Goal: Task Accomplishment & Management: Complete application form

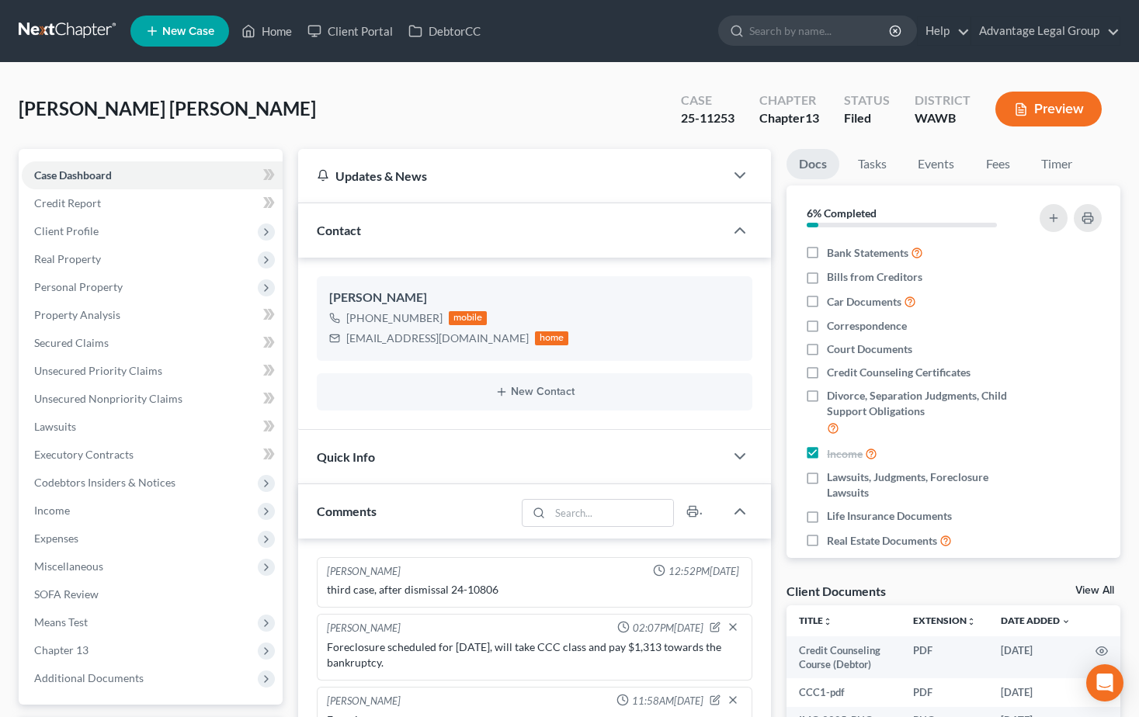
select select "0"
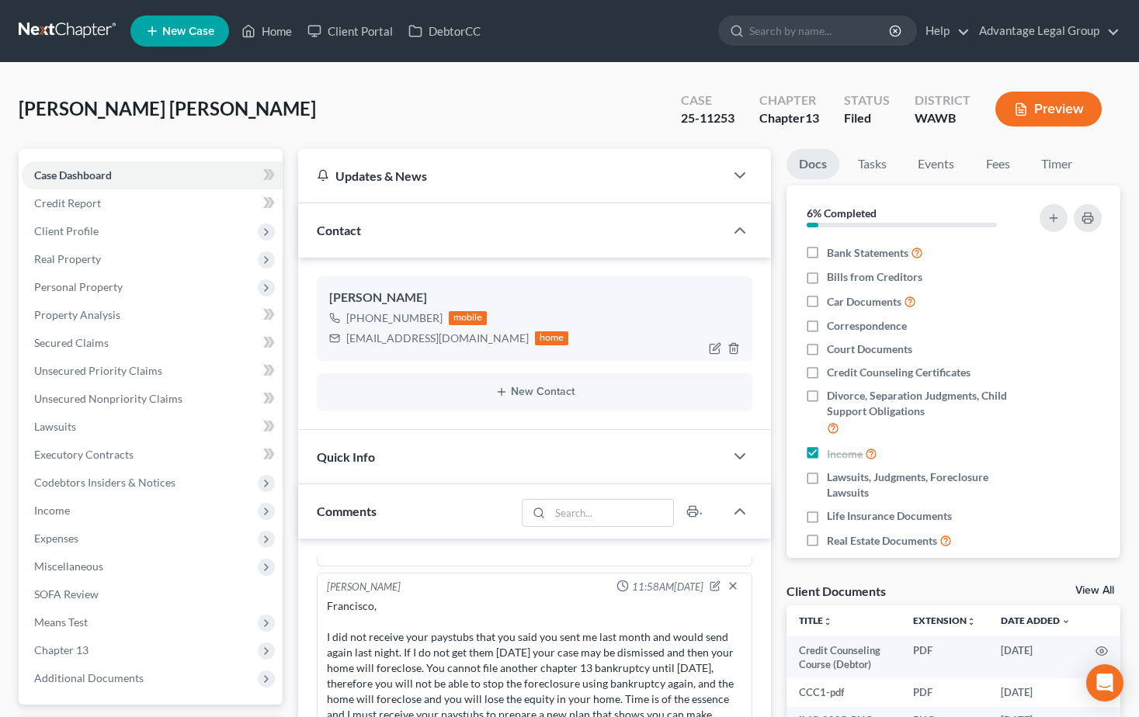
scroll to position [995, 0]
click at [274, 22] on link "Home" at bounding box center [267, 31] width 66 height 28
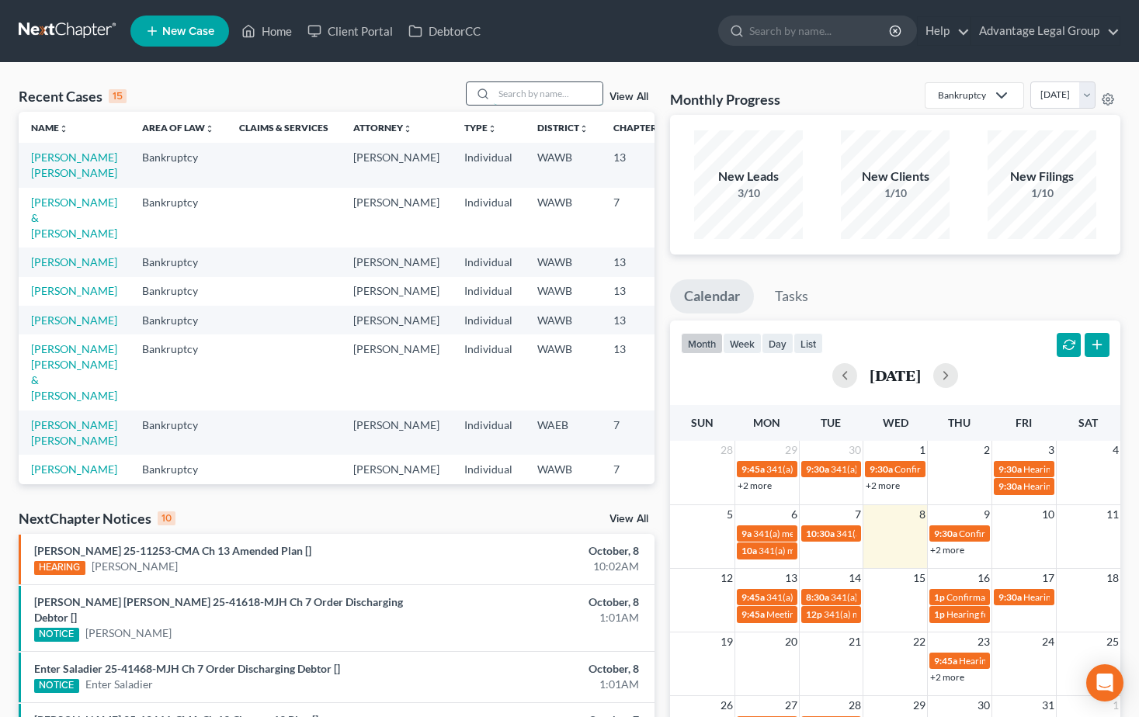
click at [510, 95] on input "search" at bounding box center [548, 93] width 109 height 23
click at [43, 269] on link "Rogers, Resie" at bounding box center [74, 261] width 86 height 13
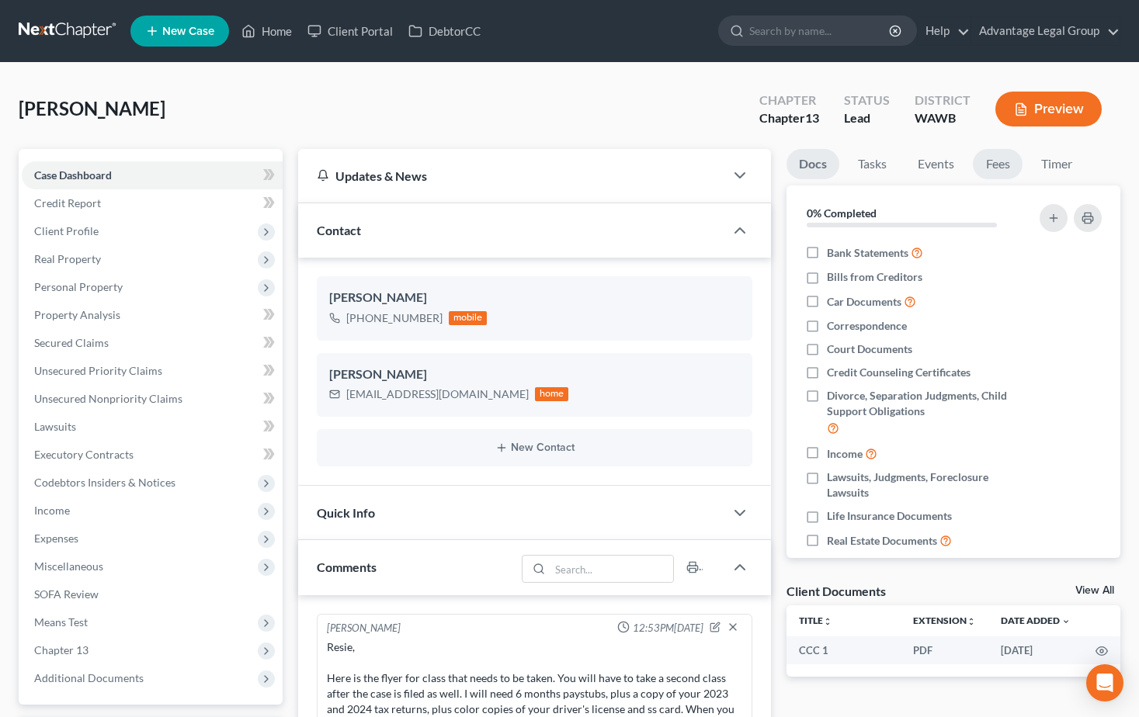
drag, startPoint x: 988, startPoint y: 165, endPoint x: 1000, endPoint y: 203, distance: 39.8
click at [988, 165] on link "Fees" at bounding box center [998, 164] width 50 height 30
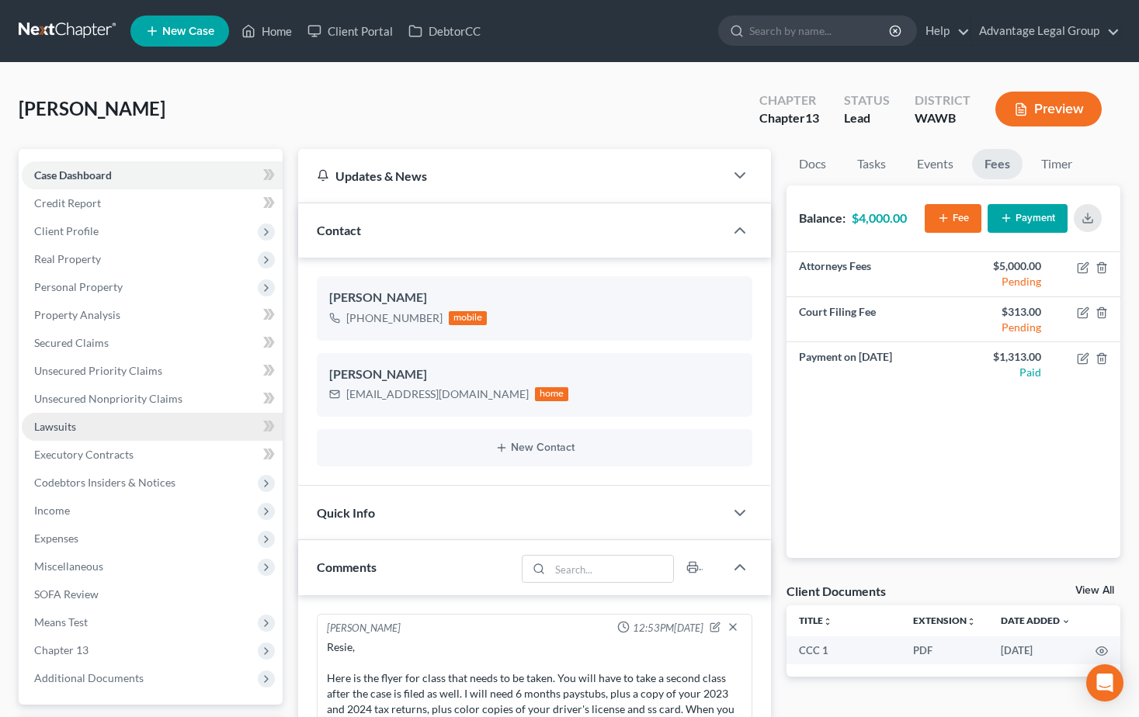
click at [43, 428] on span "Lawsuits" at bounding box center [55, 426] width 42 height 13
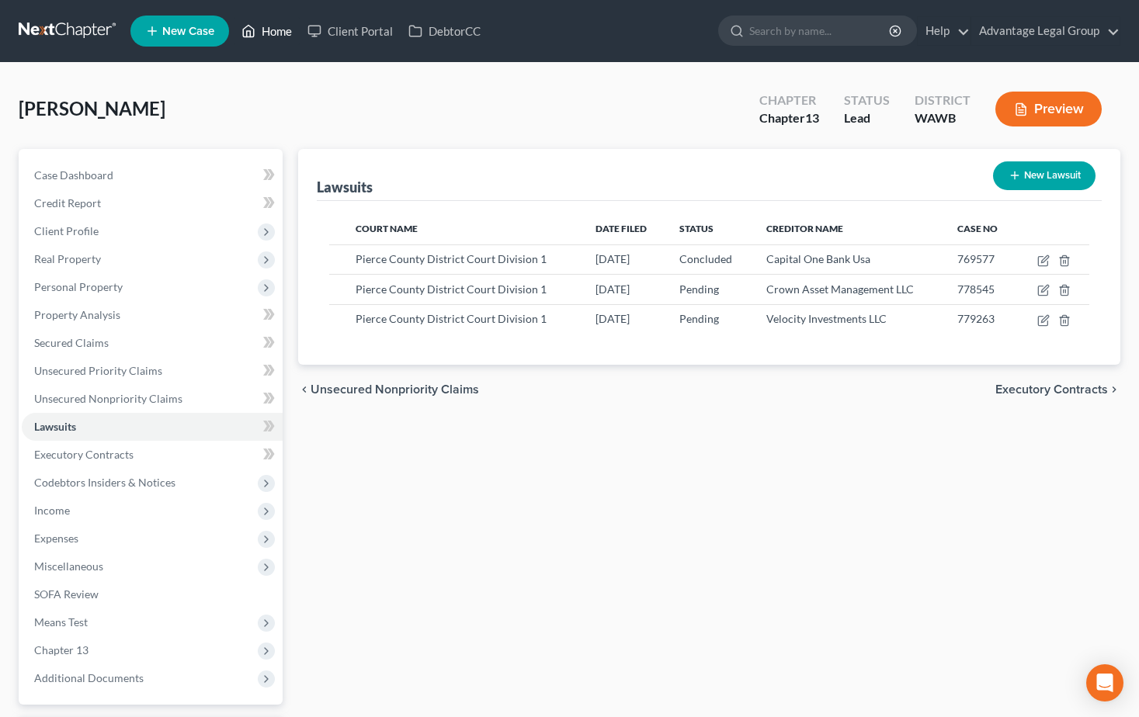
drag, startPoint x: 275, startPoint y: 27, endPoint x: 294, endPoint y: 64, distance: 41.3
click at [275, 27] on link "Home" at bounding box center [267, 31] width 66 height 28
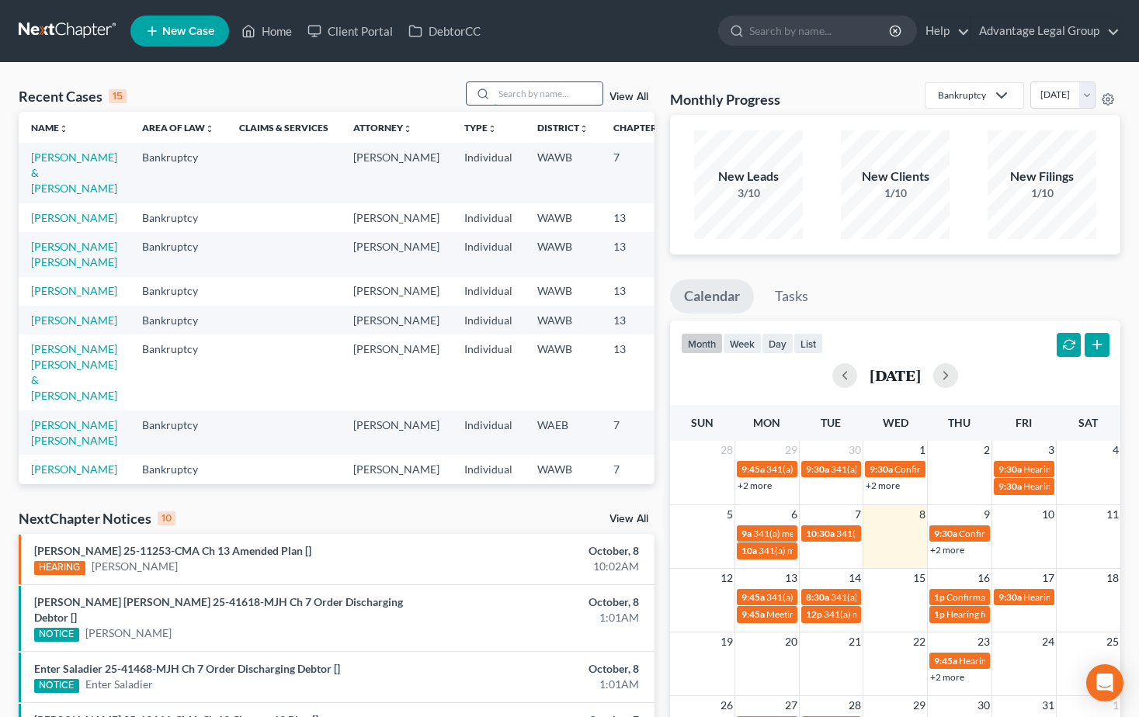
click at [515, 93] on input "search" at bounding box center [548, 93] width 109 height 23
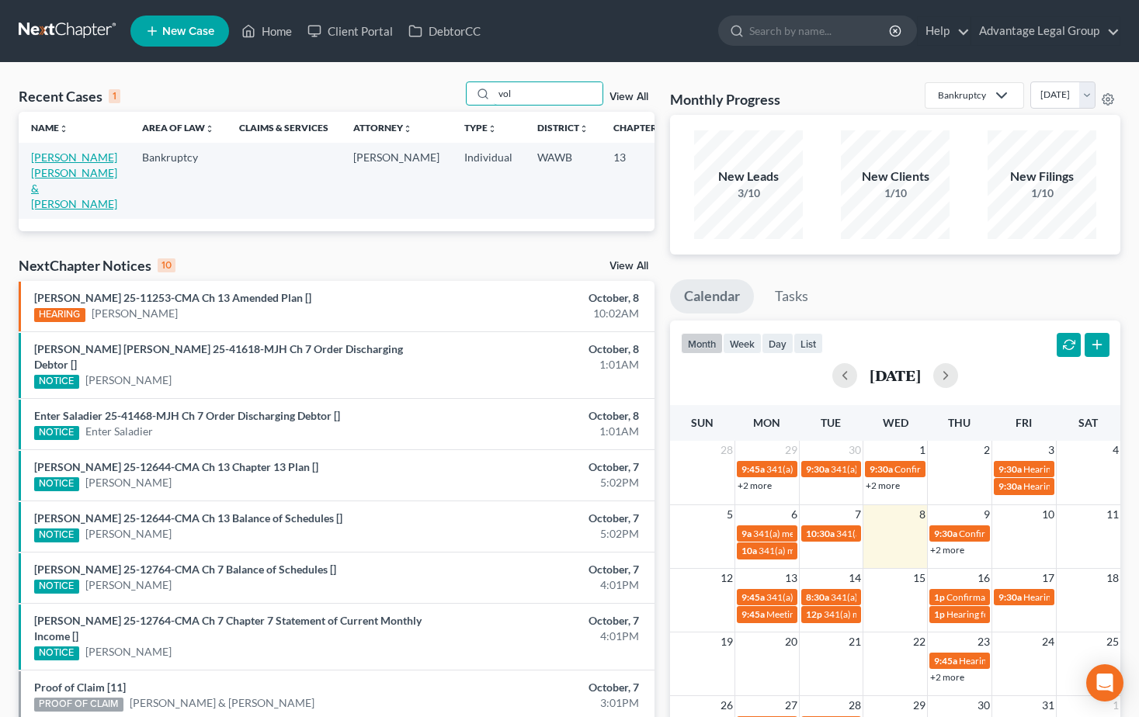
type input "vol"
click at [43, 182] on link "Sanchez Moran, Karen & Voluntad, Jazmine" at bounding box center [74, 181] width 86 height 60
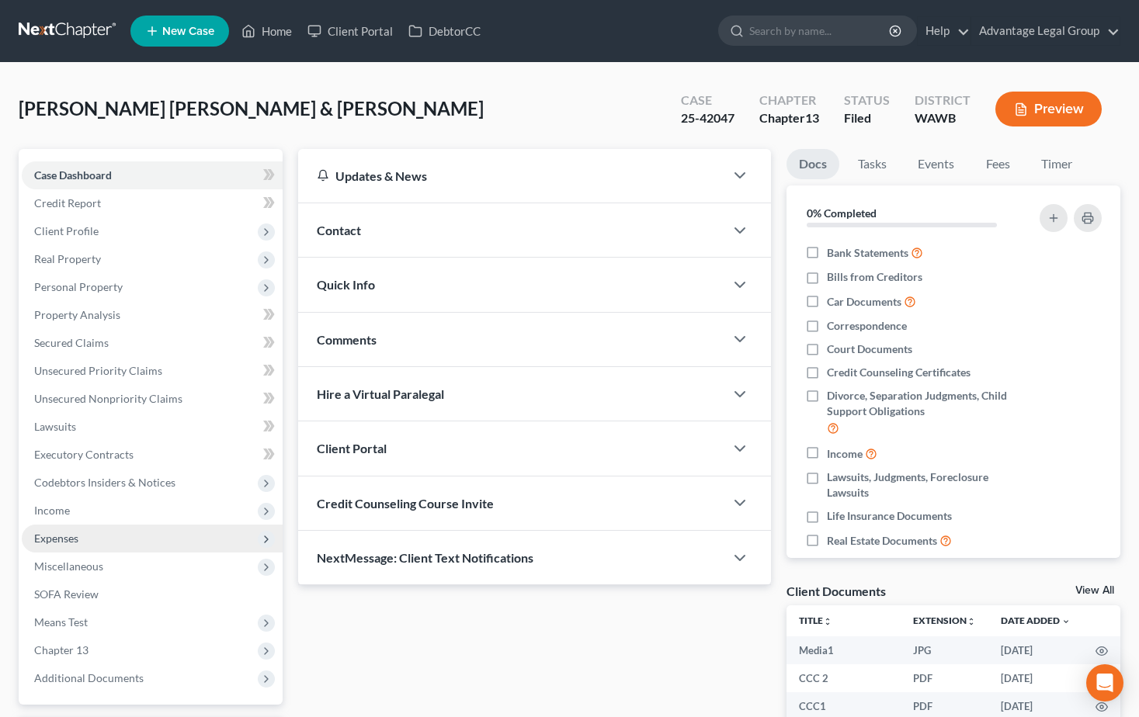
scroll to position [78, 0]
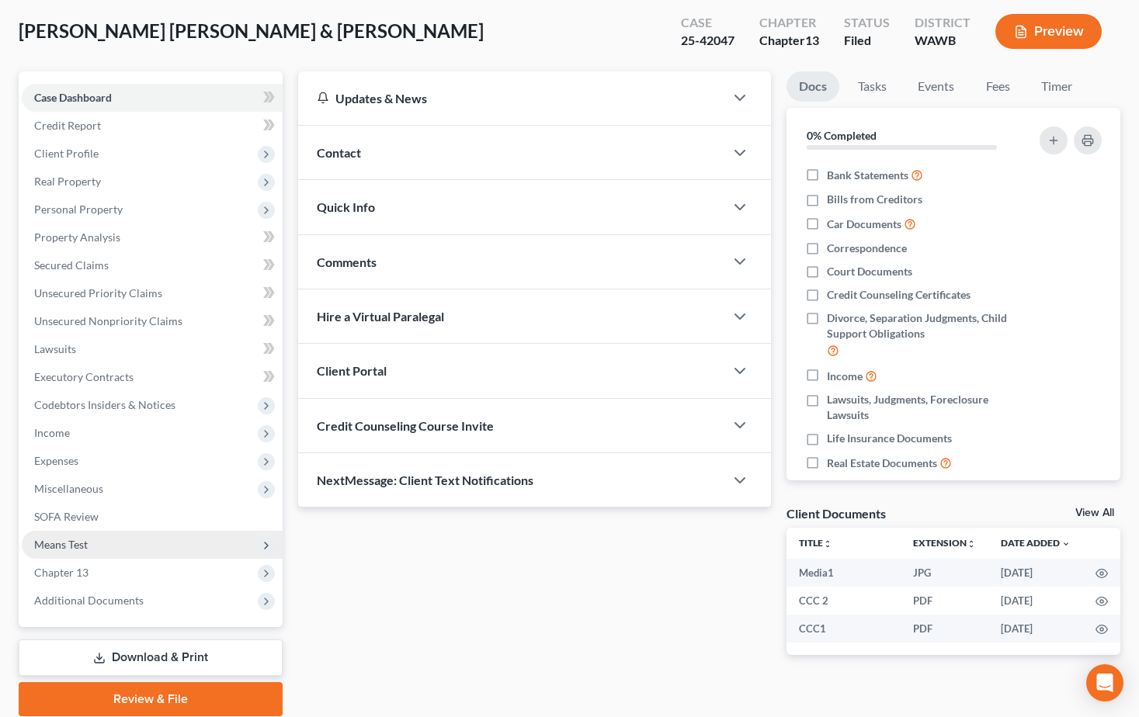
click at [54, 547] on span "Means Test" at bounding box center [61, 544] width 54 height 13
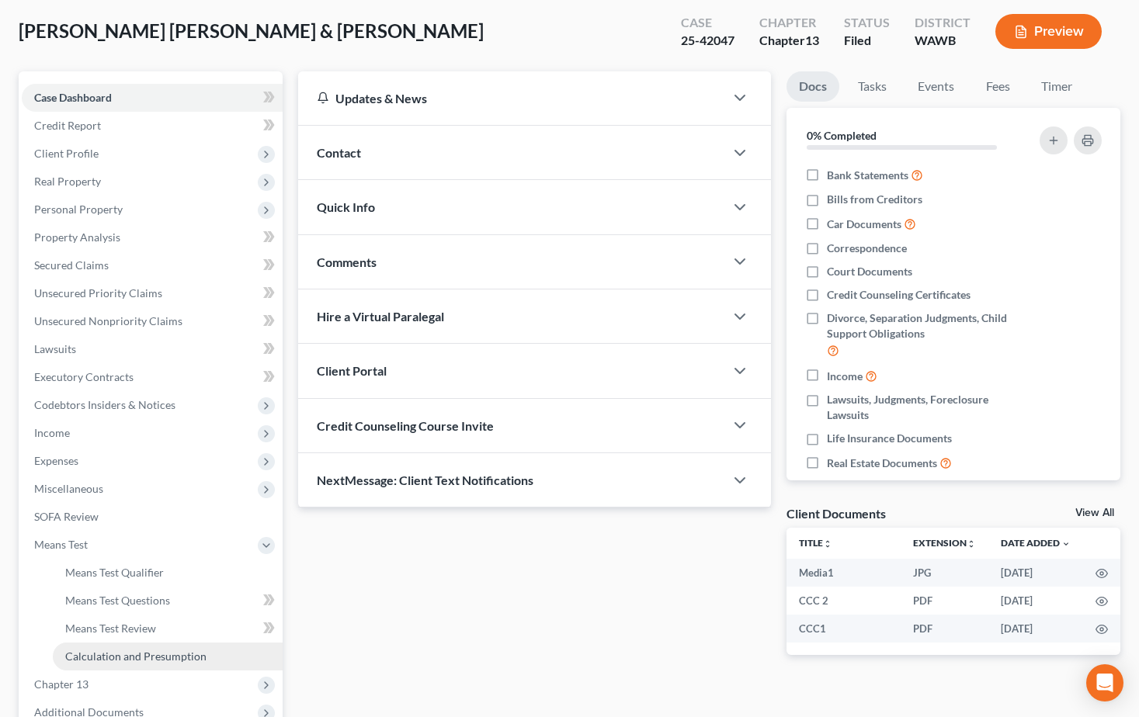
click at [120, 654] on span "Calculation and Presumption" at bounding box center [135, 656] width 141 height 13
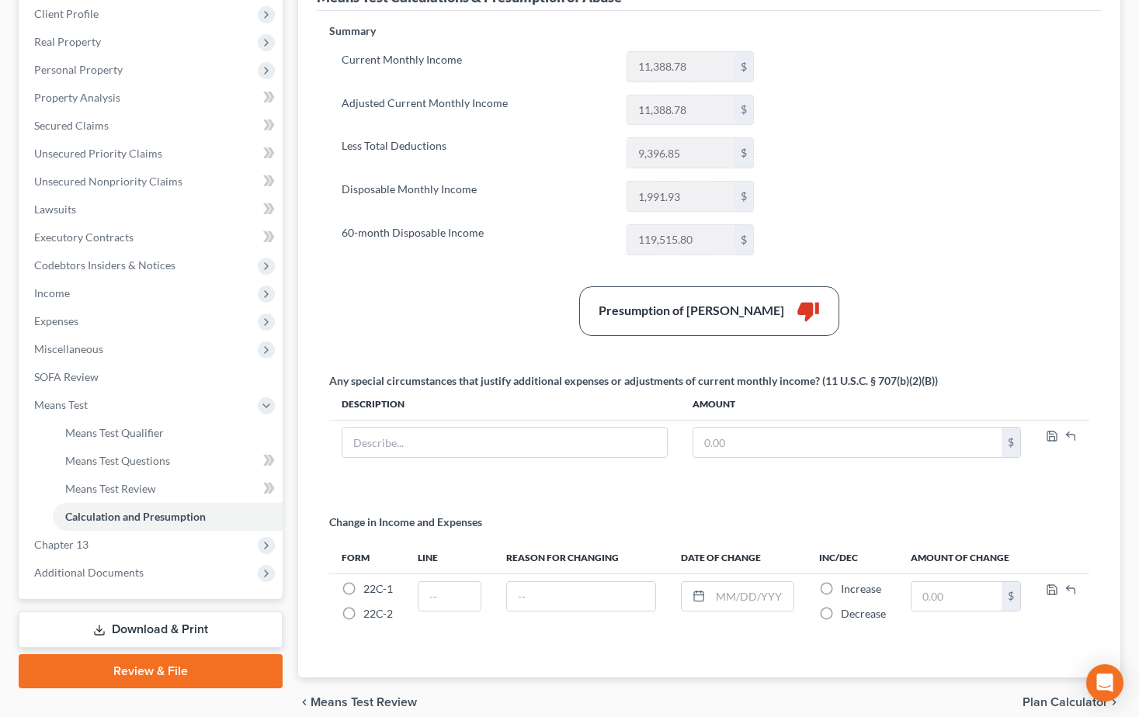
scroll to position [233, 0]
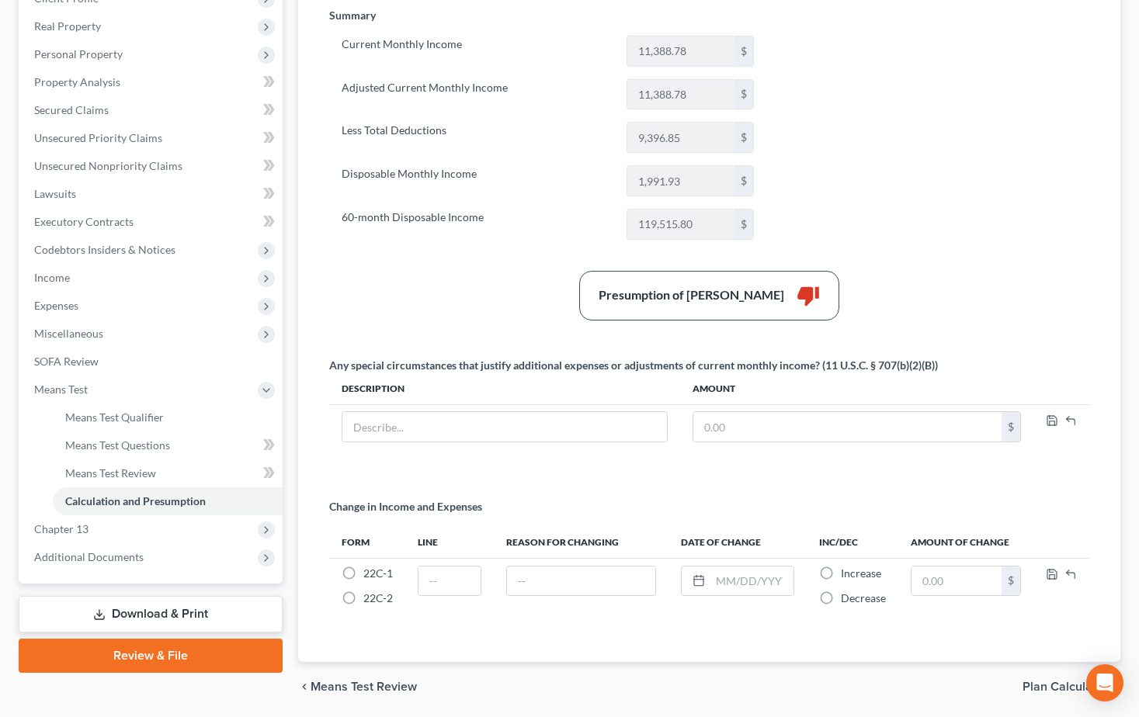
click at [149, 609] on link "Download & Print" at bounding box center [151, 614] width 264 height 36
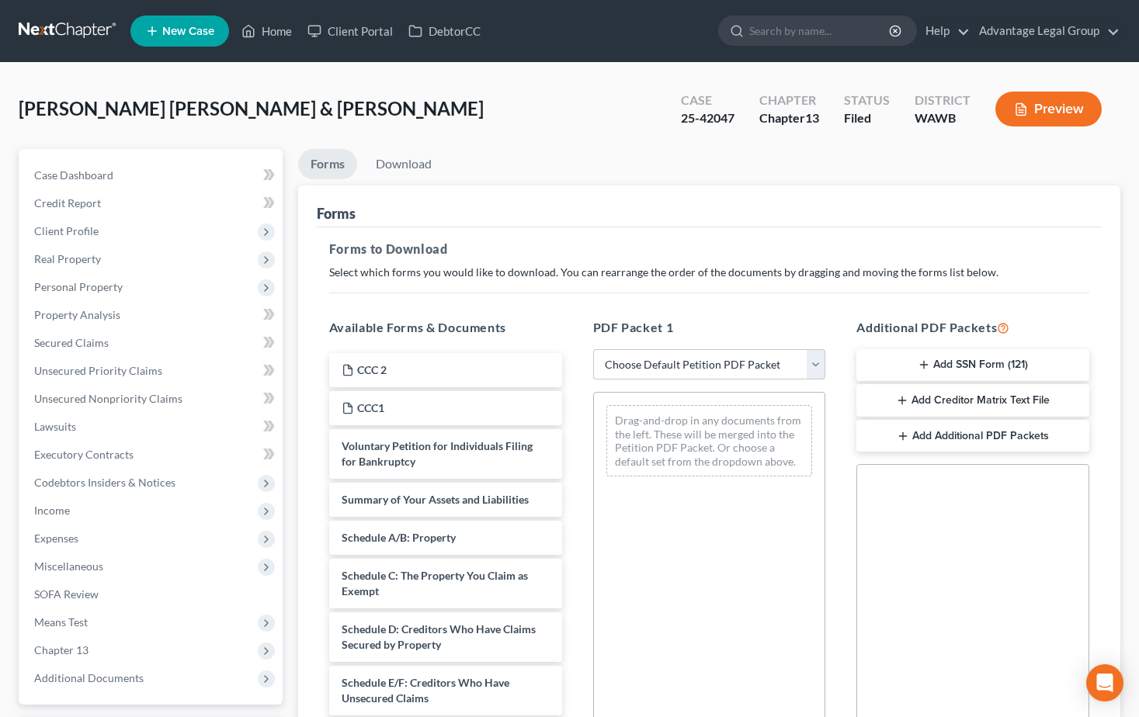
click at [817, 371] on select "Choose Default Petition PDF Packet Complete Bankruptcy Petition (all forms and …" at bounding box center [709, 364] width 233 height 31
select select "2"
click at [593, 349] on select "Choose Default Petition PDF Packet Complete Bankruptcy Petition (all forms and …" at bounding box center [709, 364] width 233 height 31
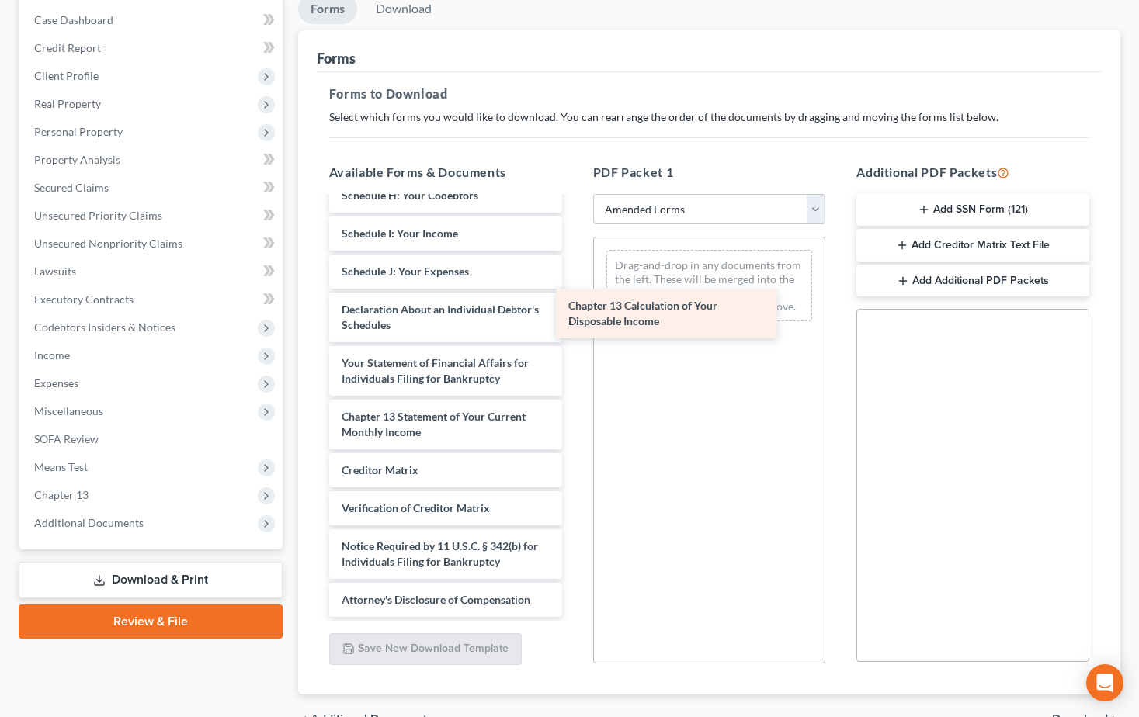
scroll to position [363, 0]
drag, startPoint x: 462, startPoint y: 453, endPoint x: 725, endPoint y: 293, distance: 308.0
click at [575, 293] on div "Chapter 13 Calculation of Your Disposable Income Voluntary Petition for Individ…" at bounding box center [446, 226] width 258 height 783
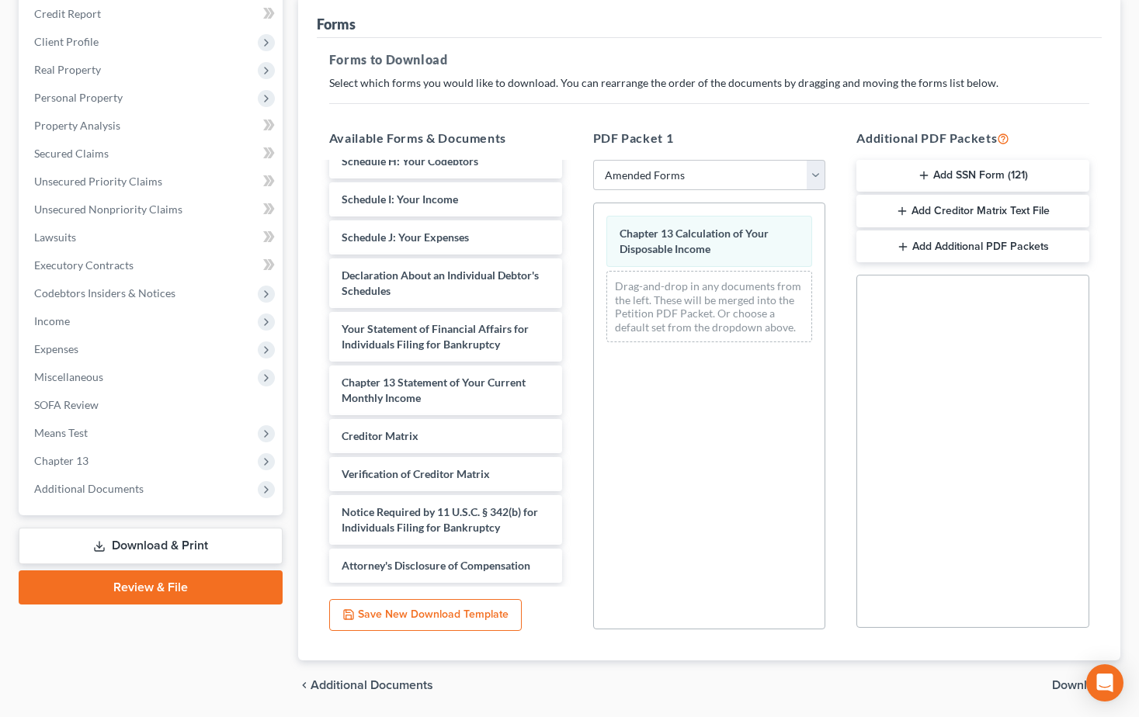
scroll to position [241, 0]
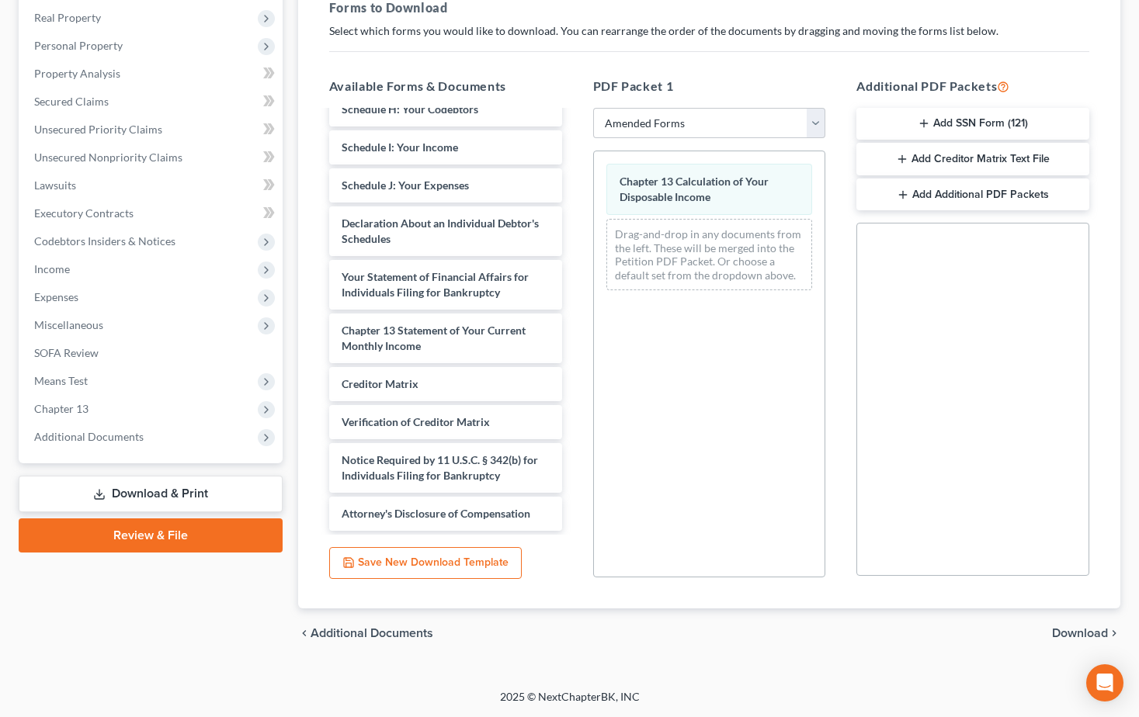
click at [1075, 630] on span "Download" at bounding box center [1080, 633] width 56 height 12
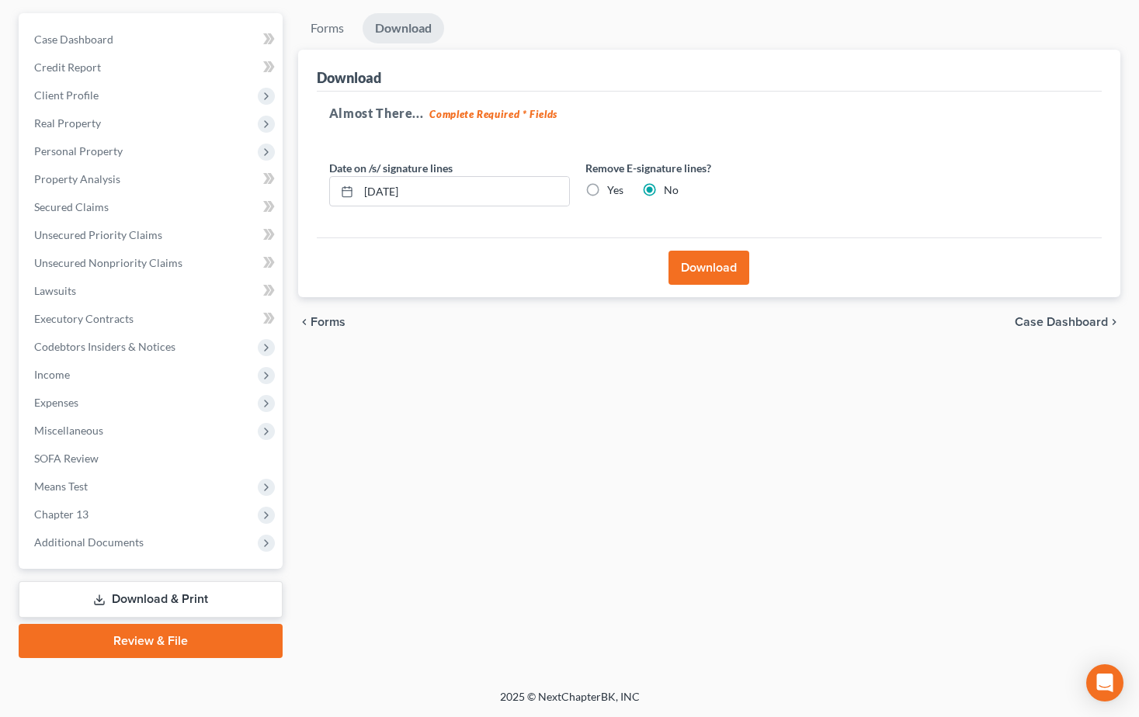
click at [703, 273] on button "Download" at bounding box center [709, 268] width 81 height 34
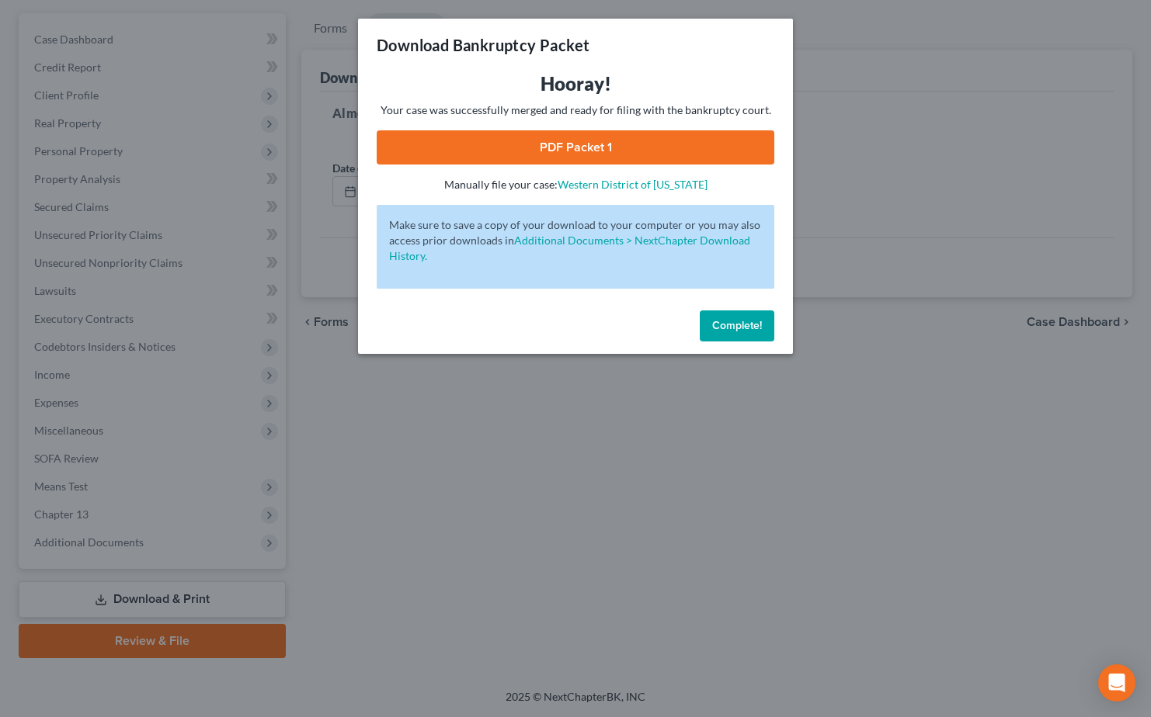
click at [530, 137] on link "PDF Packet 1" at bounding box center [576, 147] width 398 height 34
drag, startPoint x: 742, startPoint y: 323, endPoint x: 727, endPoint y: 320, distance: 15.8
click at [742, 323] on span "Complete!" at bounding box center [737, 325] width 50 height 13
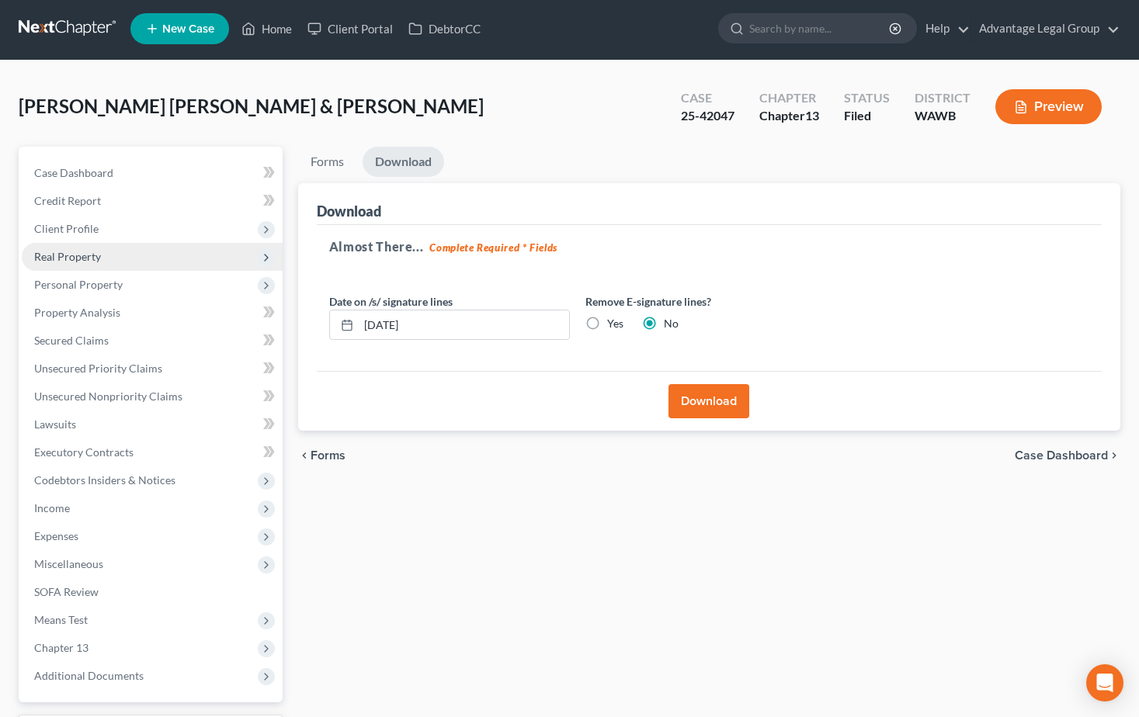
scroll to position [0, 0]
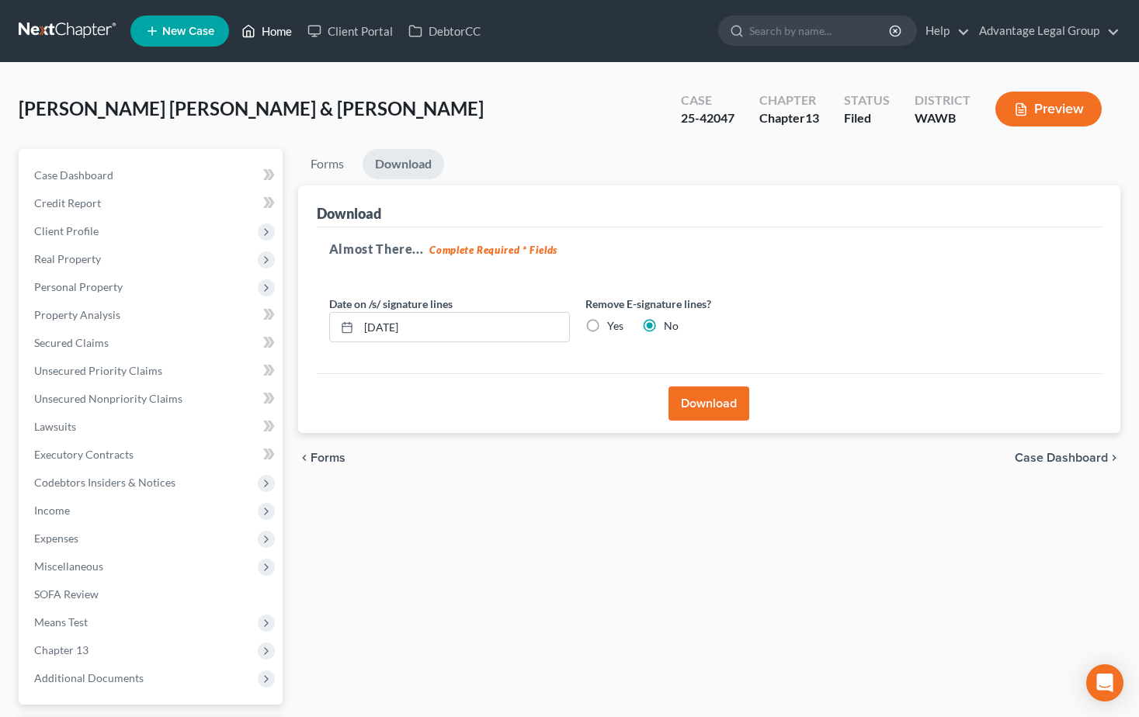
click at [267, 33] on link "Home" at bounding box center [267, 31] width 66 height 28
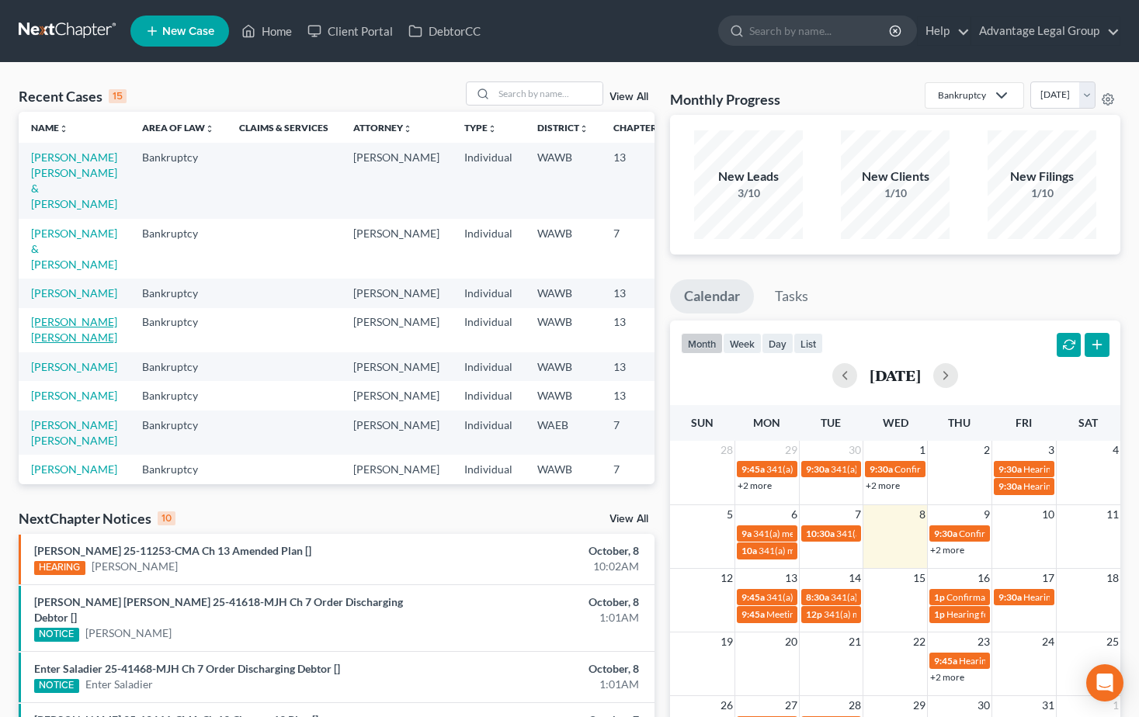
click at [57, 344] on link "[PERSON_NAME] [PERSON_NAME]" at bounding box center [74, 329] width 86 height 29
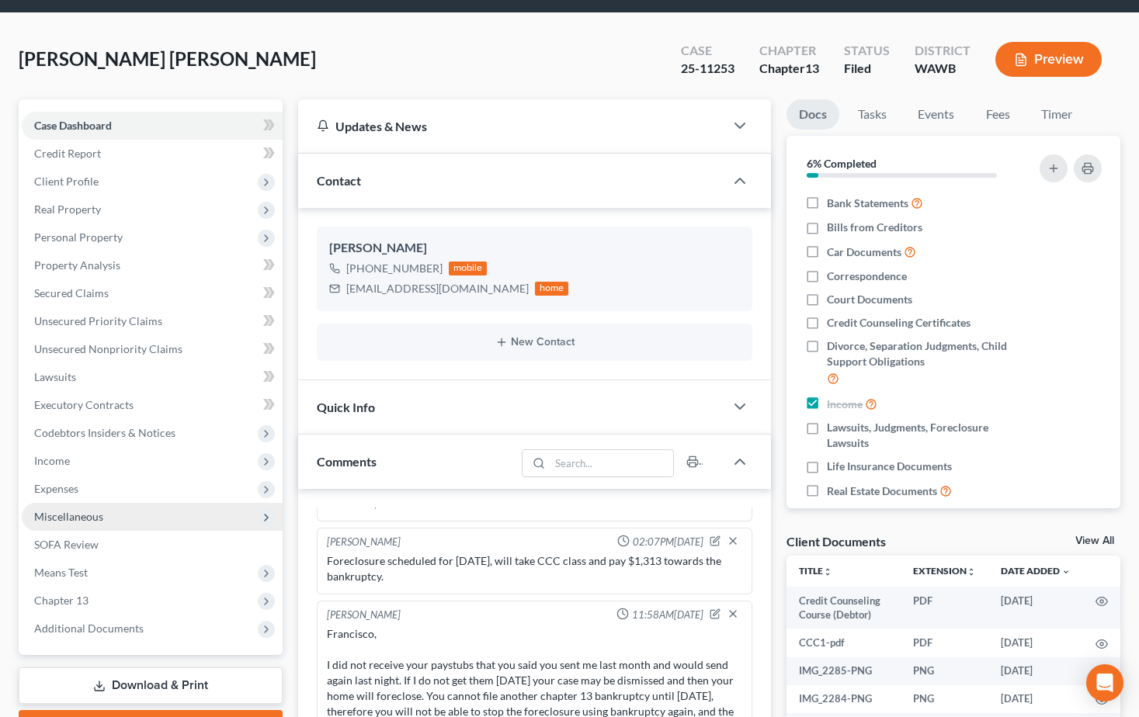
scroll to position [78, 0]
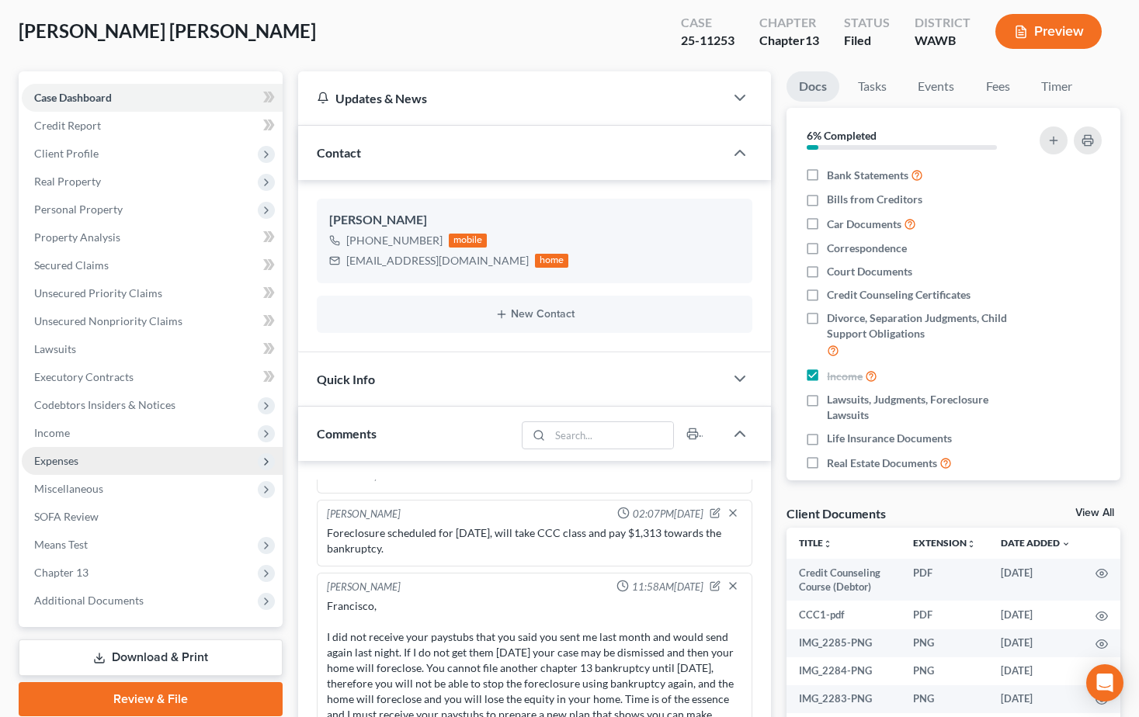
click at [65, 466] on span "Expenses" at bounding box center [56, 460] width 44 height 13
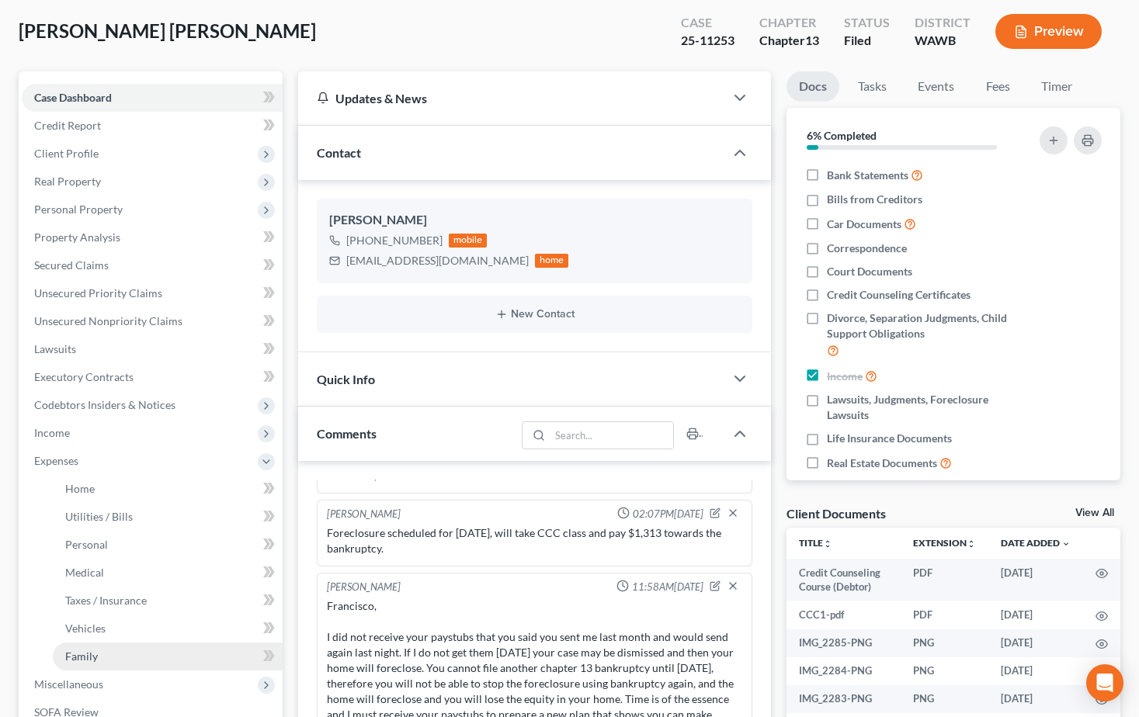
click at [90, 653] on span "Family" at bounding box center [81, 656] width 33 height 13
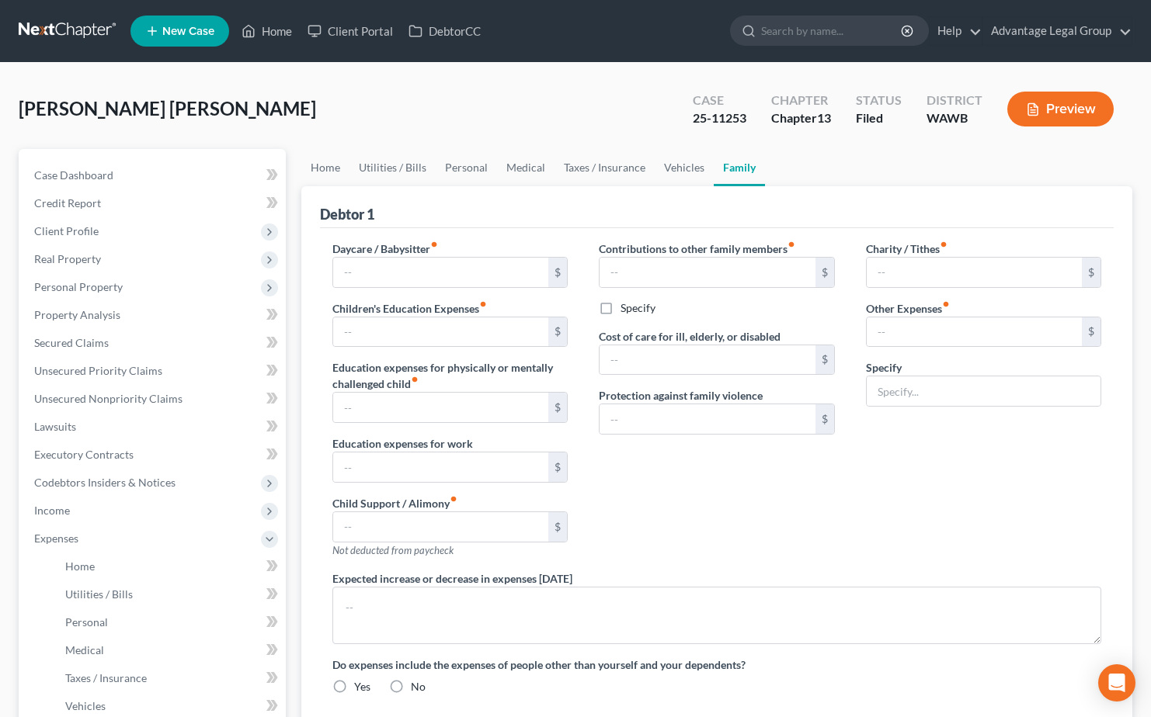
type input "0.00"
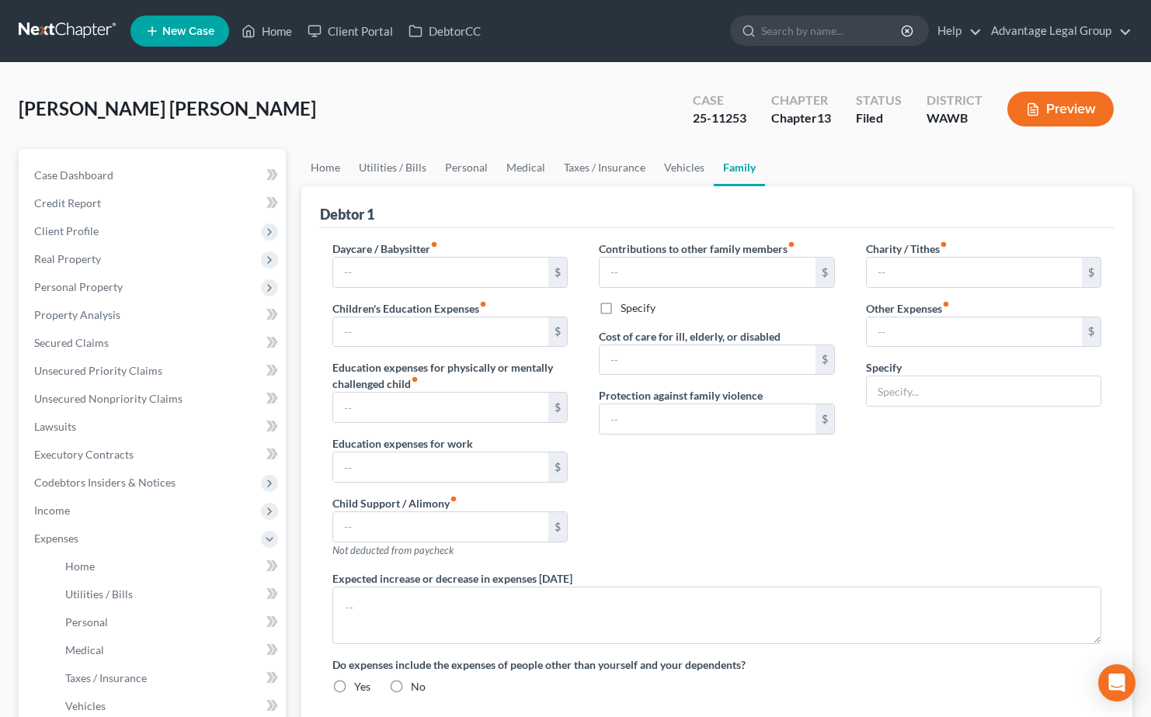
type input "0.00"
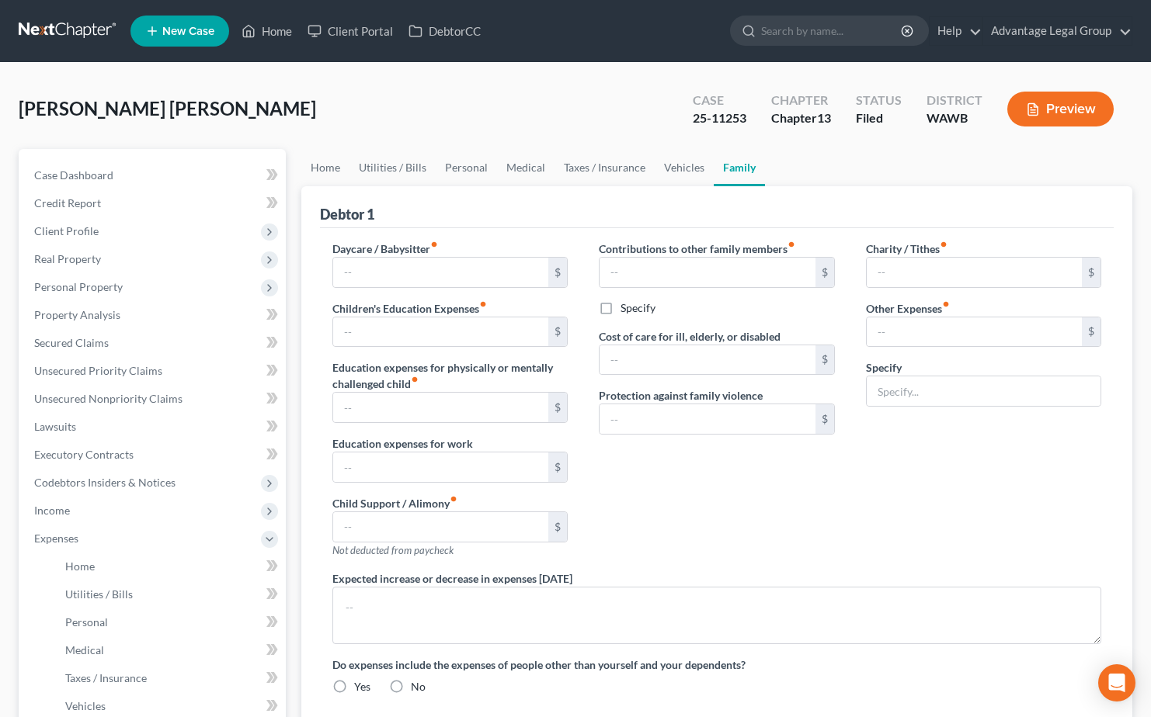
radio input "true"
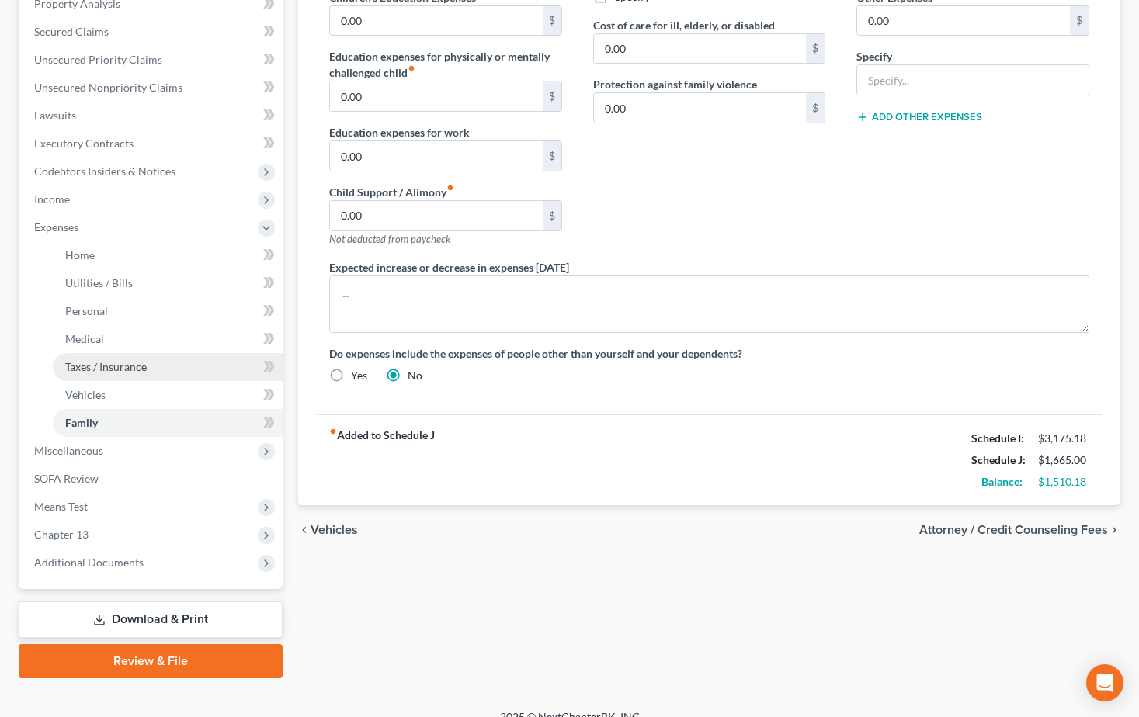
scroll to position [332, 0]
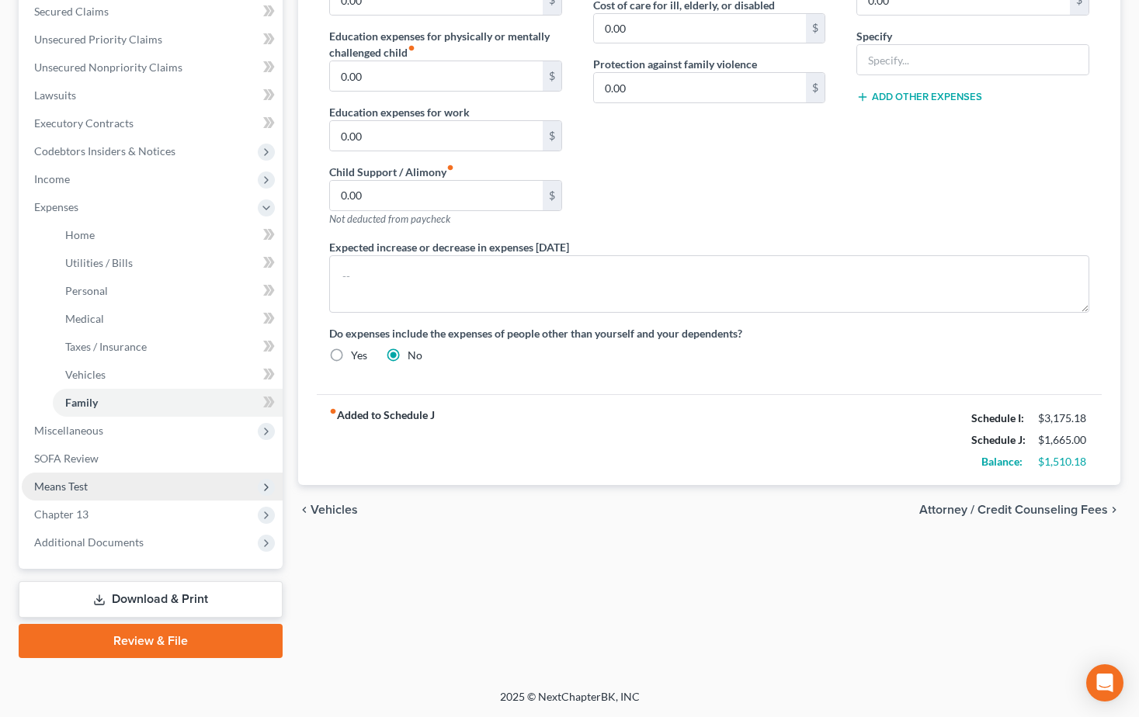
click at [71, 488] on span "Means Test" at bounding box center [61, 486] width 54 height 13
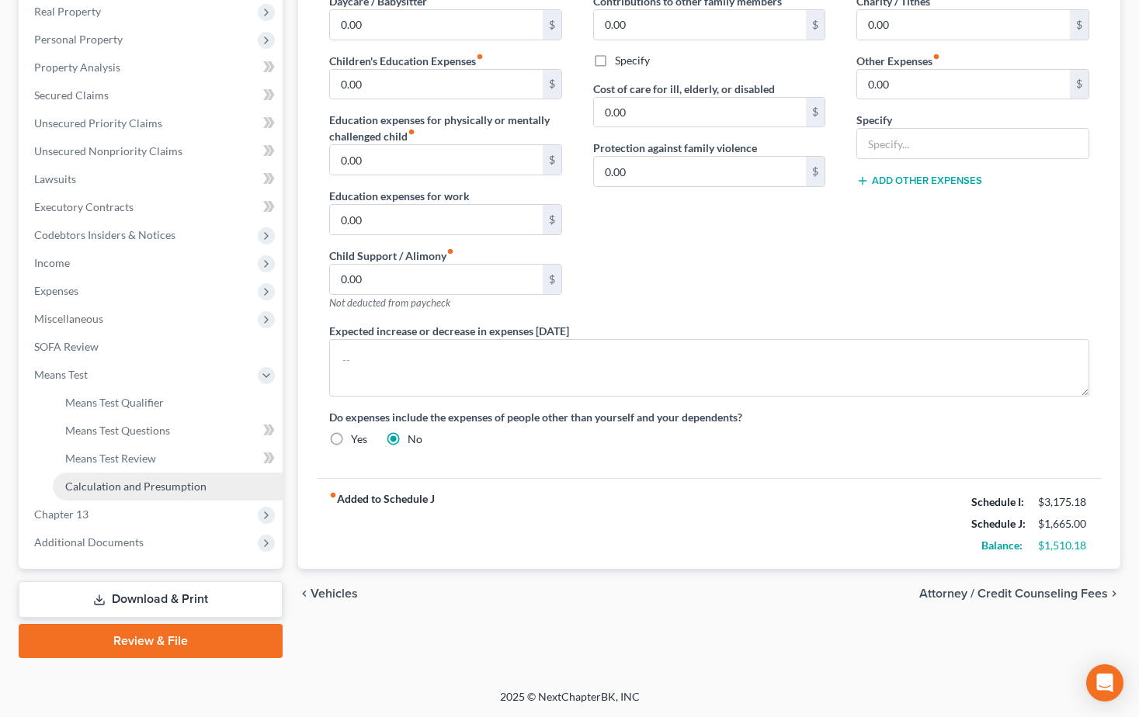
click at [94, 489] on span "Calculation and Presumption" at bounding box center [135, 486] width 141 height 13
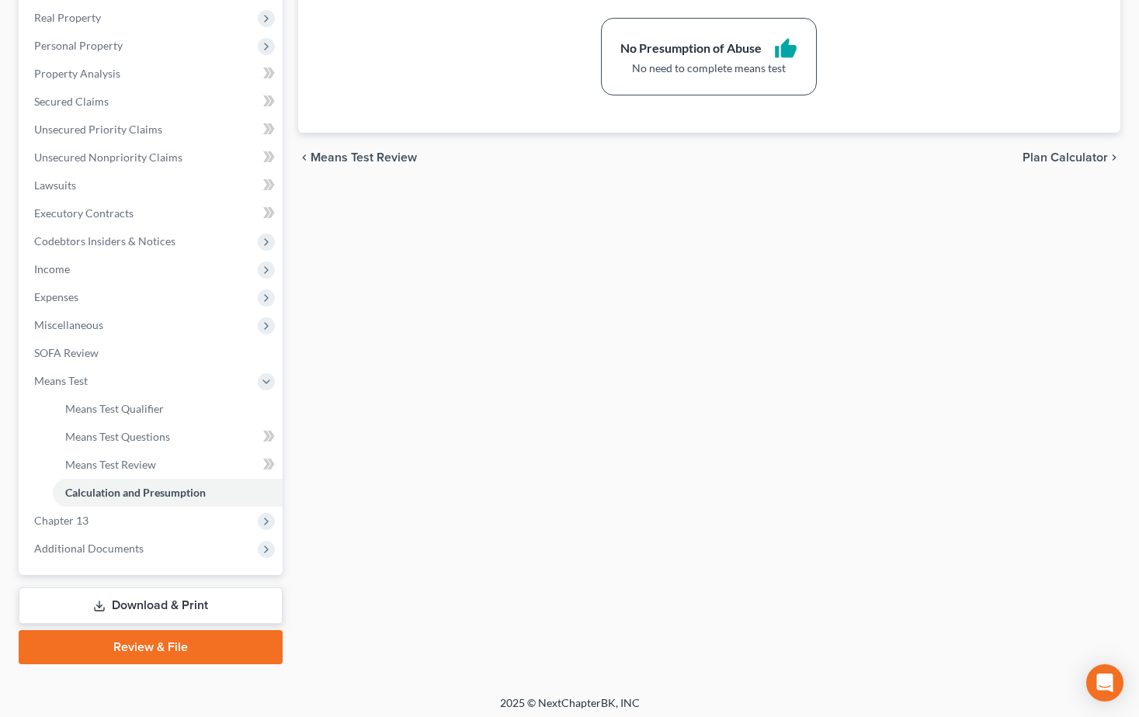
scroll to position [248, 0]
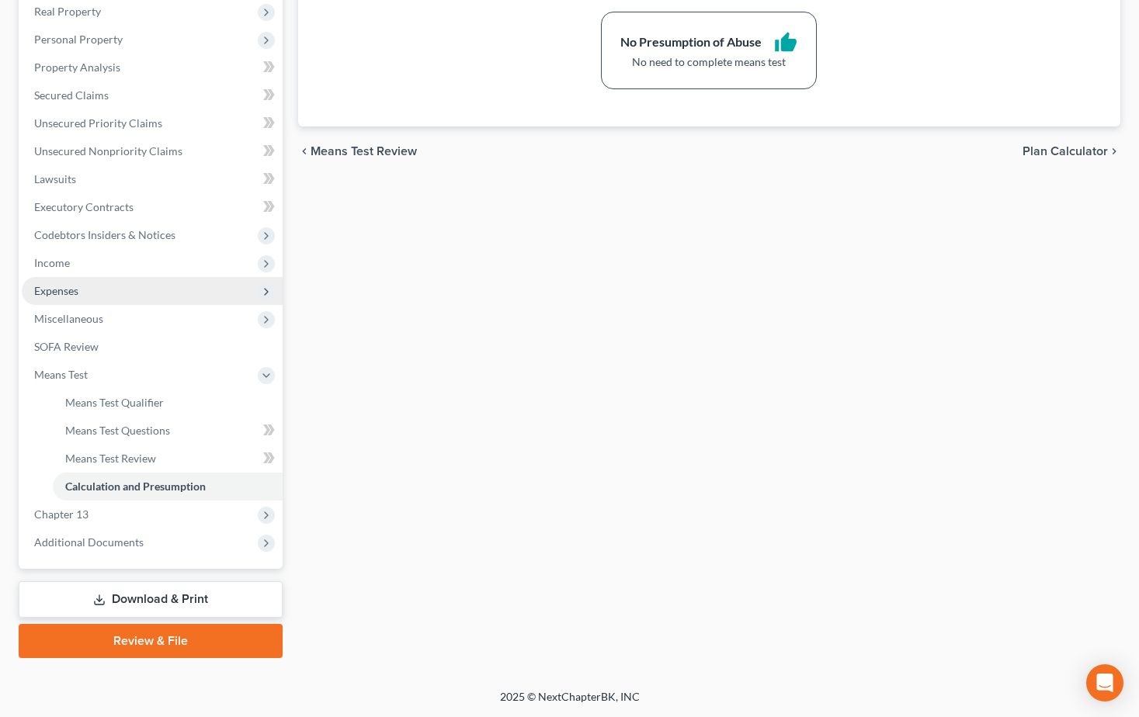
click at [74, 290] on span "Expenses" at bounding box center [56, 290] width 44 height 13
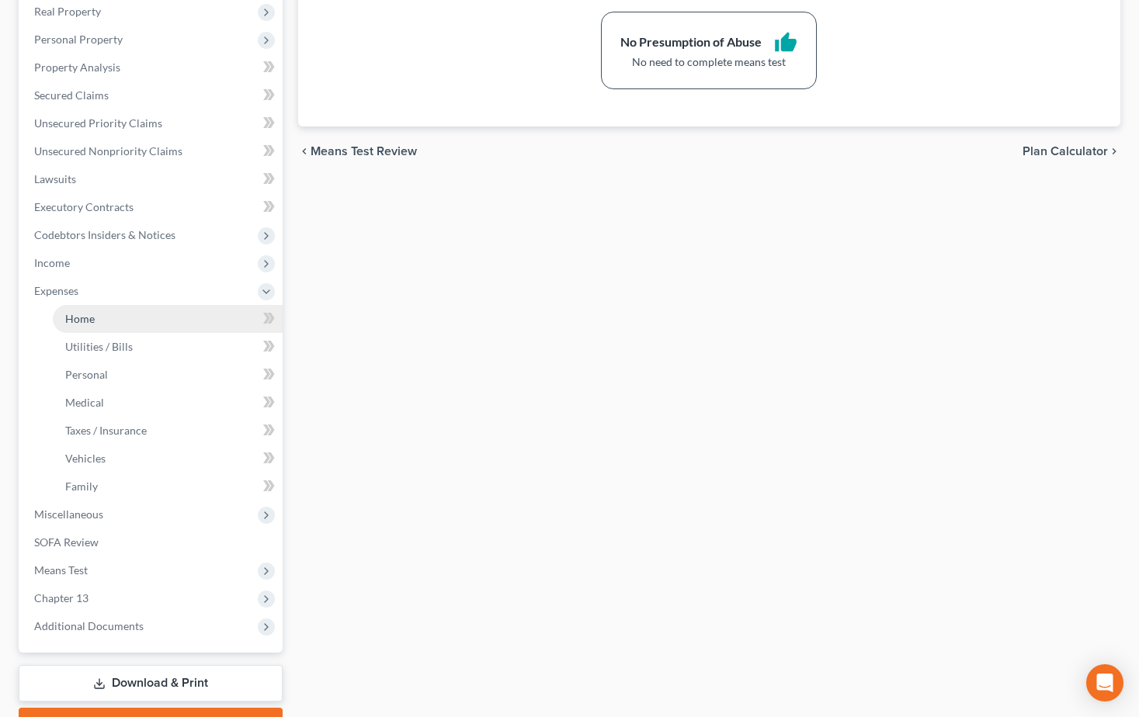
click at [82, 312] on span "Home" at bounding box center [80, 318] width 30 height 13
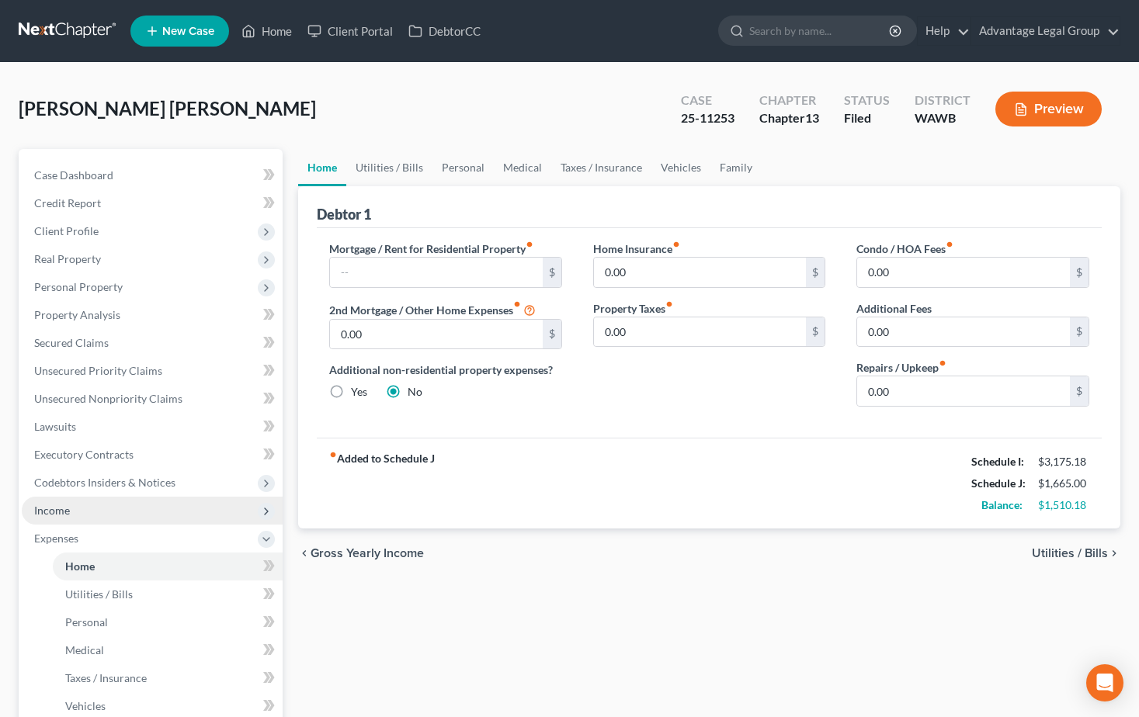
click at [61, 512] on span "Income" at bounding box center [52, 510] width 36 height 13
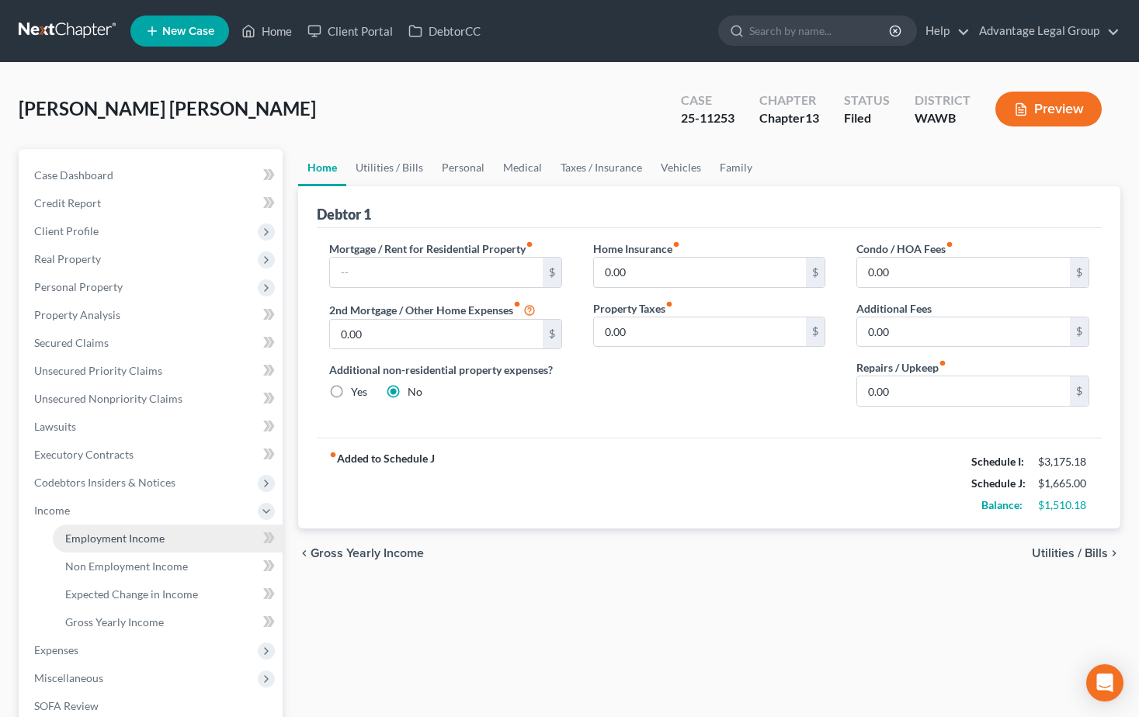
click at [94, 534] on span "Employment Income" at bounding box center [114, 538] width 99 height 13
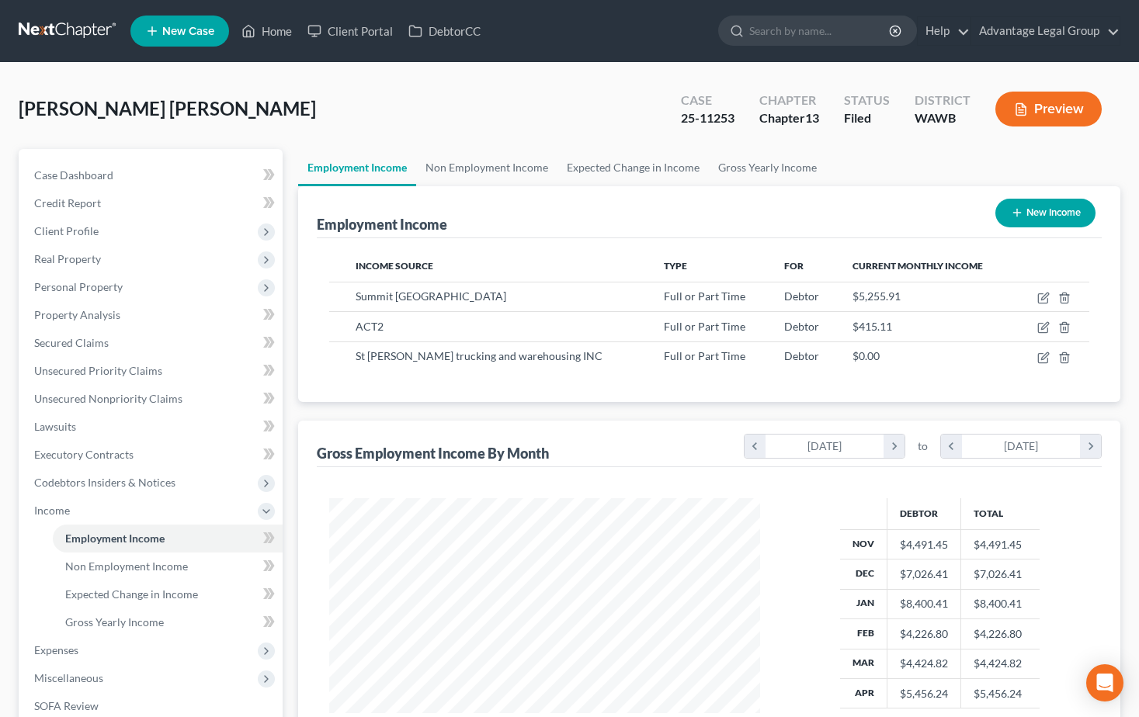
scroll to position [279, 461]
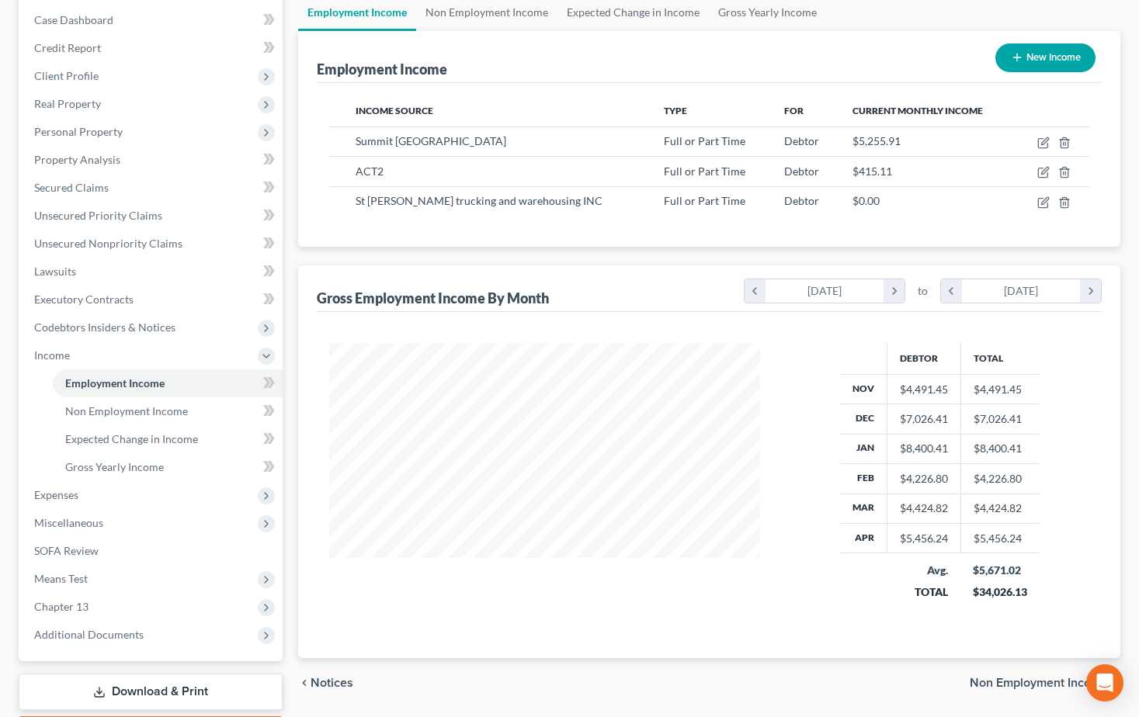
scroll to position [233, 0]
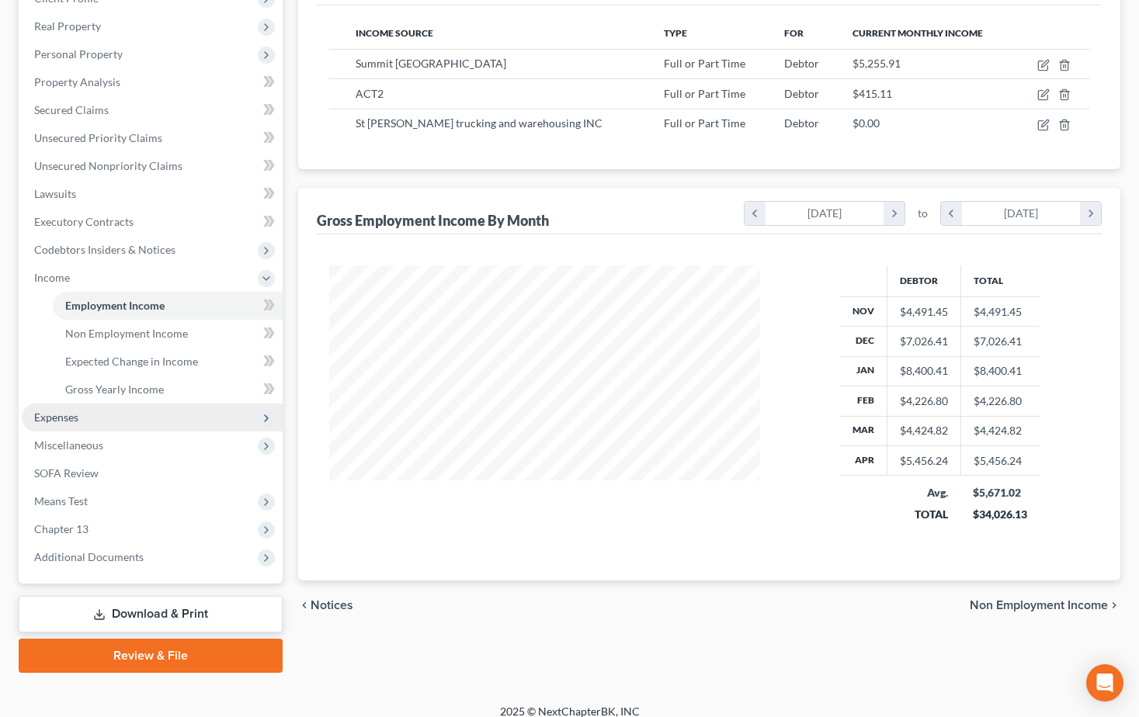
click at [60, 422] on span "Expenses" at bounding box center [56, 417] width 44 height 13
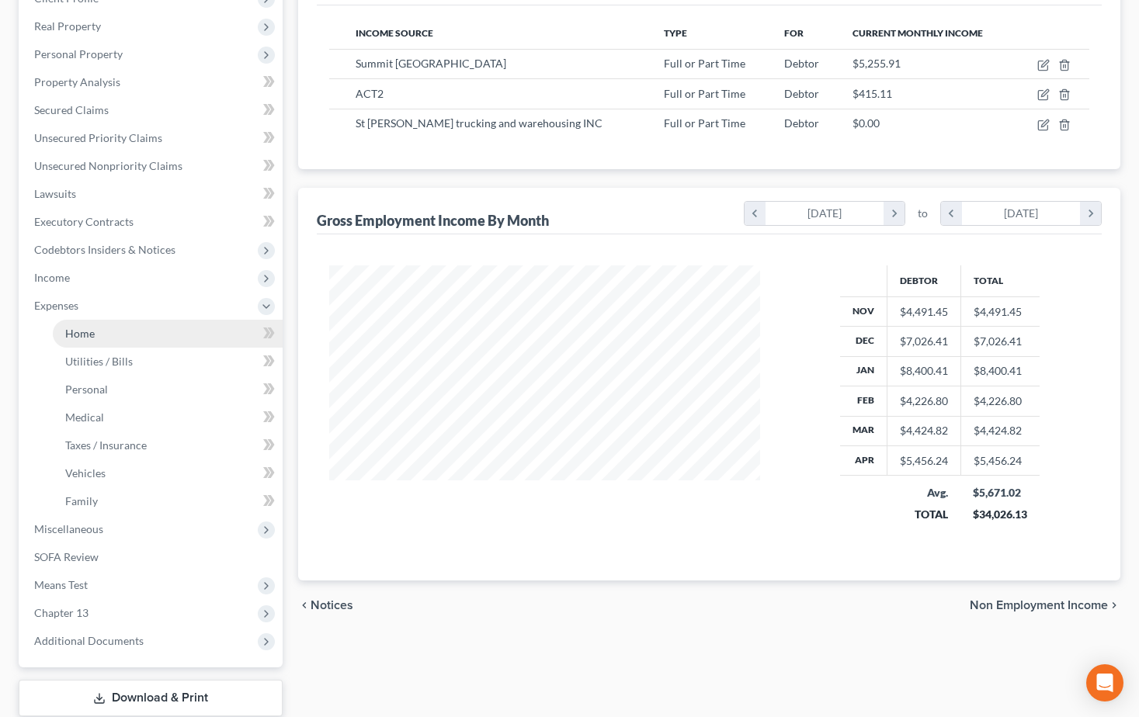
click at [86, 332] on span "Home" at bounding box center [80, 333] width 30 height 13
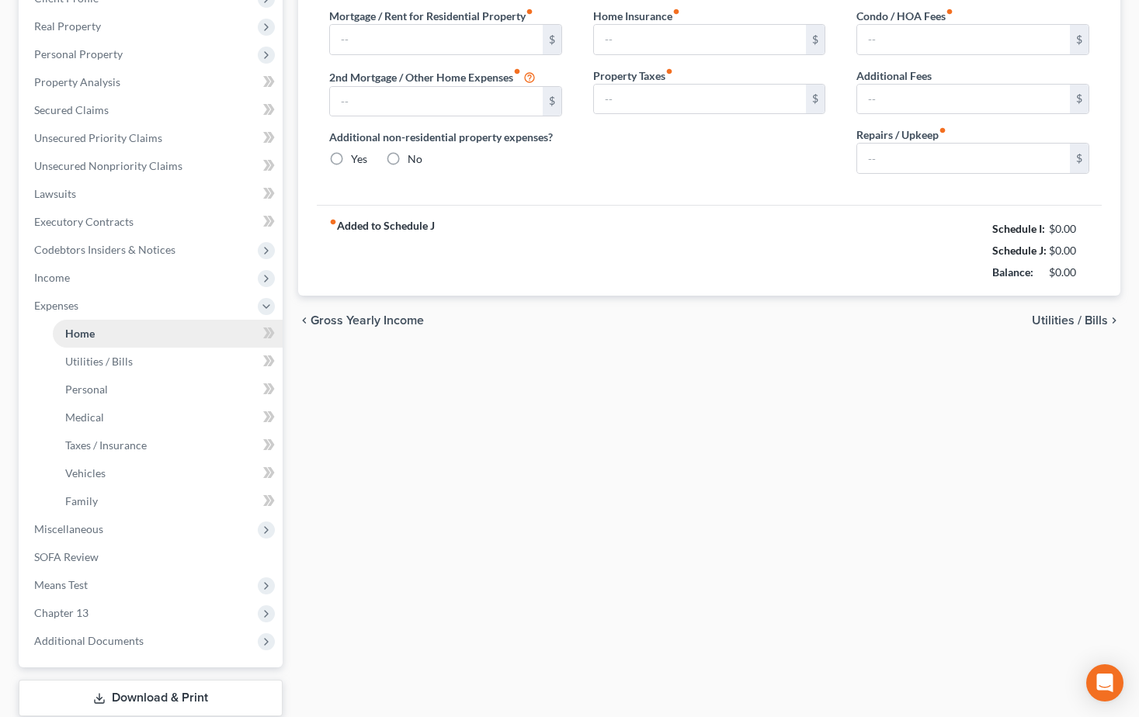
scroll to position [155, 0]
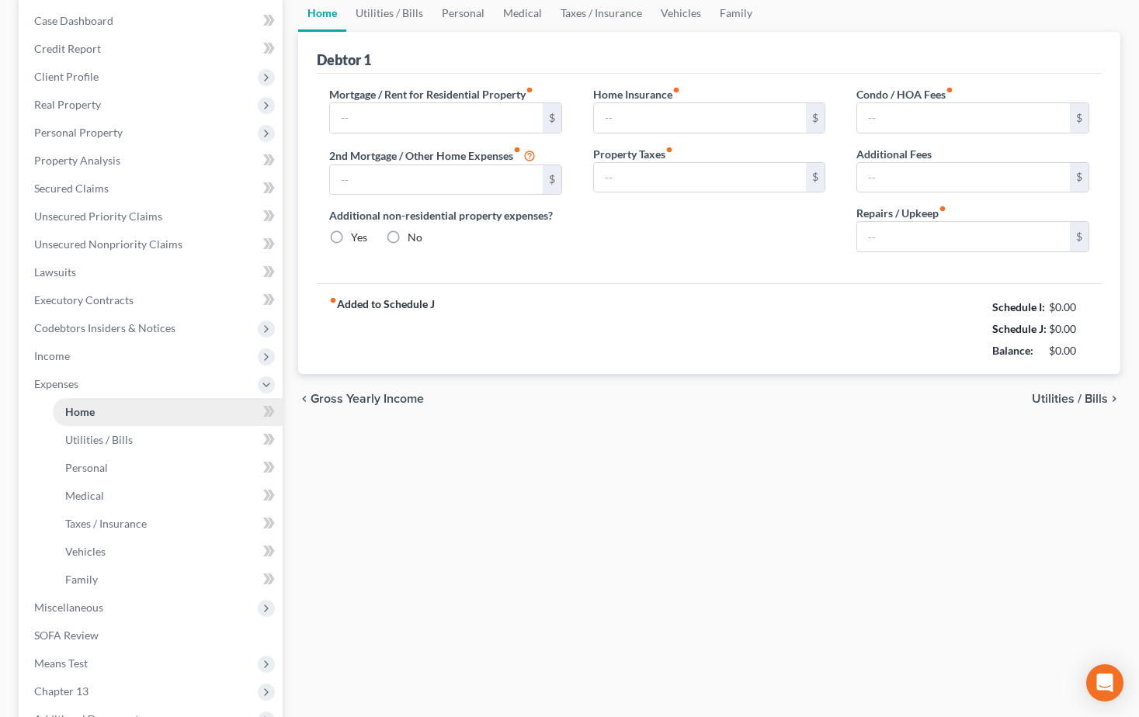
type input "0.00"
radio input "true"
type input "0.00"
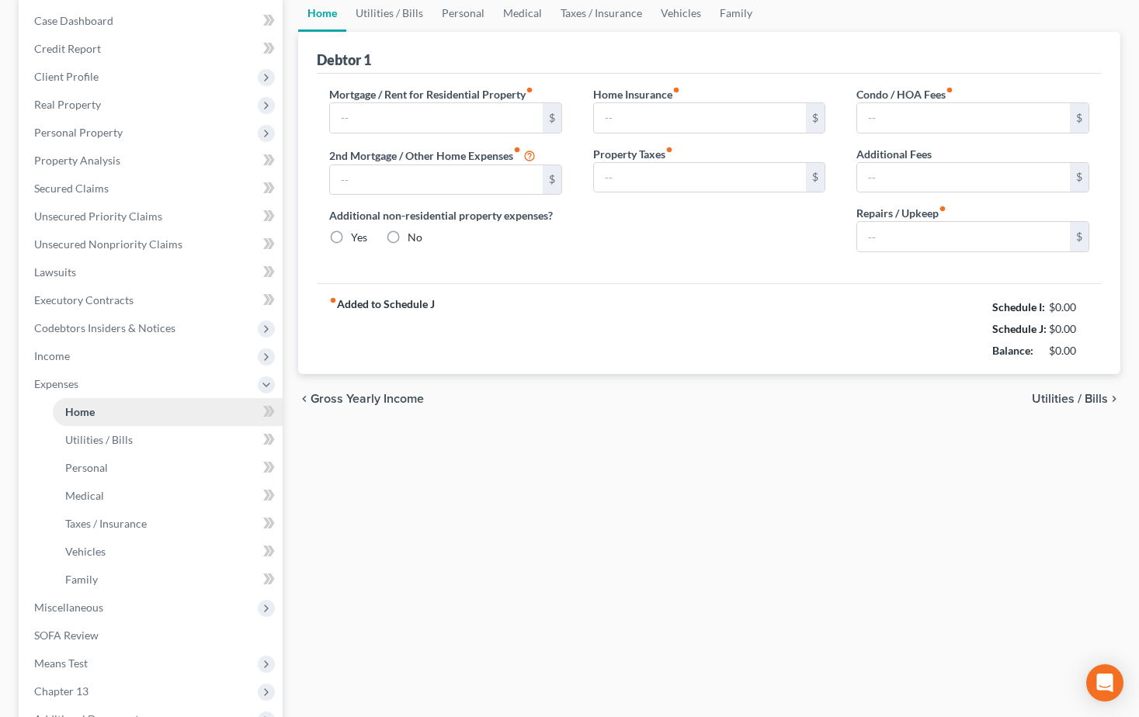
type input "0.00"
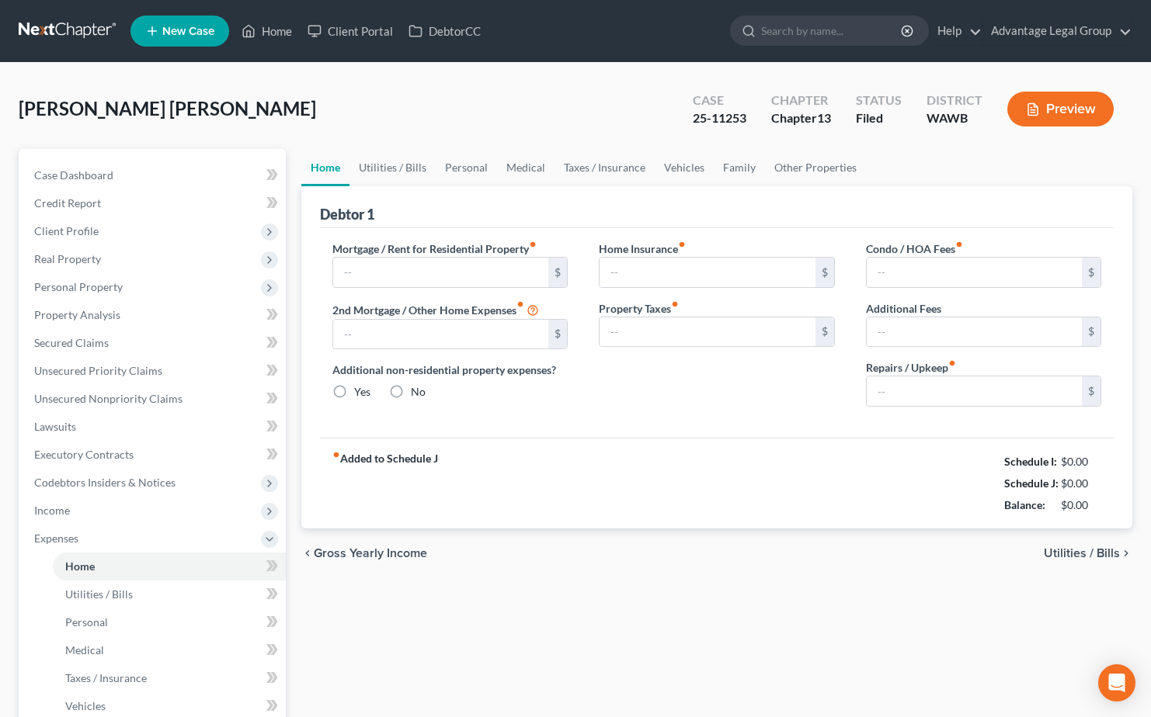
type input "0.00"
radio input "true"
type input "0.00"
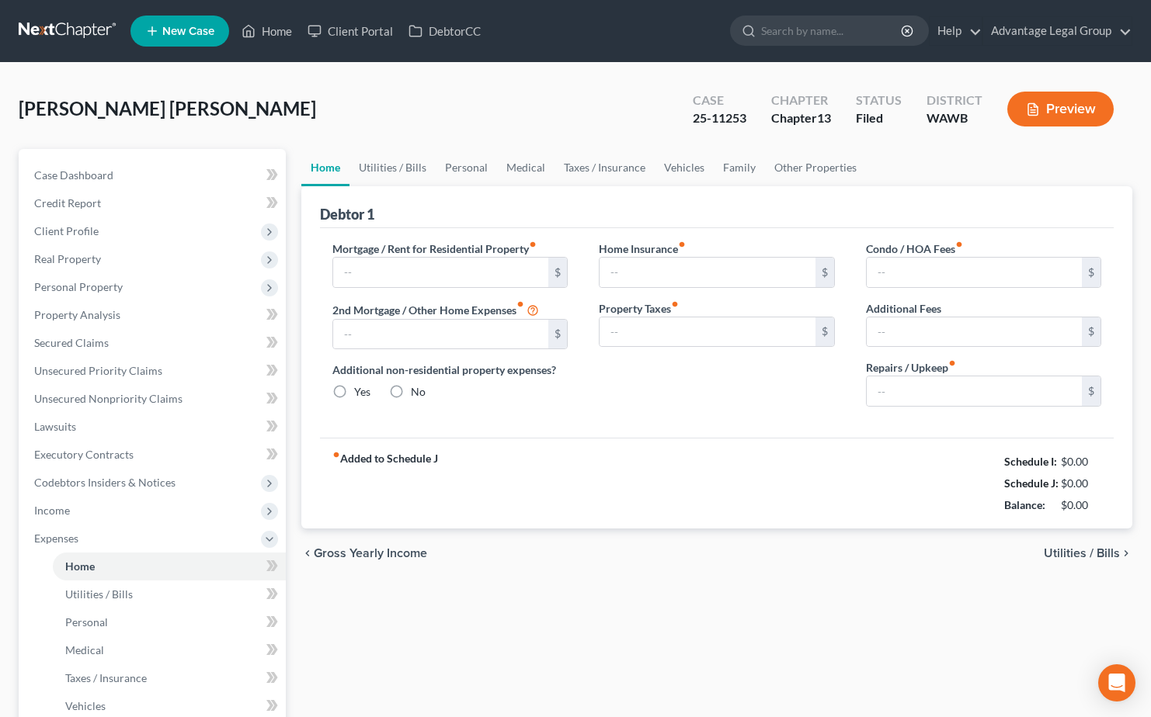
type input "0.00"
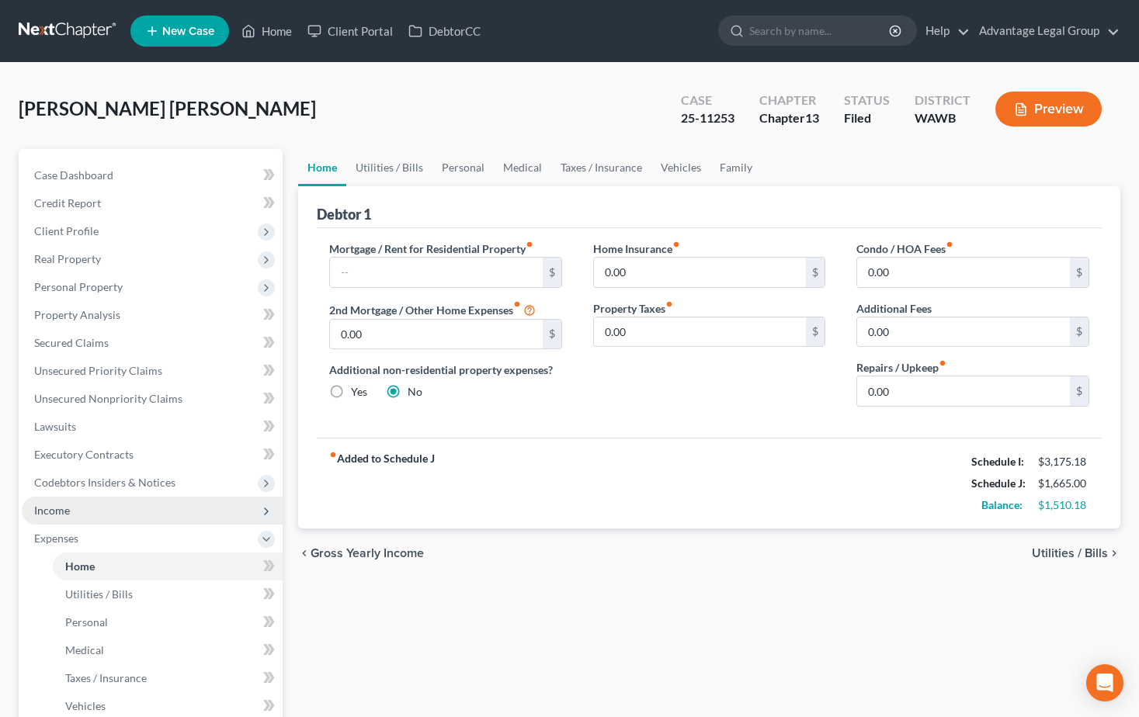
click at [55, 511] on span "Income" at bounding box center [52, 510] width 36 height 13
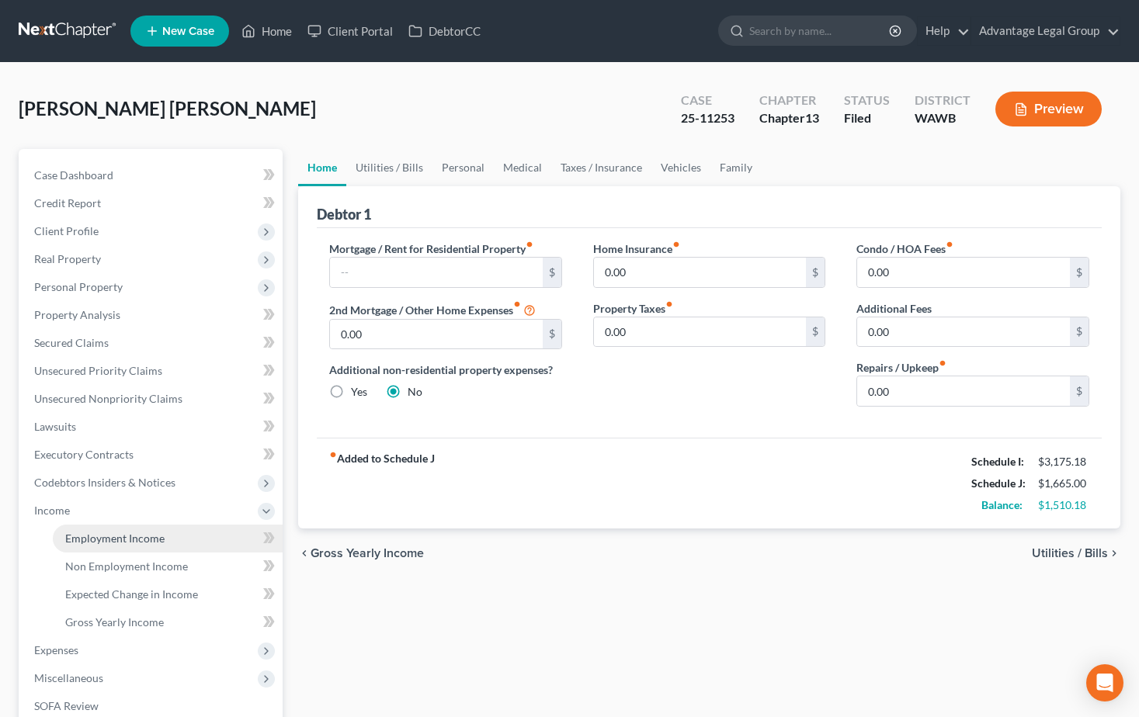
click at [141, 547] on link "Employment Income" at bounding box center [168, 539] width 230 height 28
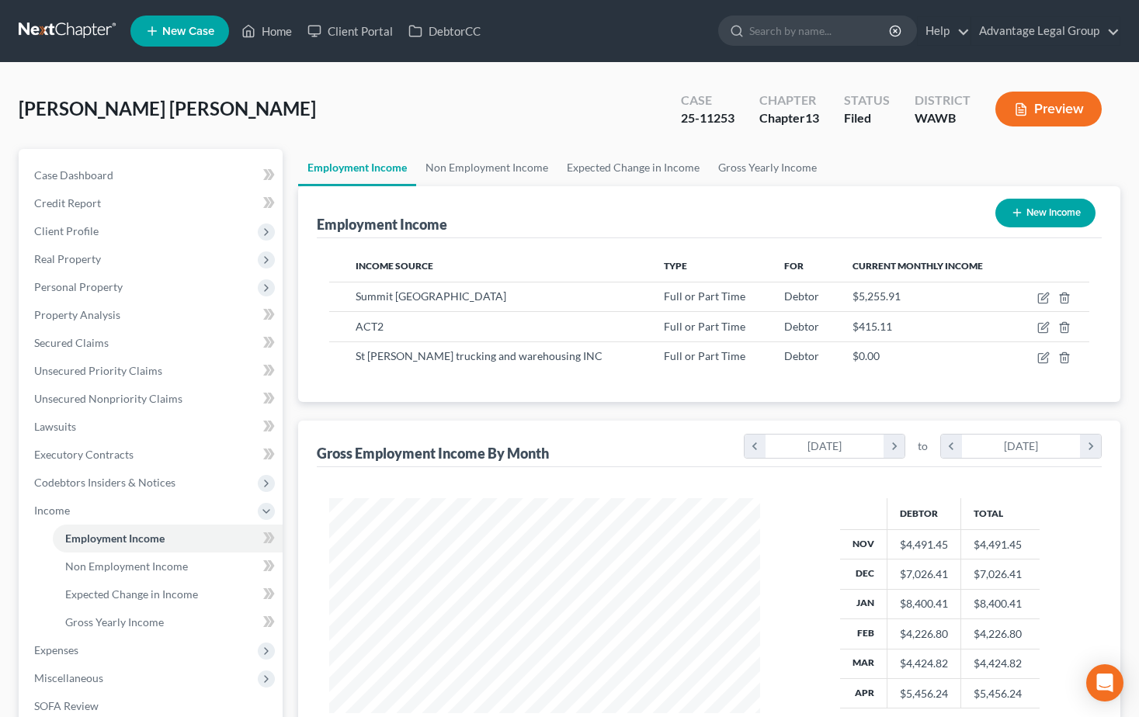
scroll to position [279, 461]
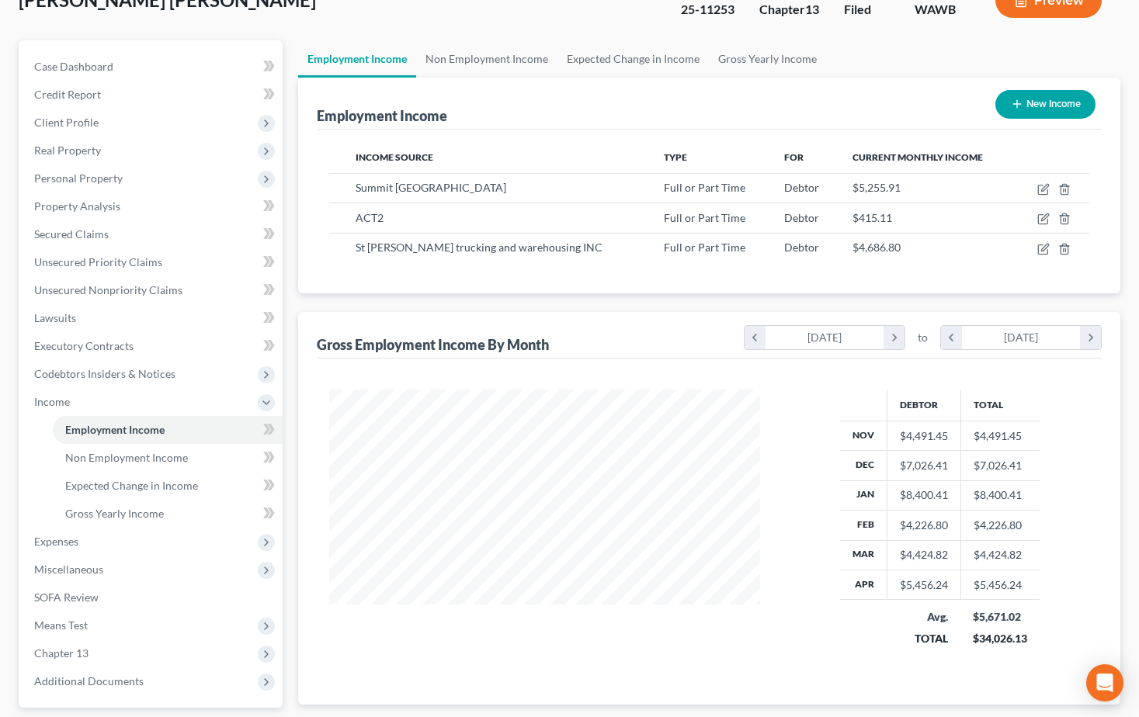
scroll to position [92, 0]
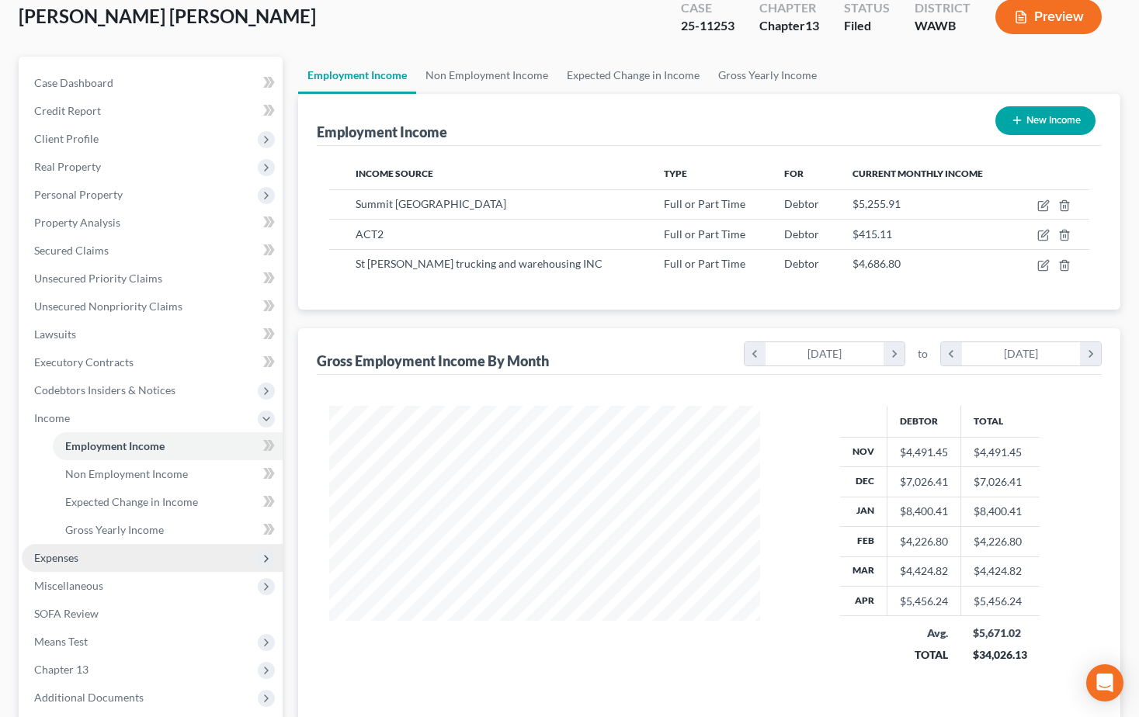
click at [48, 558] on span "Expenses" at bounding box center [56, 557] width 44 height 13
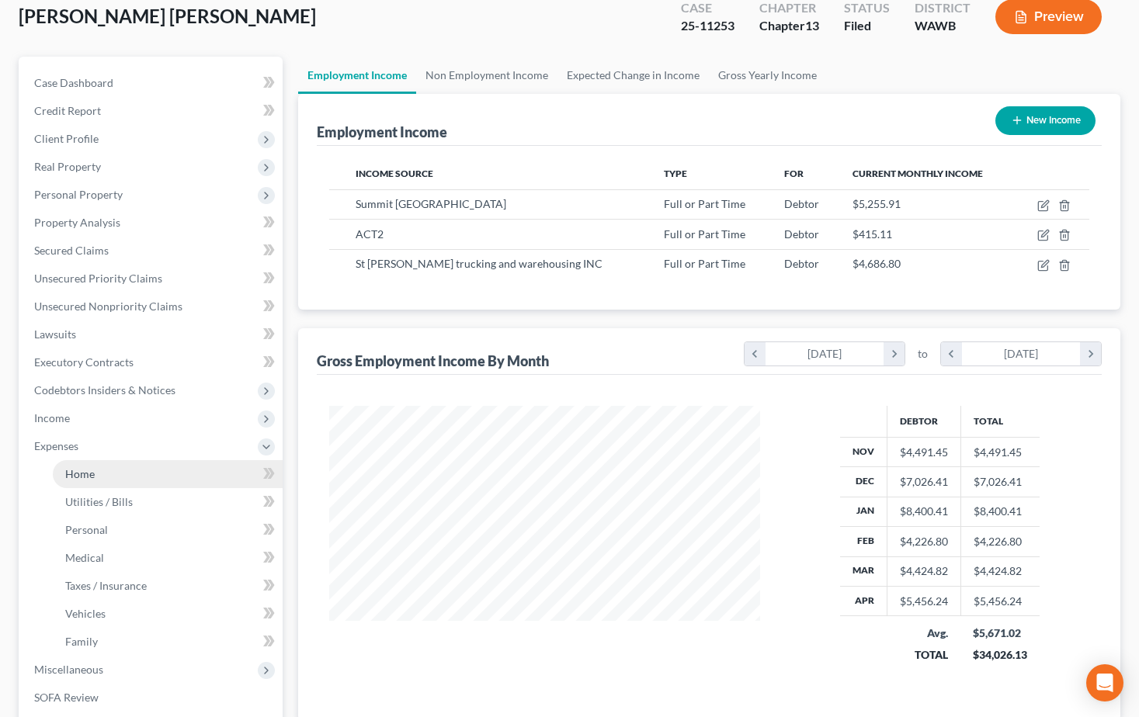
click at [76, 478] on span "Home" at bounding box center [80, 473] width 30 height 13
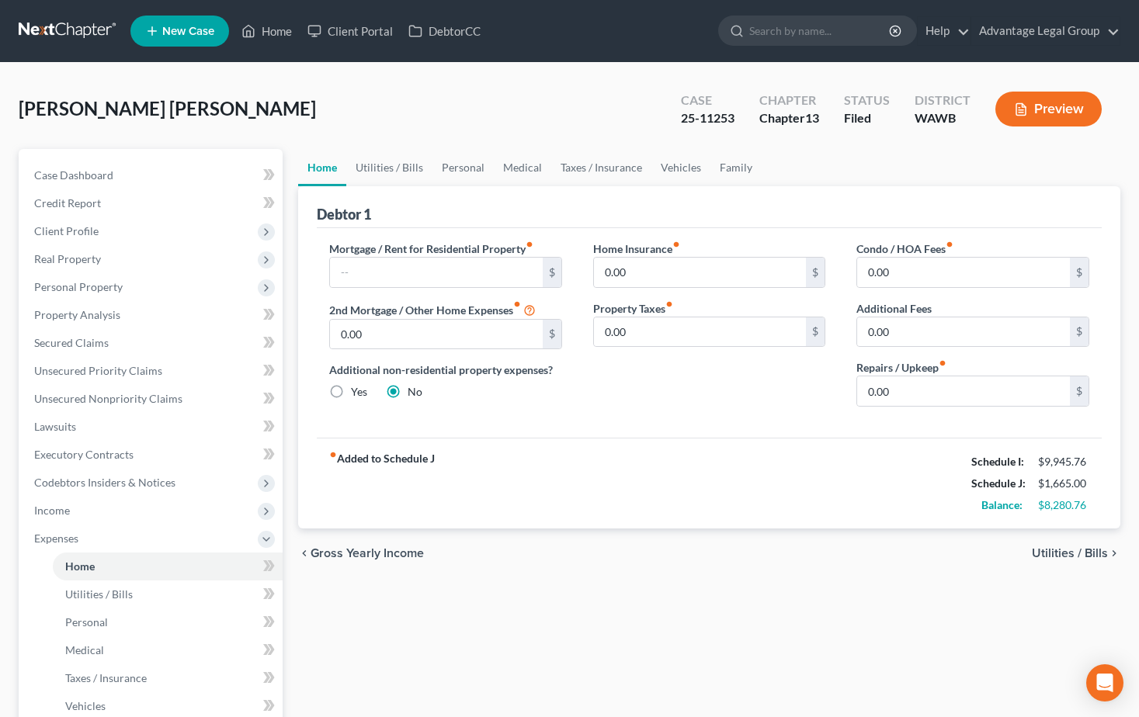
click at [525, 651] on div "Home Utilities / Bills Personal Medical Taxes / Insurance Vehicles Family Debto…" at bounding box center [709, 569] width 838 height 841
click at [273, 26] on link "Home" at bounding box center [267, 31] width 66 height 28
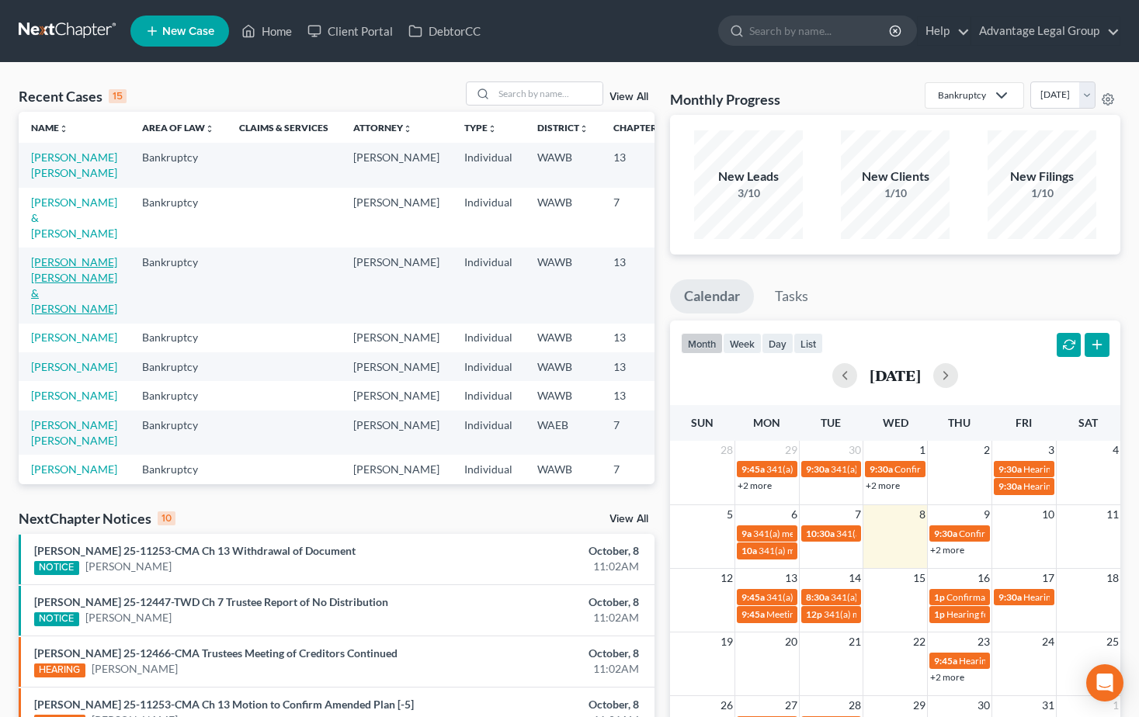
click at [51, 295] on link "[PERSON_NAME] [PERSON_NAME] & [PERSON_NAME]" at bounding box center [74, 285] width 86 height 60
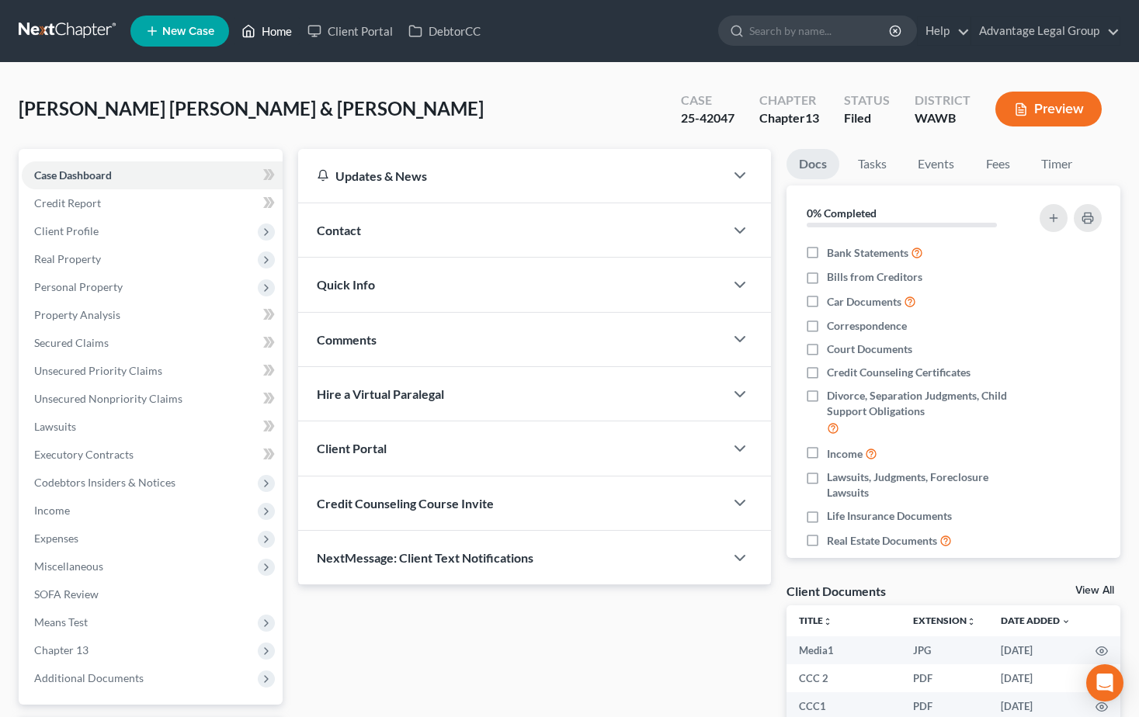
click at [277, 36] on link "Home" at bounding box center [267, 31] width 66 height 28
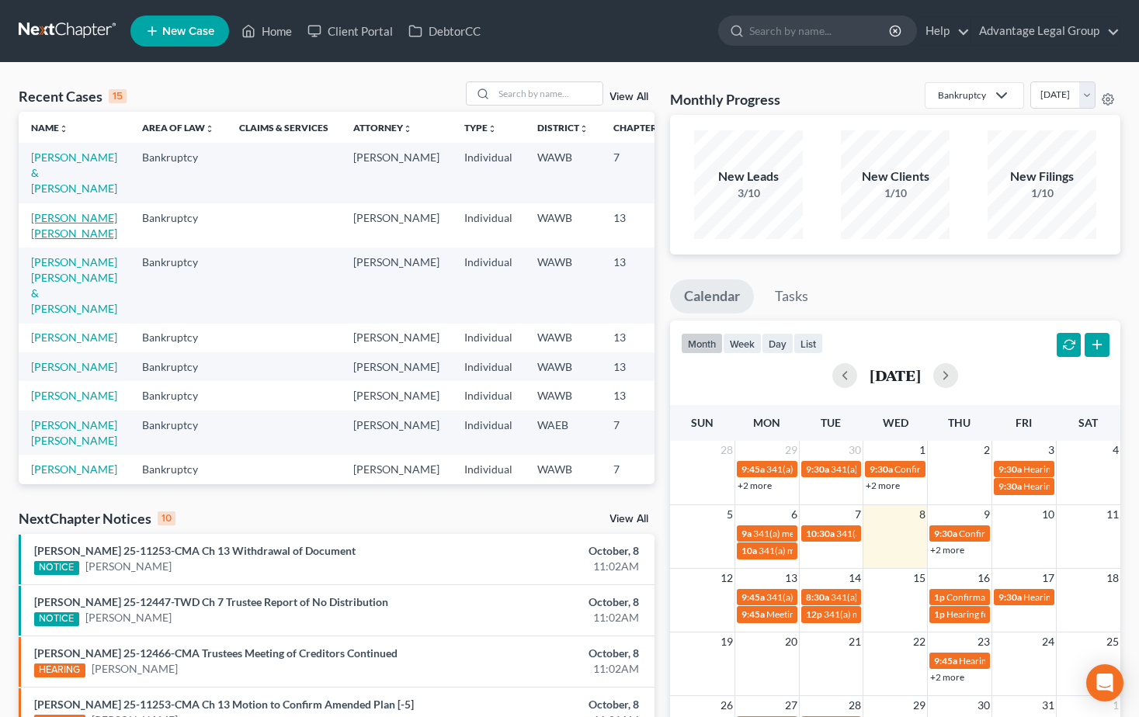
click at [57, 240] on link "[PERSON_NAME] [PERSON_NAME]" at bounding box center [74, 225] width 86 height 29
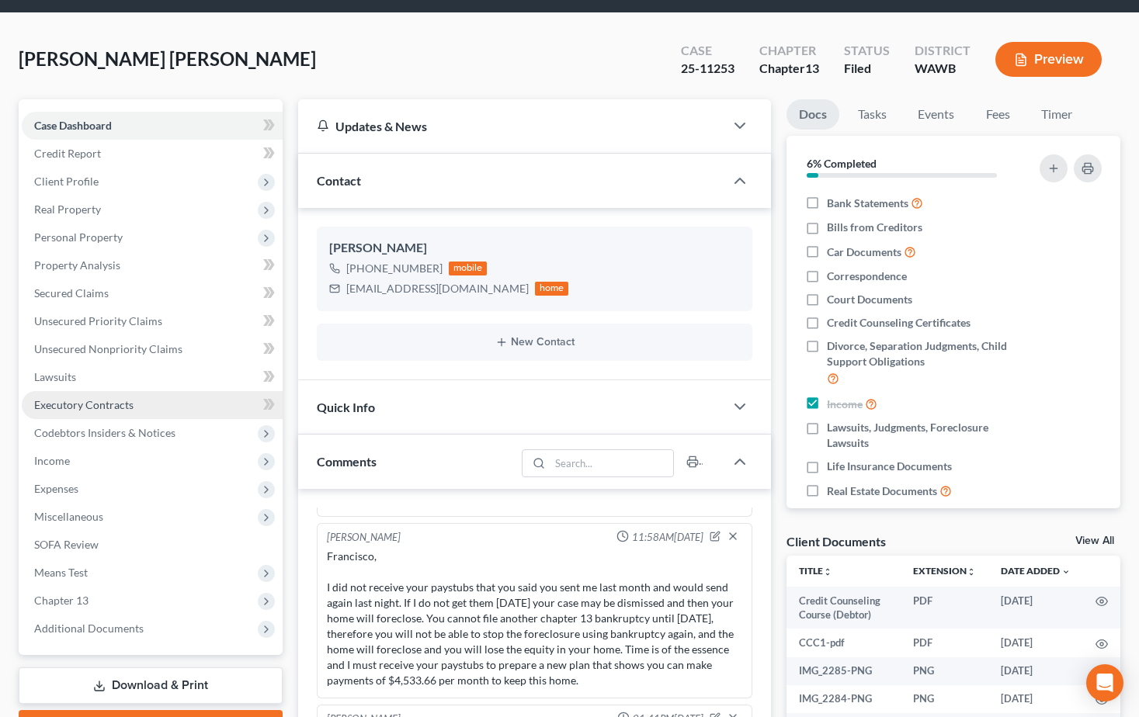
scroll to position [78, 0]
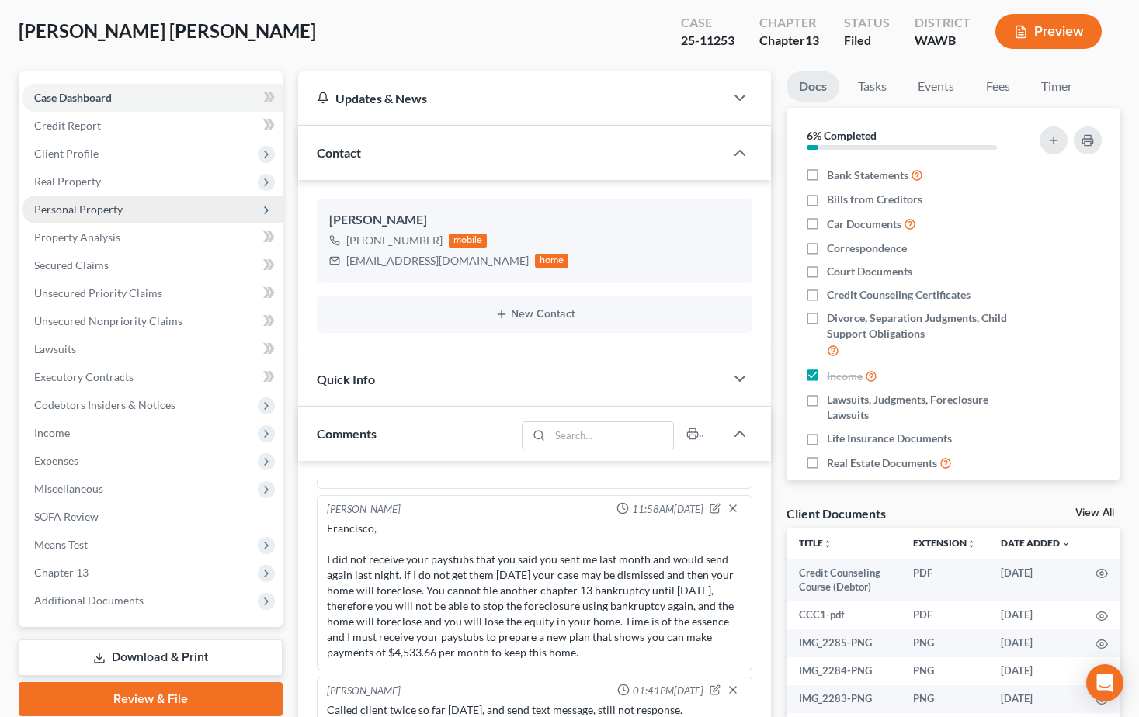
click at [72, 214] on span "Personal Property" at bounding box center [78, 209] width 89 height 13
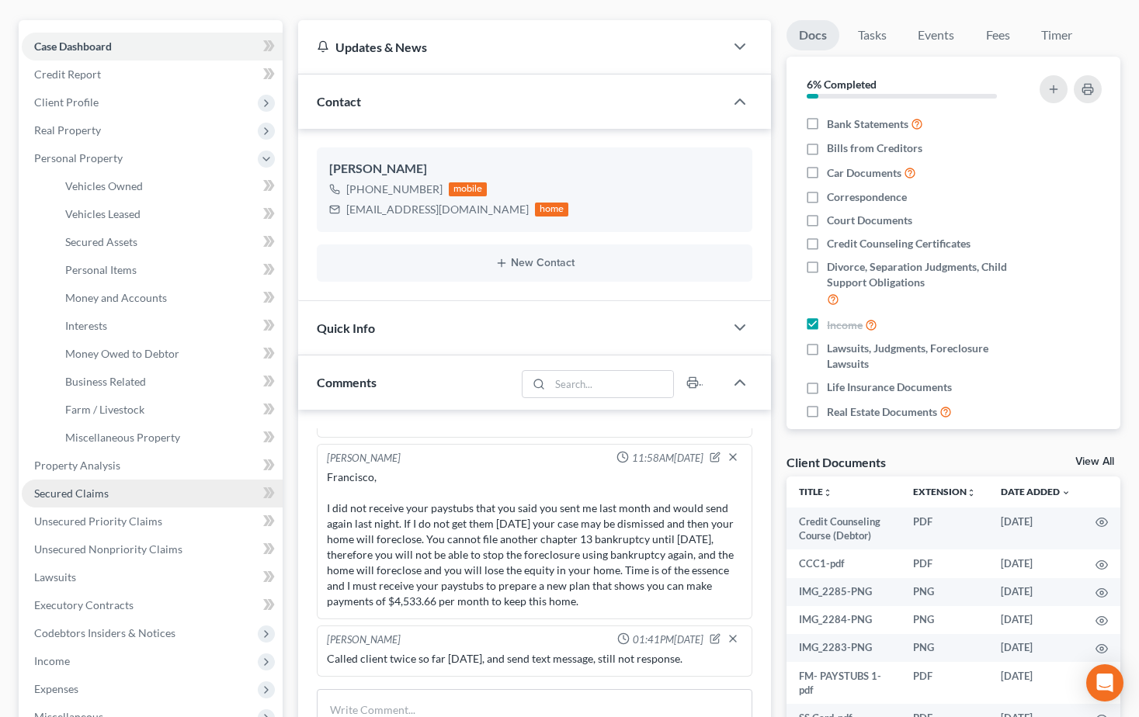
scroll to position [155, 0]
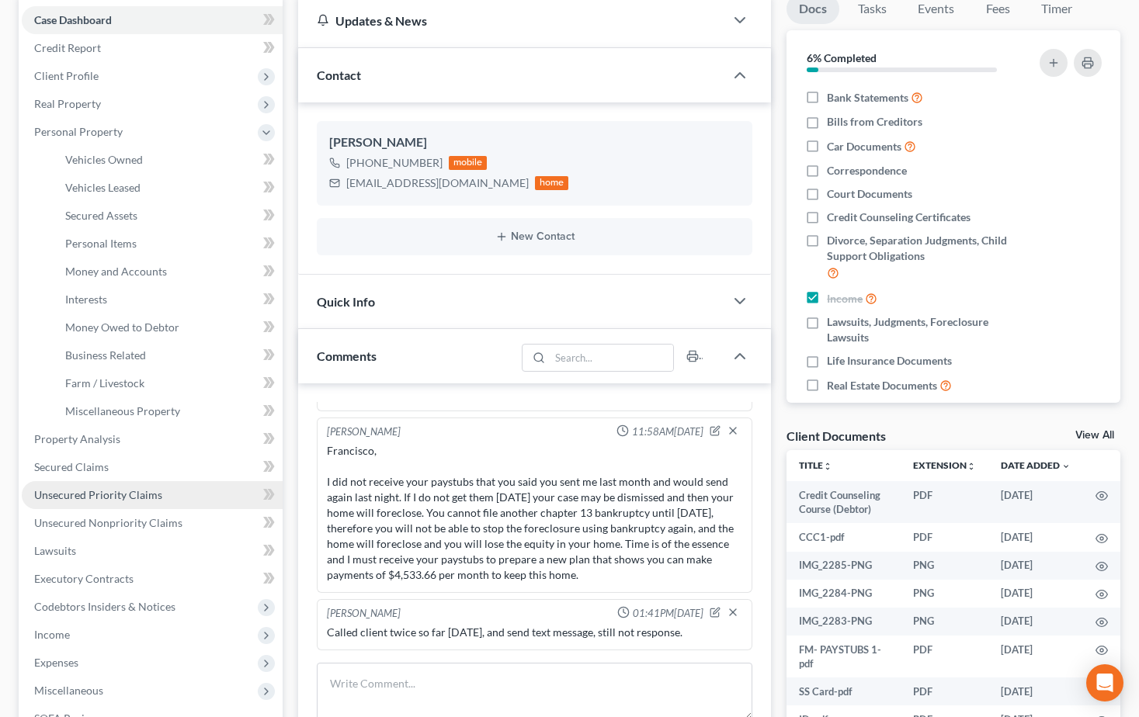
click at [102, 498] on span "Unsecured Priority Claims" at bounding box center [98, 494] width 128 height 13
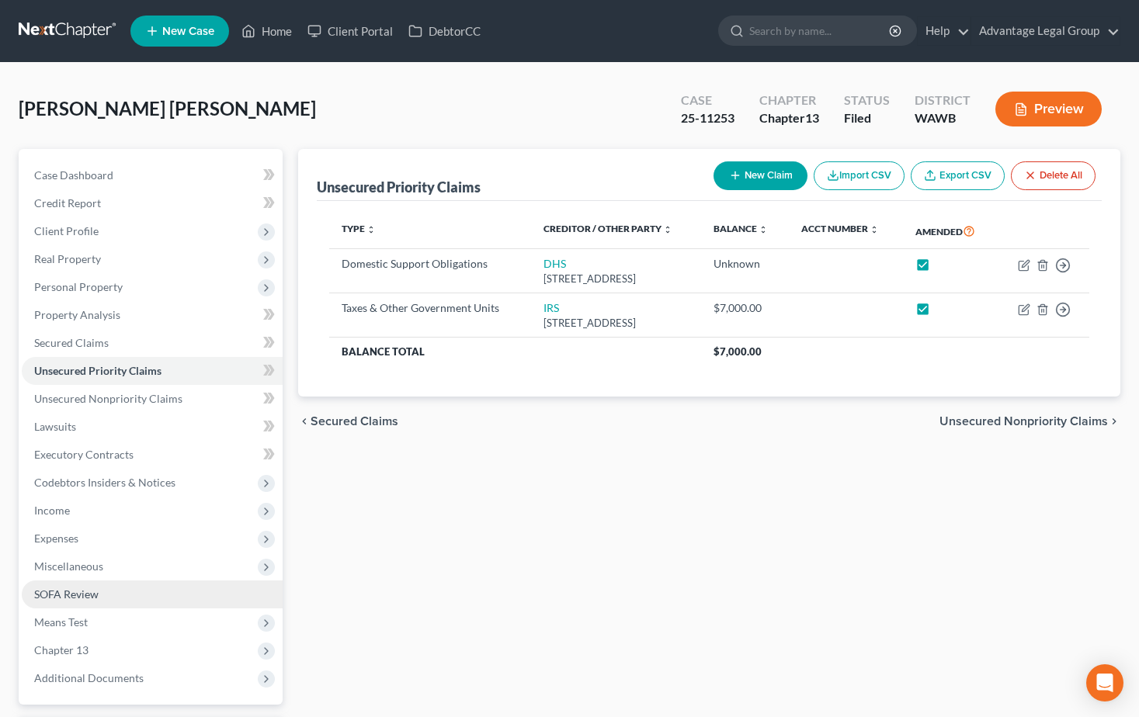
click at [77, 596] on span "SOFA Review" at bounding box center [66, 594] width 64 height 13
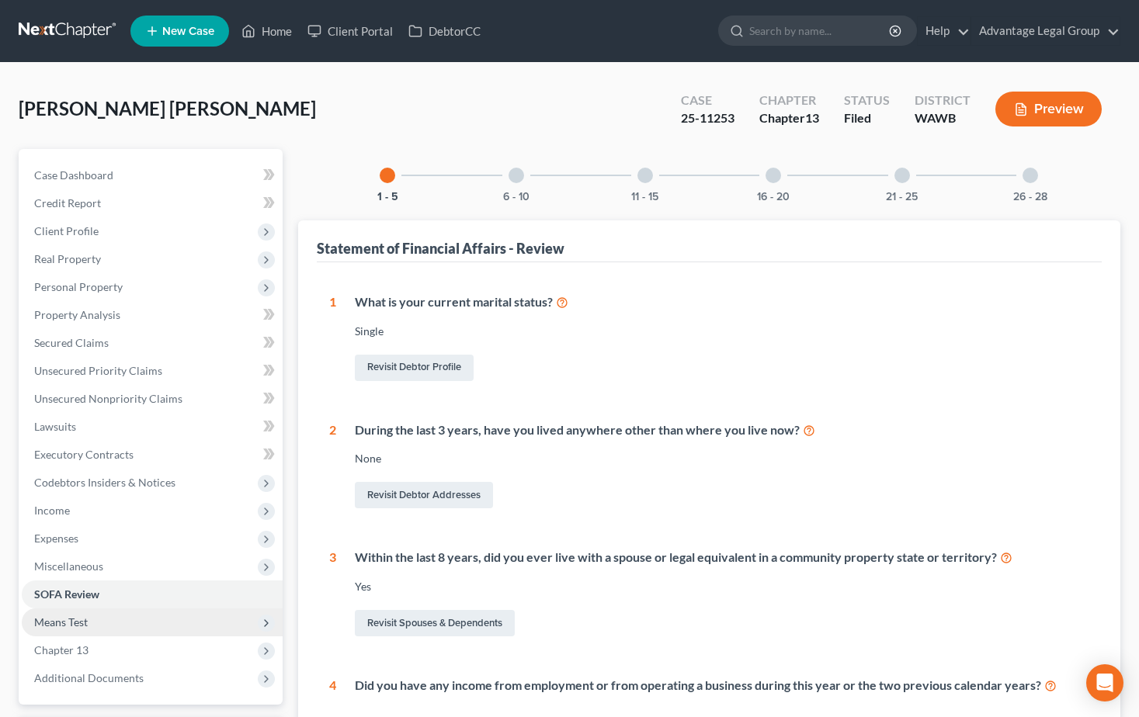
click at [81, 616] on span "Means Test" at bounding box center [61, 622] width 54 height 13
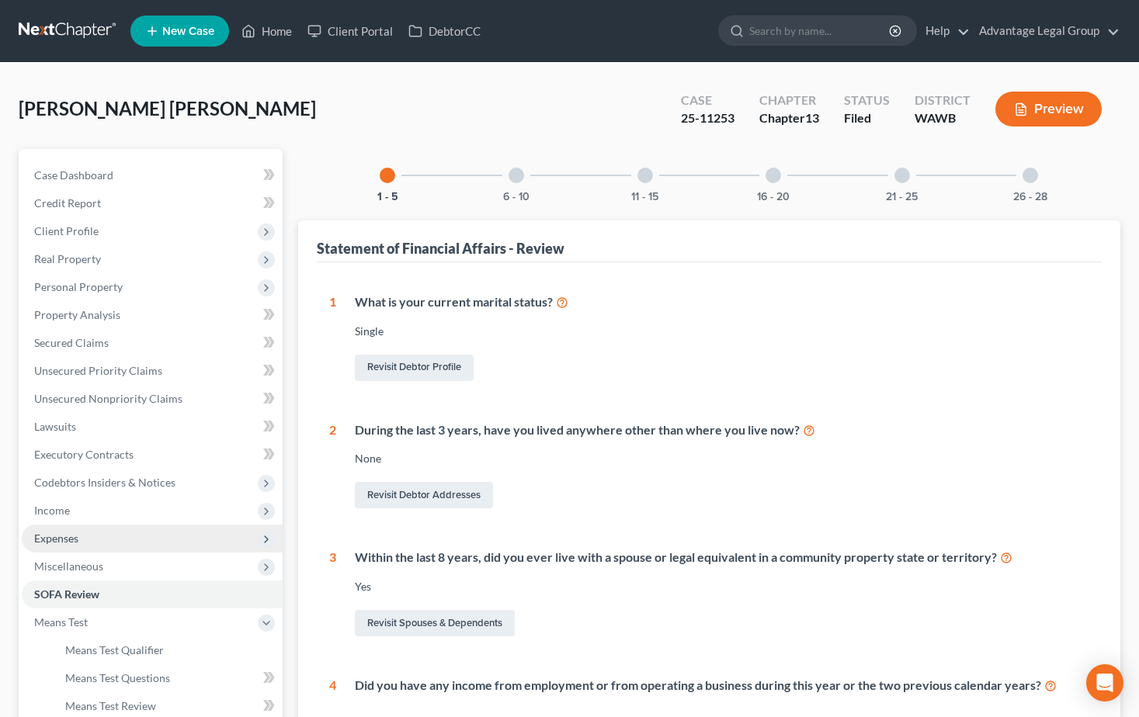
click at [57, 538] on span "Expenses" at bounding box center [56, 538] width 44 height 13
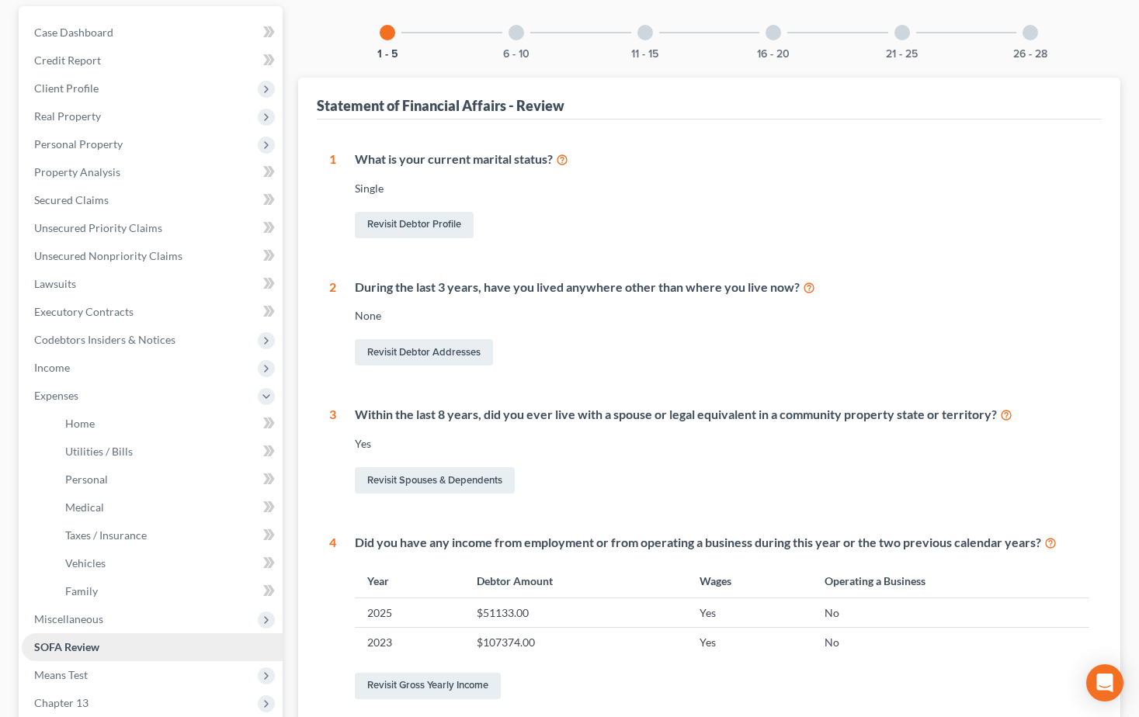
scroll to position [155, 0]
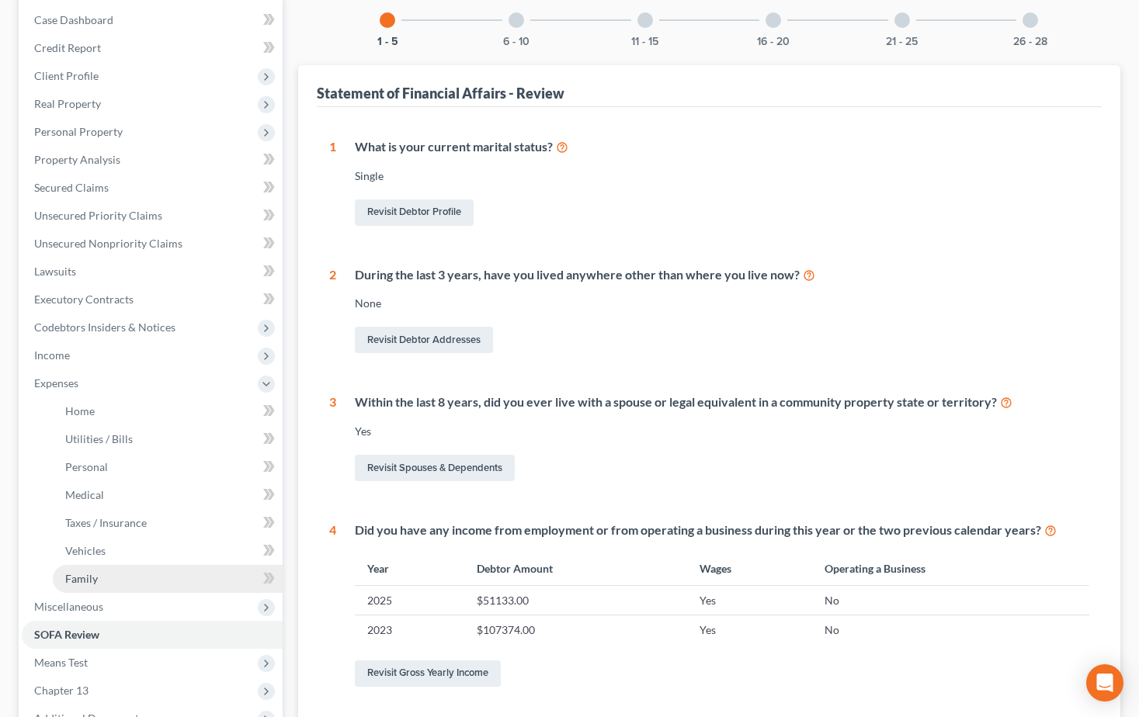
click at [82, 584] on span "Family" at bounding box center [81, 578] width 33 height 13
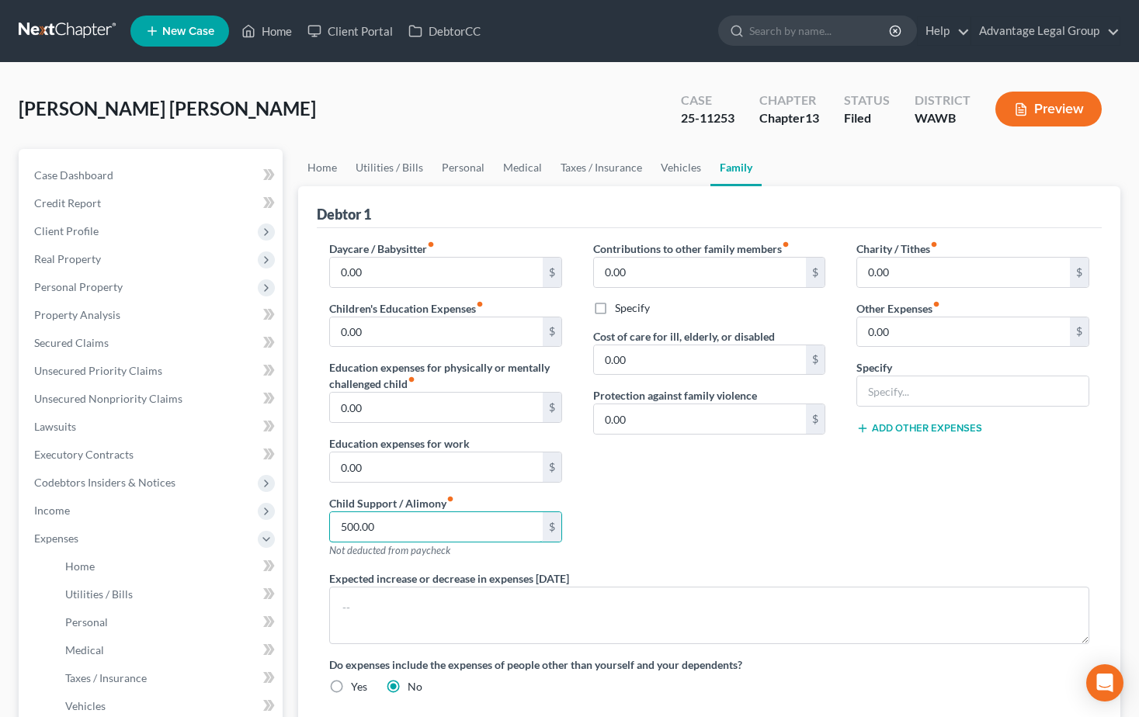
type input "500.00"
click at [699, 523] on div "Contributions to other family members fiber_manual_record 0.00 $ Specify Cost o…" at bounding box center [710, 406] width 264 height 330
type input "500.00"
click at [396, 533] on input "500.00" at bounding box center [436, 527] width 213 height 30
type input "0.00"
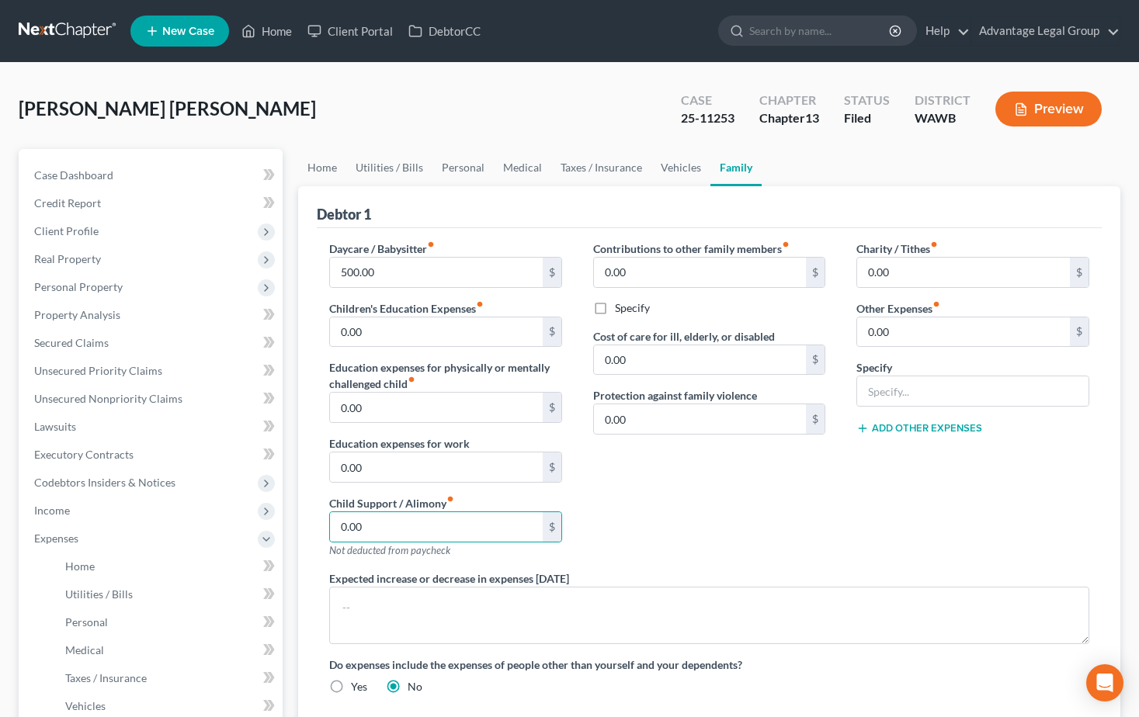
drag, startPoint x: 653, startPoint y: 440, endPoint x: 653, endPoint y: 458, distance: 17.9
click at [653, 450] on div "Contributions to other family members fiber_manual_record 0.00 $ Specify Cost o…" at bounding box center [710, 406] width 264 height 330
click at [656, 466] on div "Contributions to other family members fiber_manual_record 0.00 $ Specify Cost o…" at bounding box center [710, 406] width 264 height 330
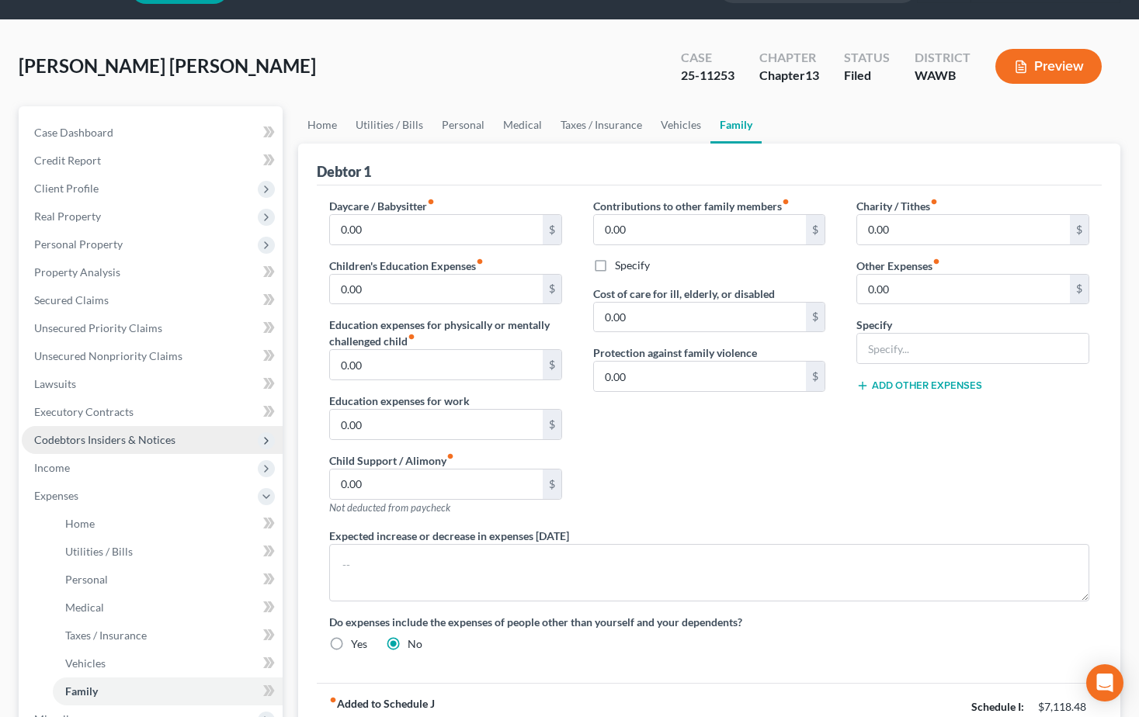
scroll to position [78, 0]
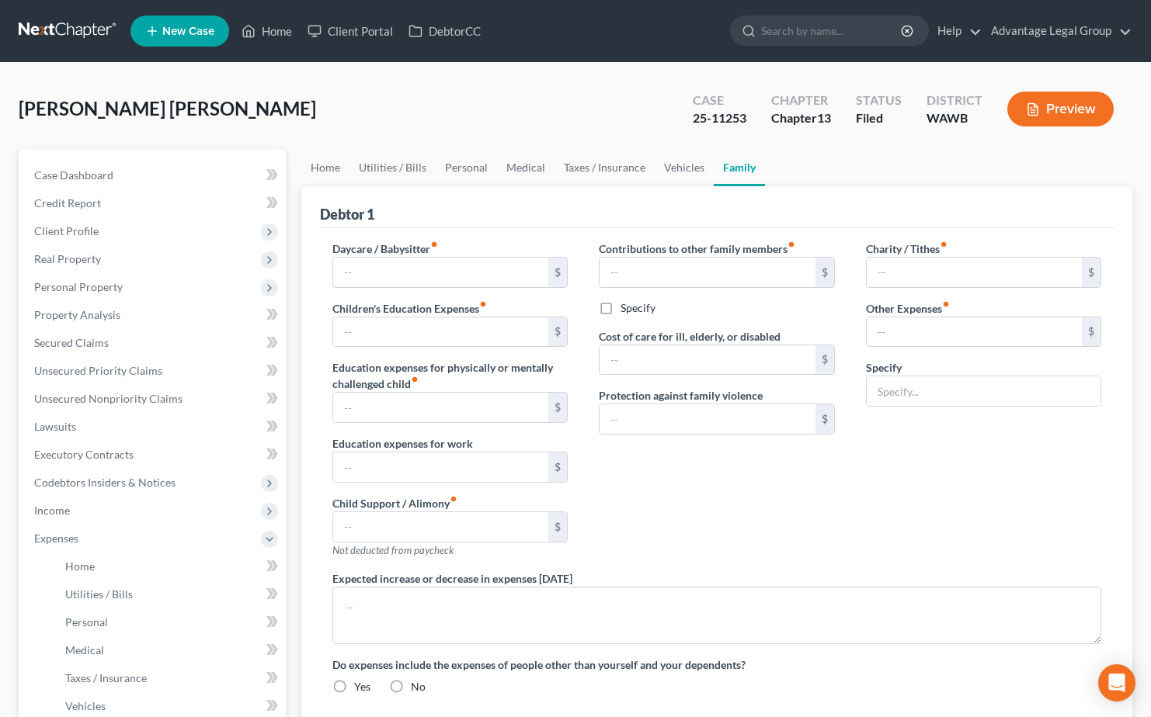
type input "0.00"
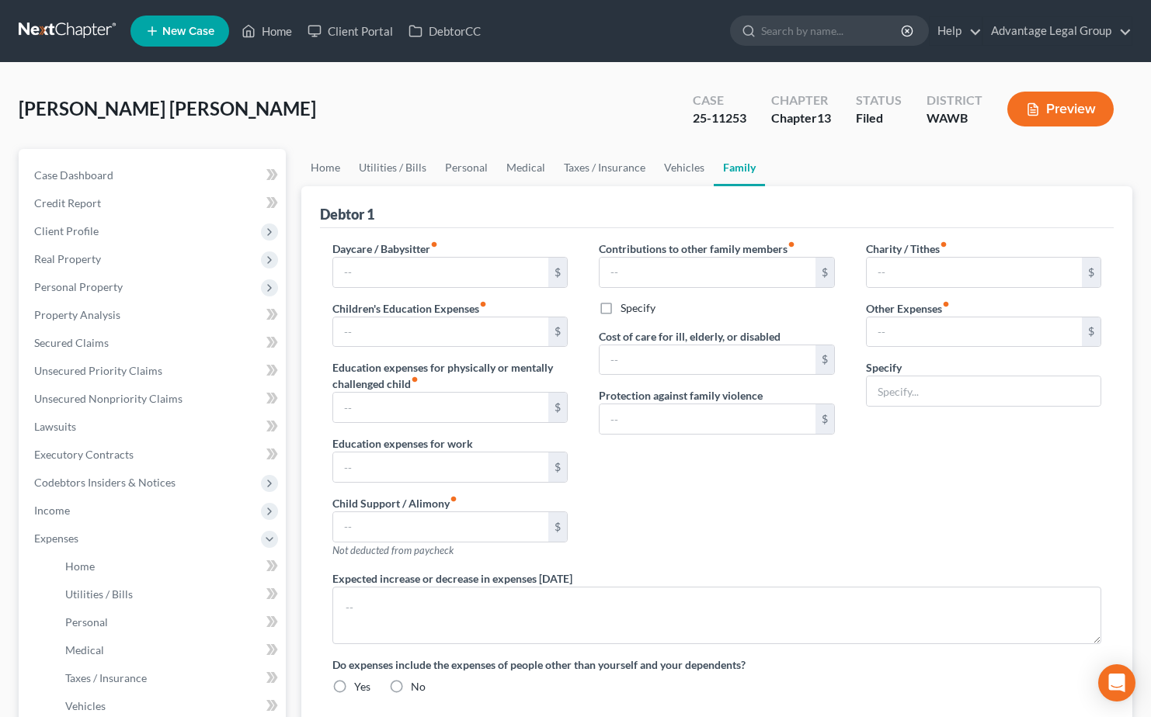
type input "0.00"
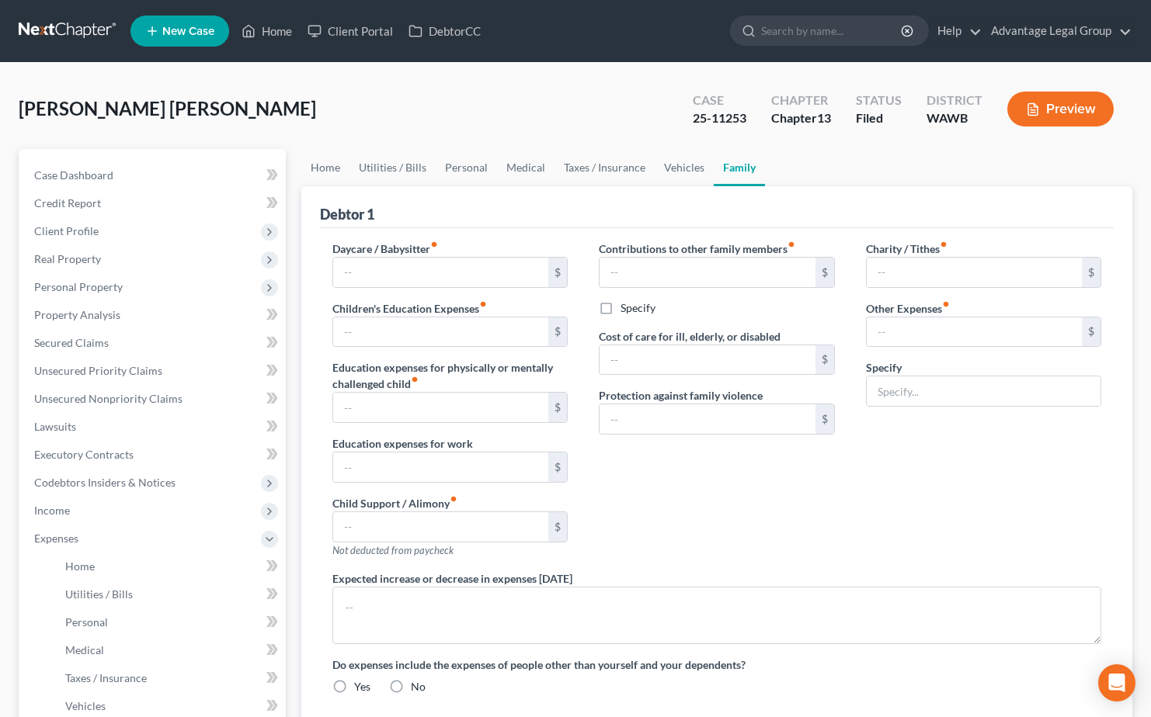
radio input "true"
drag, startPoint x: 276, startPoint y: 33, endPoint x: 307, endPoint y: 48, distance: 34.7
click at [276, 33] on link "Home" at bounding box center [267, 31] width 66 height 28
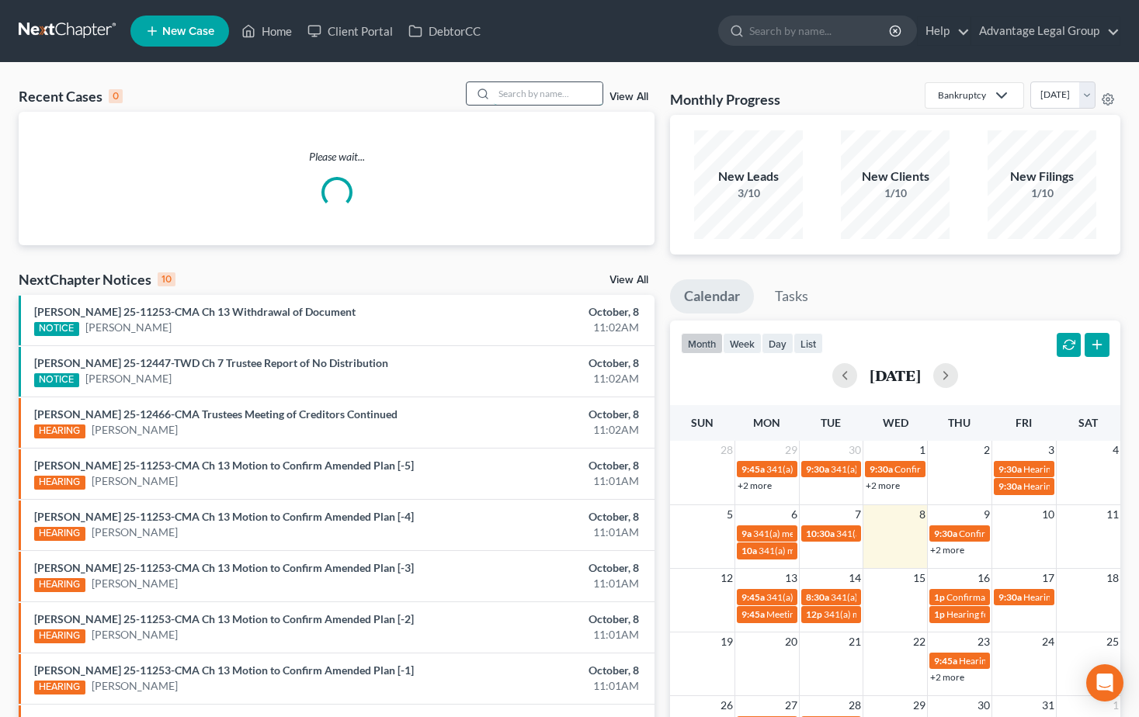
click at [537, 94] on input "search" at bounding box center [548, 93] width 109 height 23
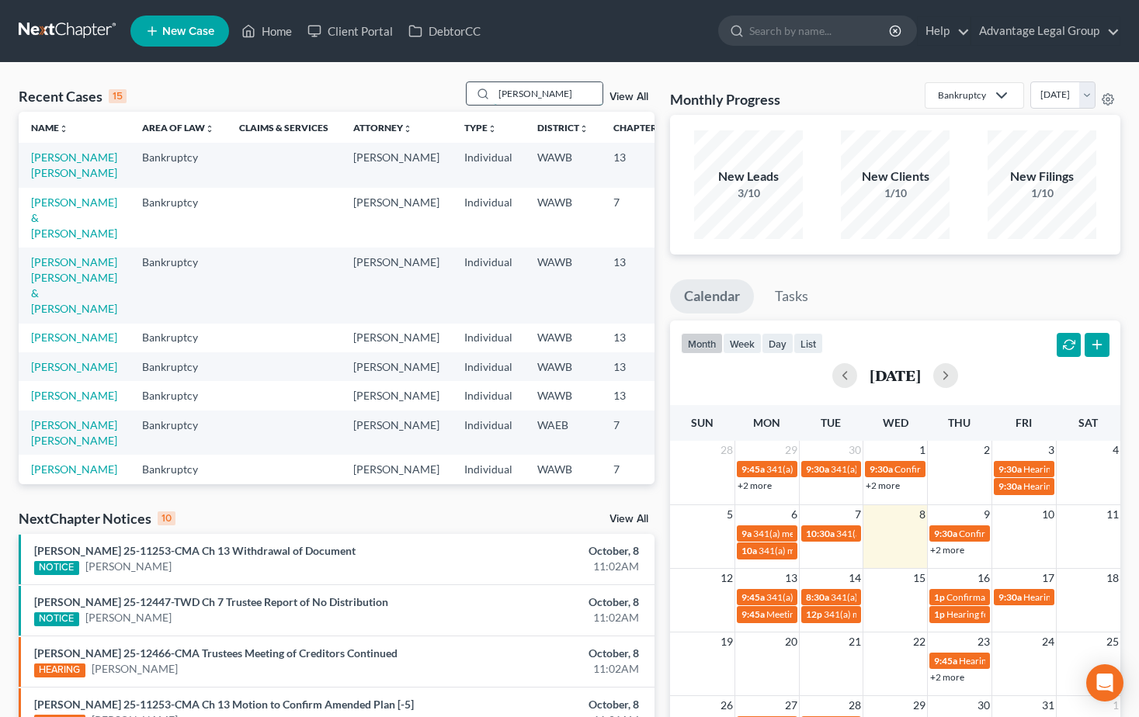
type input "[PERSON_NAME]"
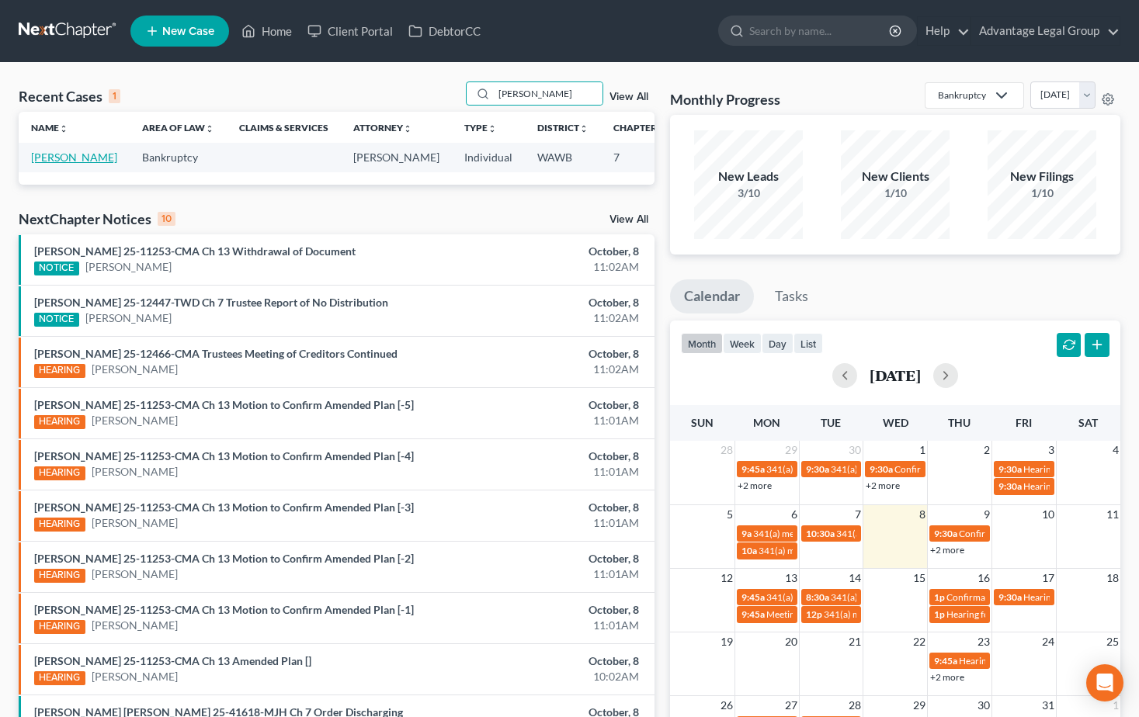
click at [53, 158] on link "[PERSON_NAME]" at bounding box center [74, 157] width 86 height 13
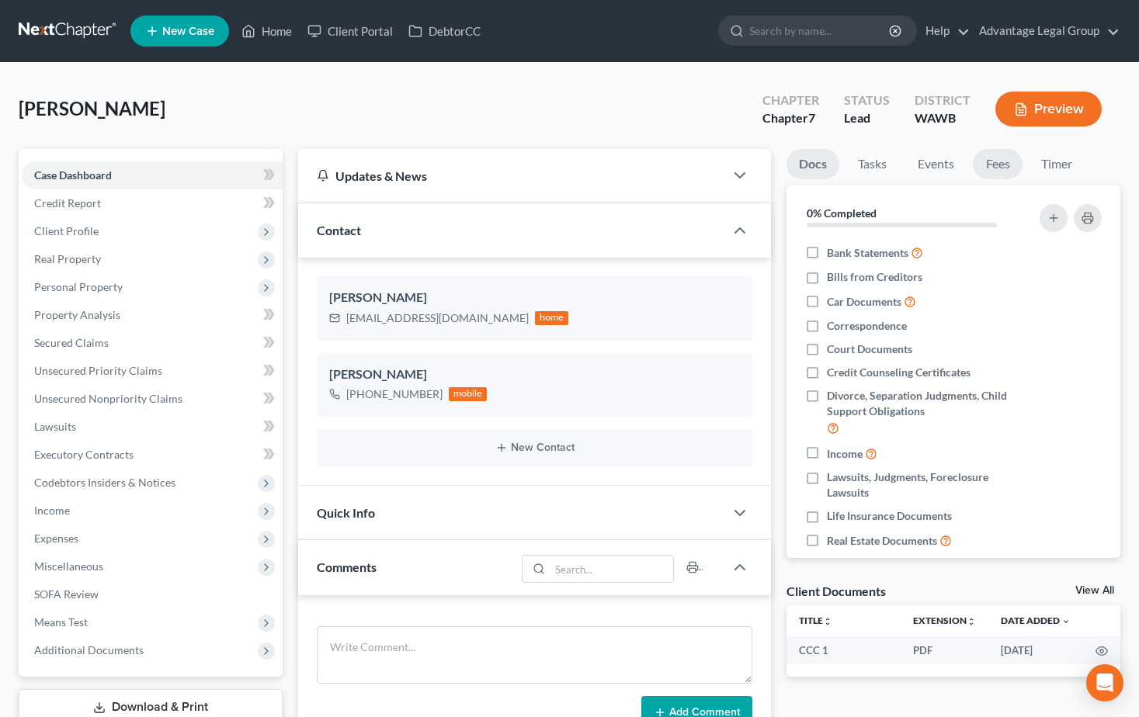
click at [992, 166] on link "Fees" at bounding box center [998, 164] width 50 height 30
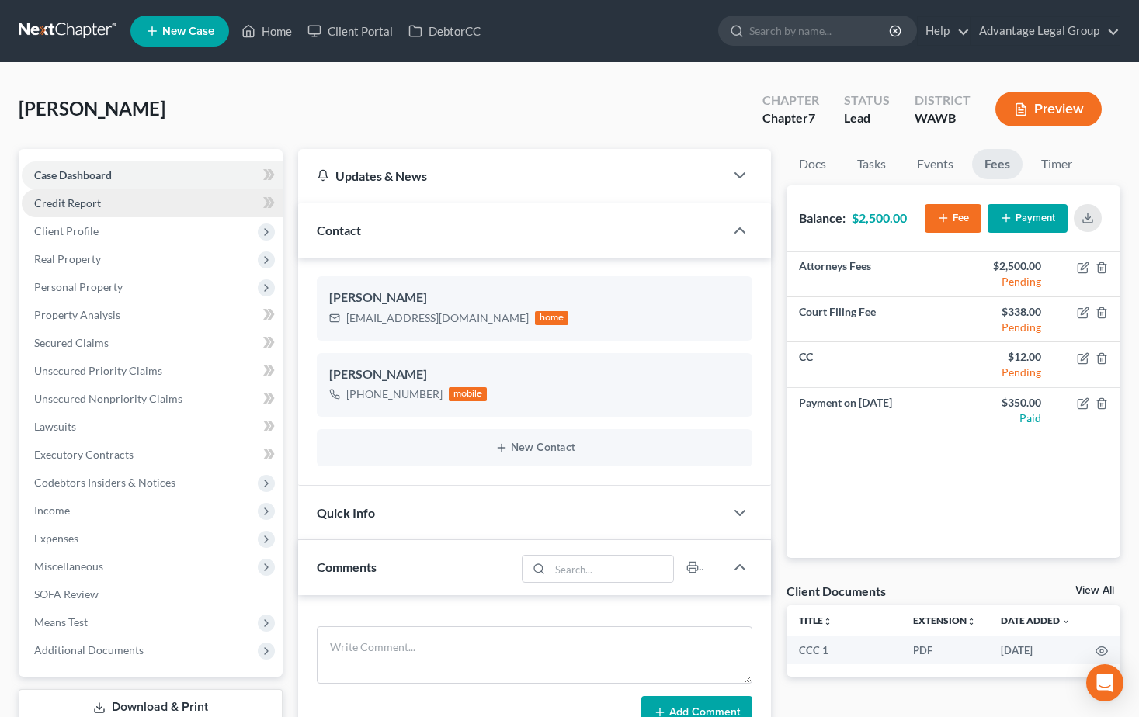
click at [64, 200] on span "Credit Report" at bounding box center [67, 202] width 67 height 13
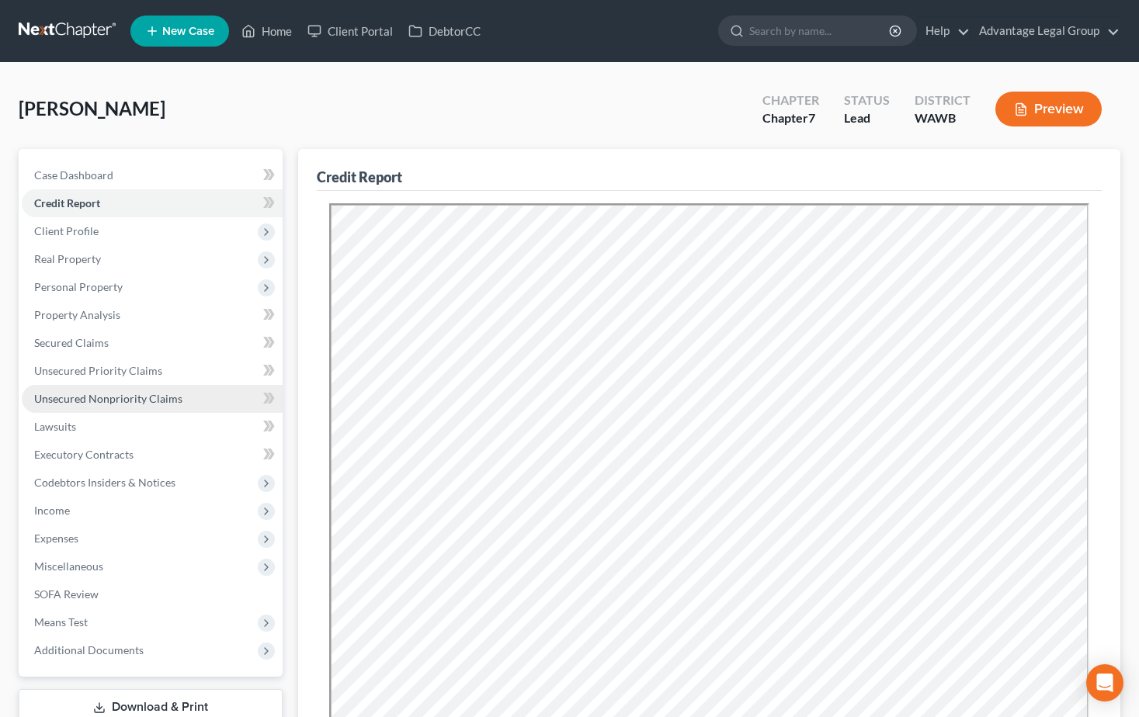
click at [89, 394] on span "Unsecured Nonpriority Claims" at bounding box center [108, 398] width 148 height 13
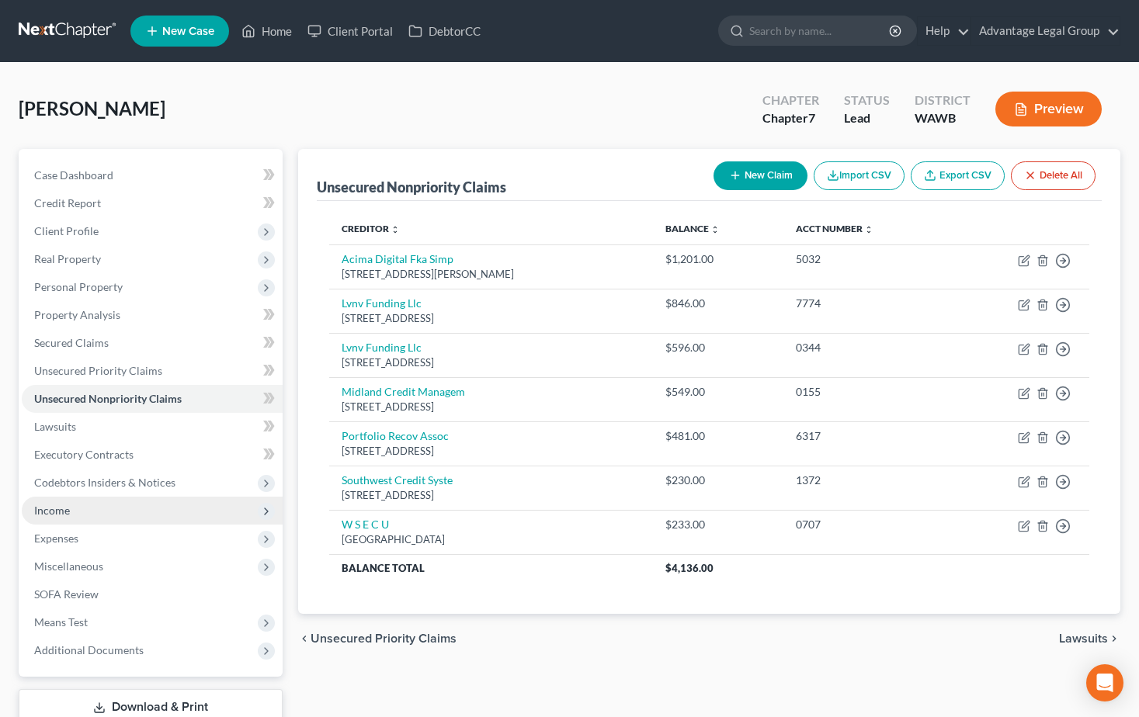
click at [60, 509] on span "Income" at bounding box center [52, 510] width 36 height 13
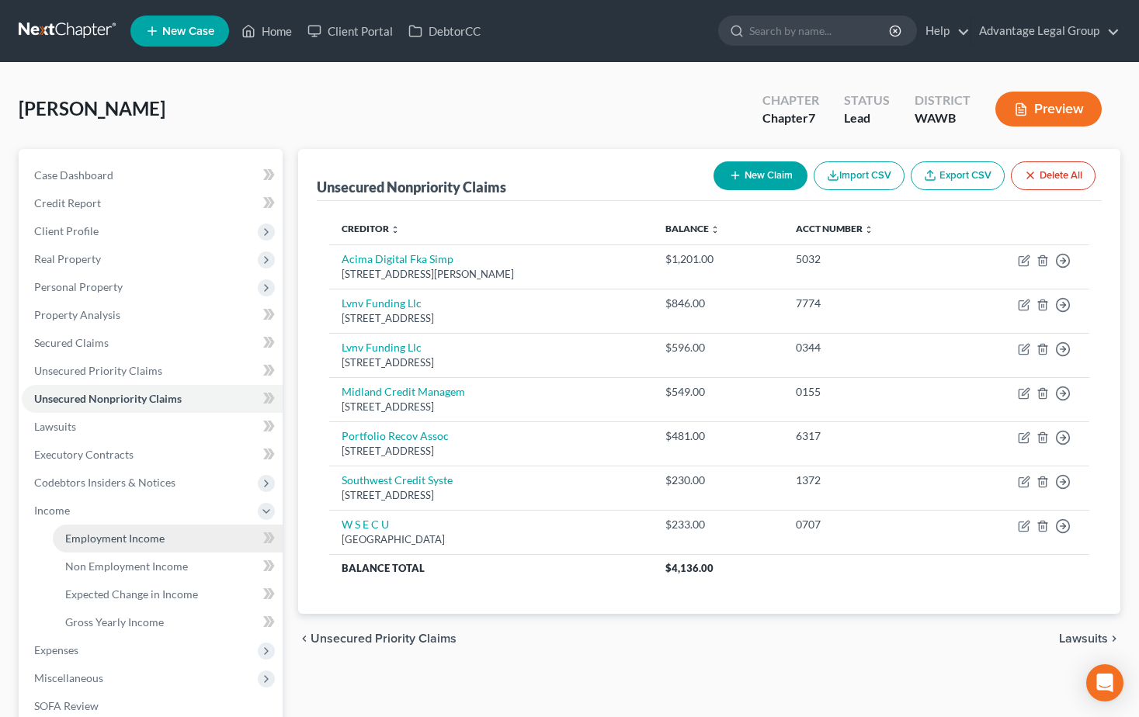
click at [92, 542] on span "Employment Income" at bounding box center [114, 538] width 99 height 13
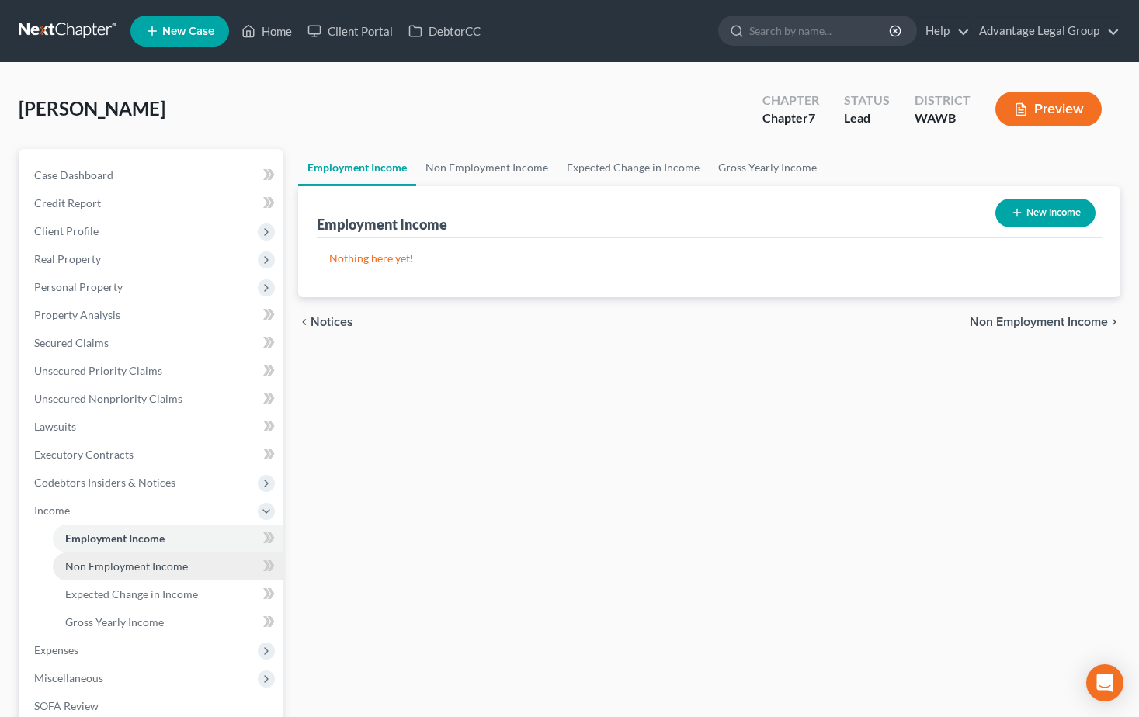
click at [106, 560] on span "Non Employment Income" at bounding box center [126, 566] width 123 height 13
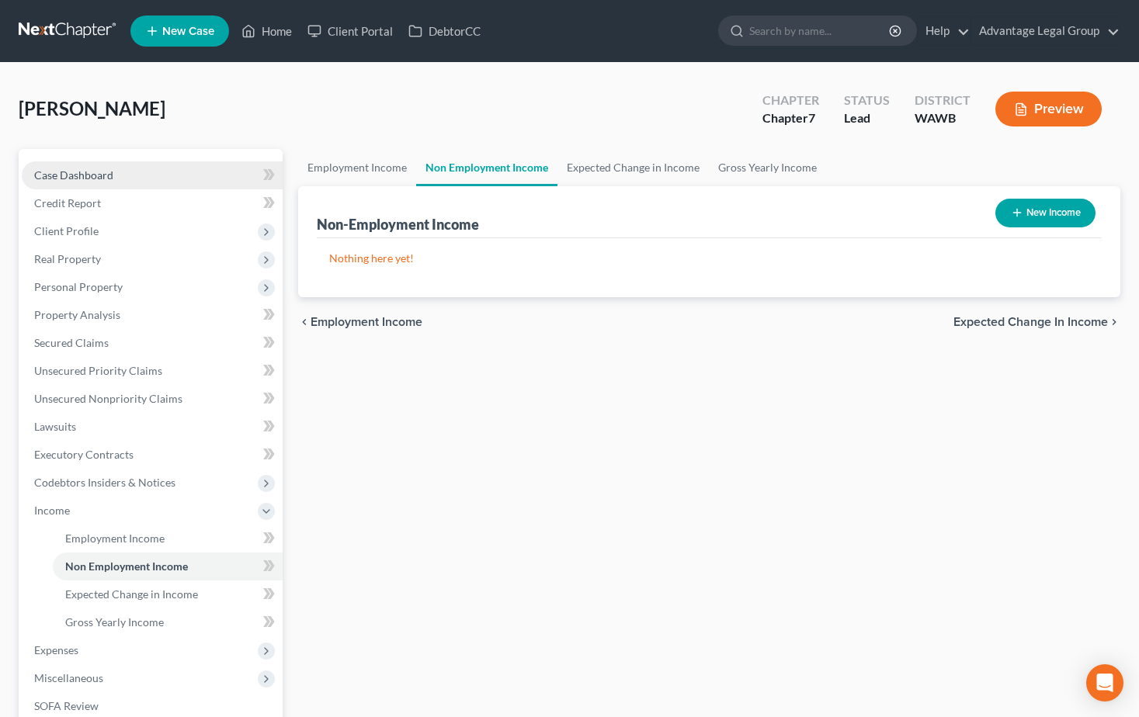
click at [66, 182] on link "Case Dashboard" at bounding box center [152, 176] width 261 height 28
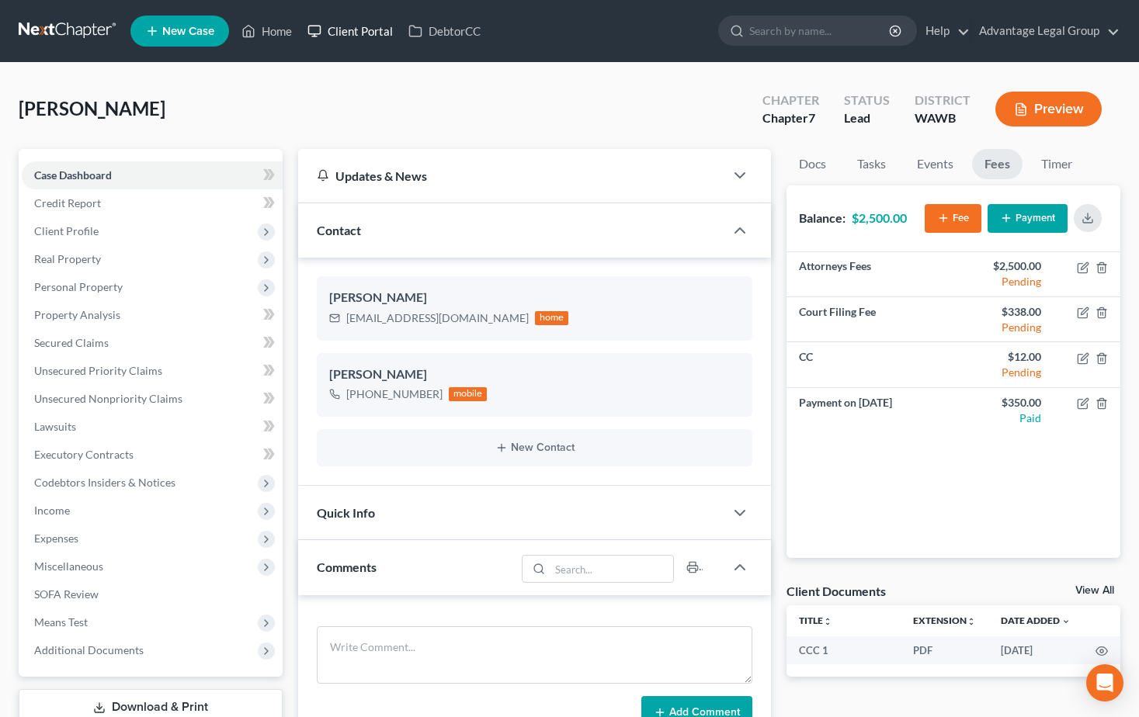
click at [348, 32] on link "Client Portal" at bounding box center [350, 31] width 101 height 28
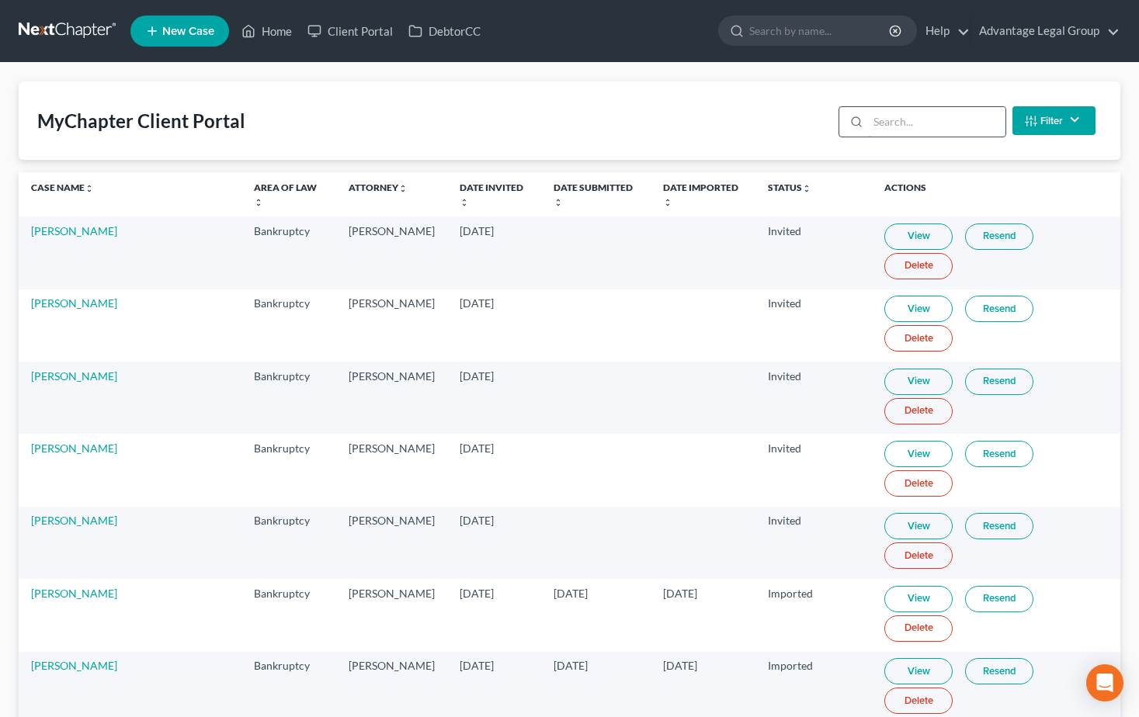
click at [885, 118] on input "search" at bounding box center [936, 122] width 137 height 30
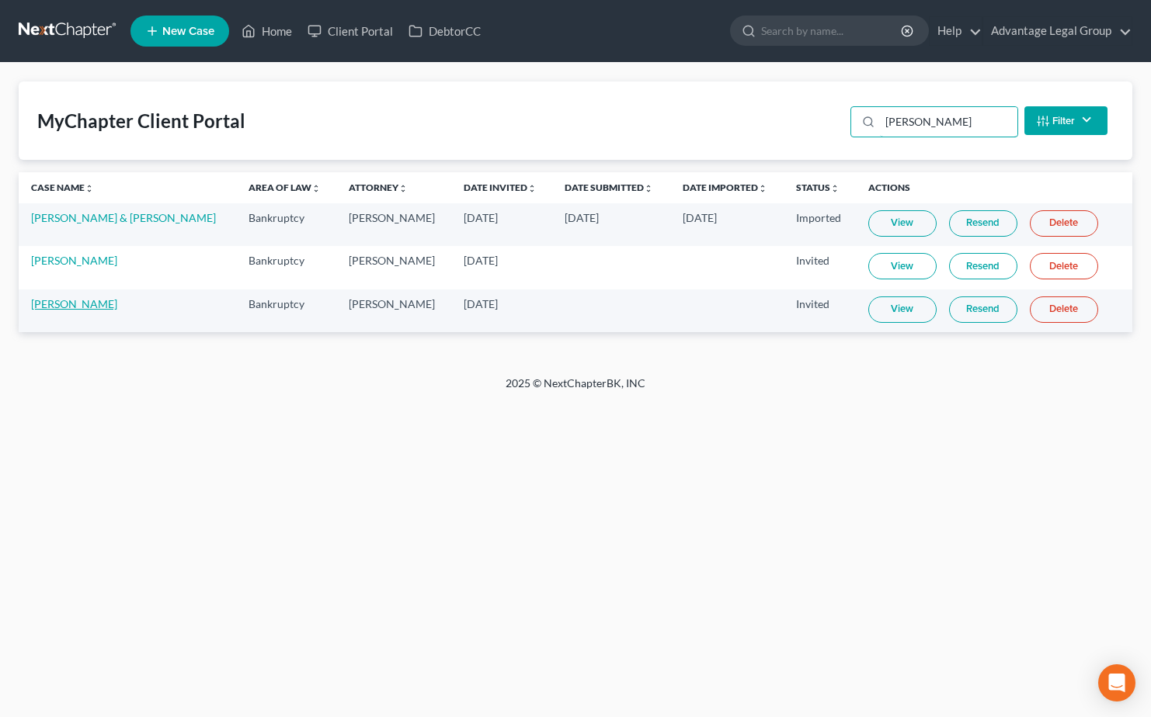
type input "mel"
drag, startPoint x: 64, startPoint y: 307, endPoint x: 76, endPoint y: 311, distance: 12.8
click at [64, 307] on link "Earnest Melton" at bounding box center [74, 303] width 86 height 13
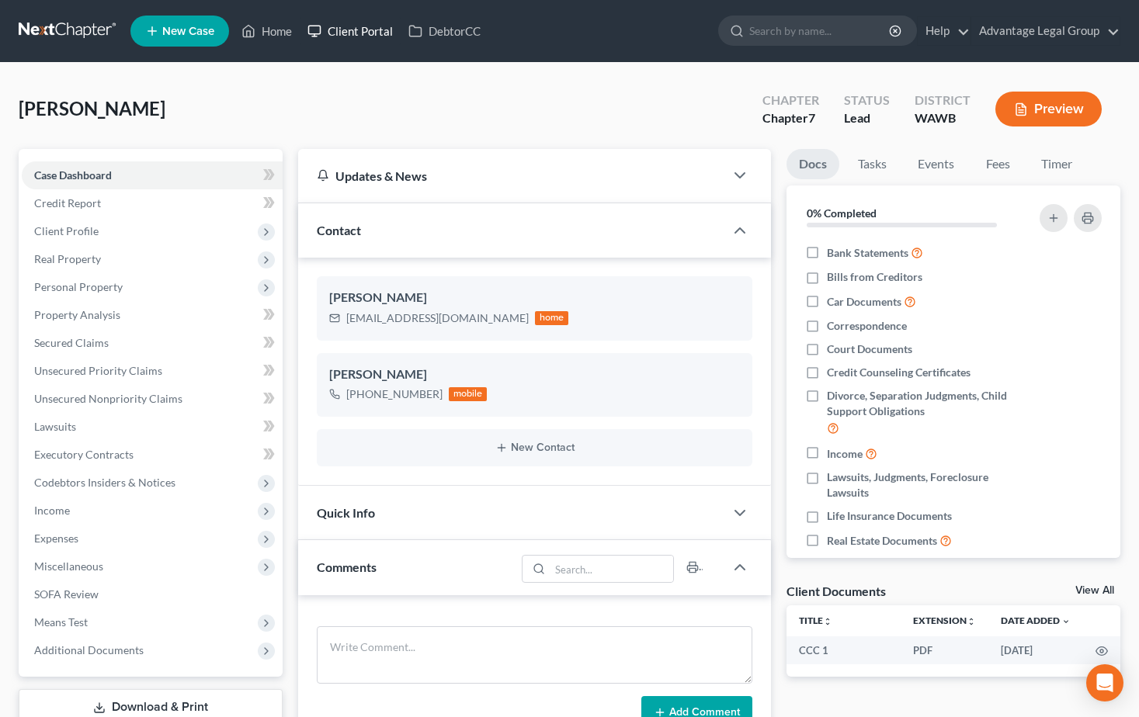
drag, startPoint x: 369, startPoint y: 33, endPoint x: 374, endPoint y: 60, distance: 27.7
click at [369, 33] on link "Client Portal" at bounding box center [350, 31] width 101 height 28
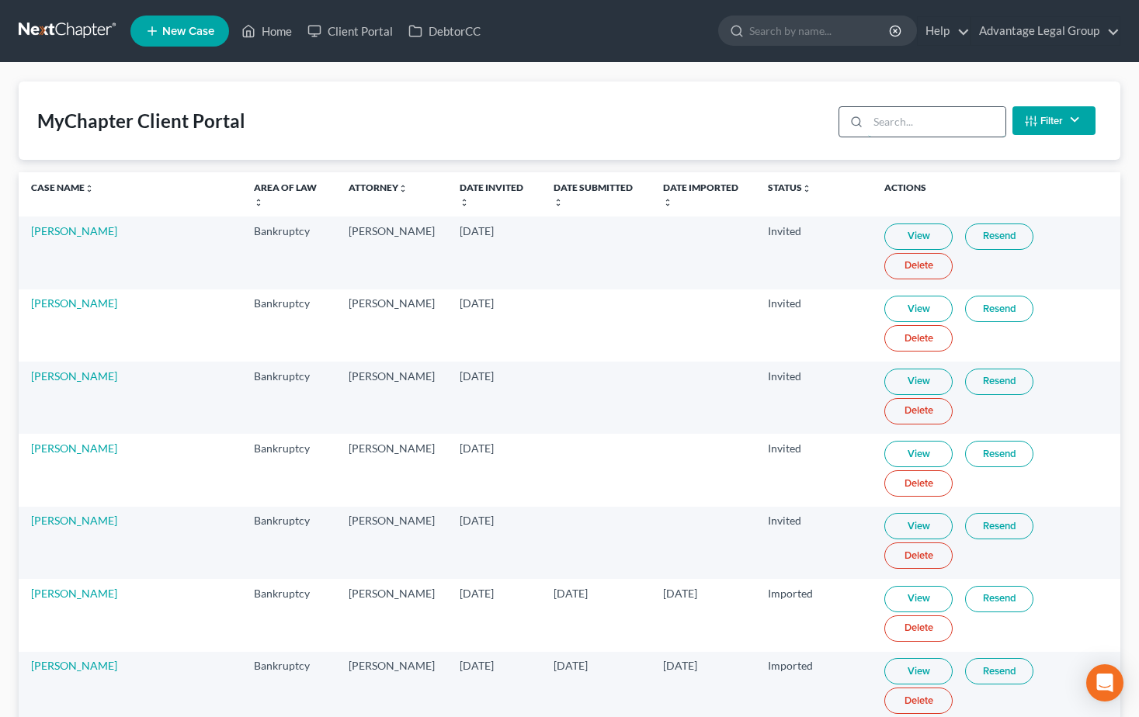
click at [897, 123] on input "search" at bounding box center [936, 122] width 137 height 30
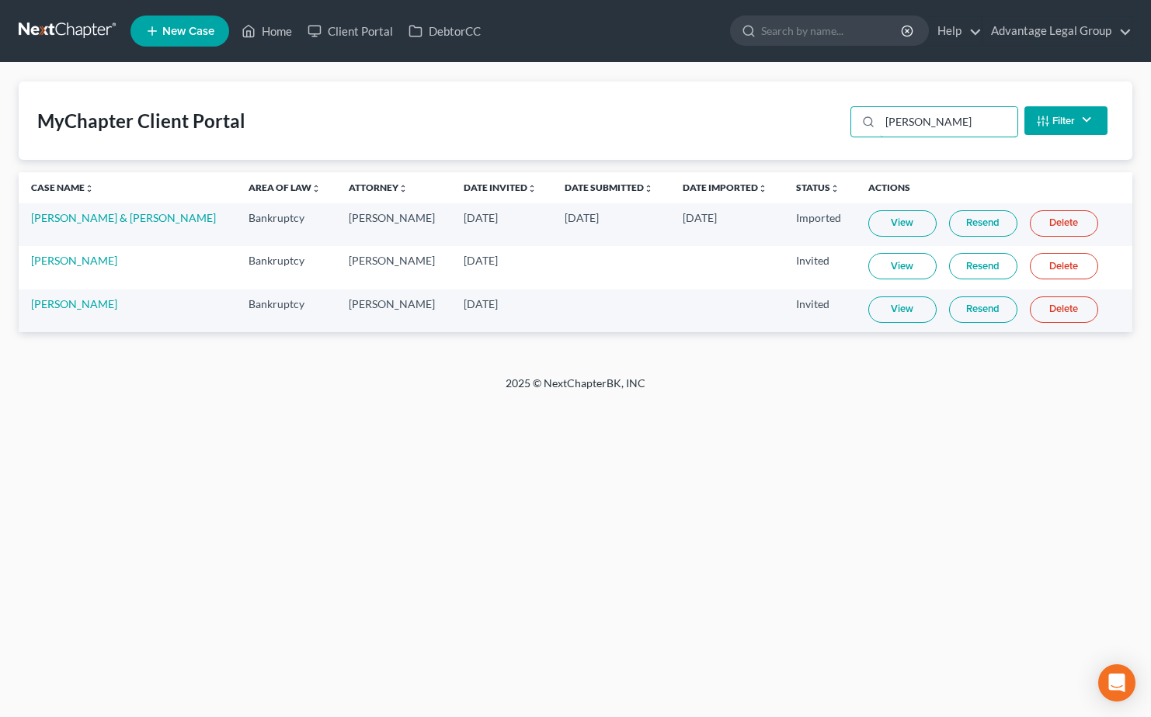
type input "mel"
click at [978, 309] on link "Resend" at bounding box center [983, 310] width 68 height 26
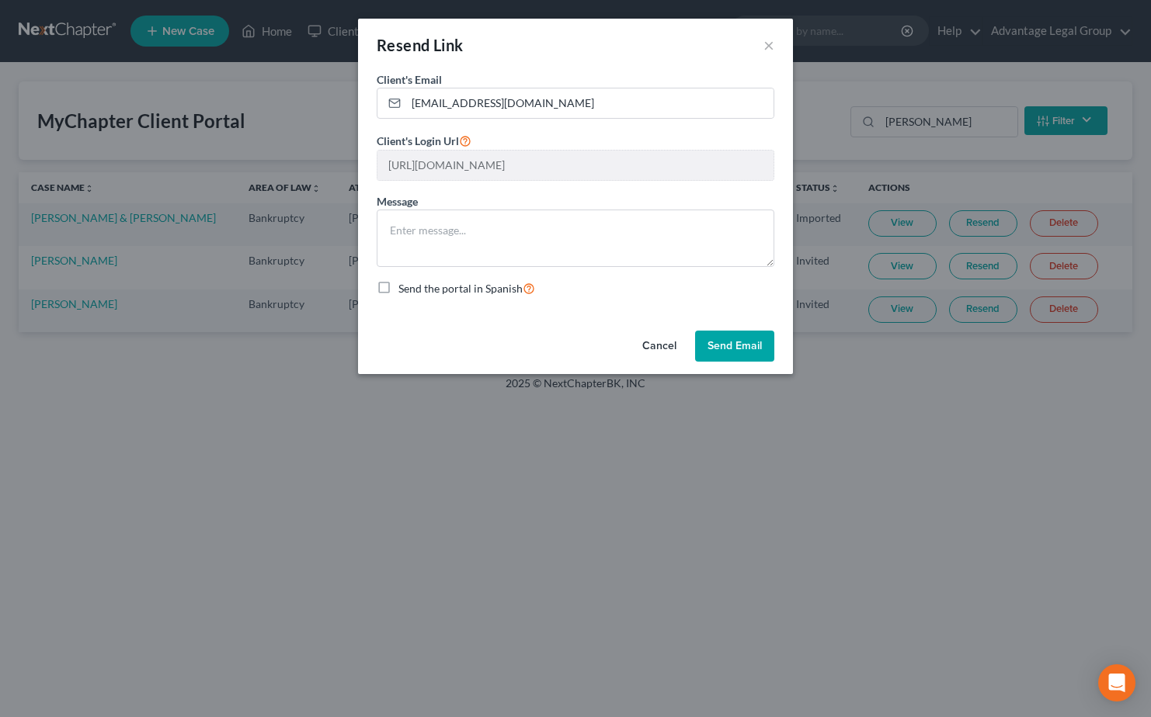
click at [736, 351] on button "Send Email" at bounding box center [734, 346] width 79 height 31
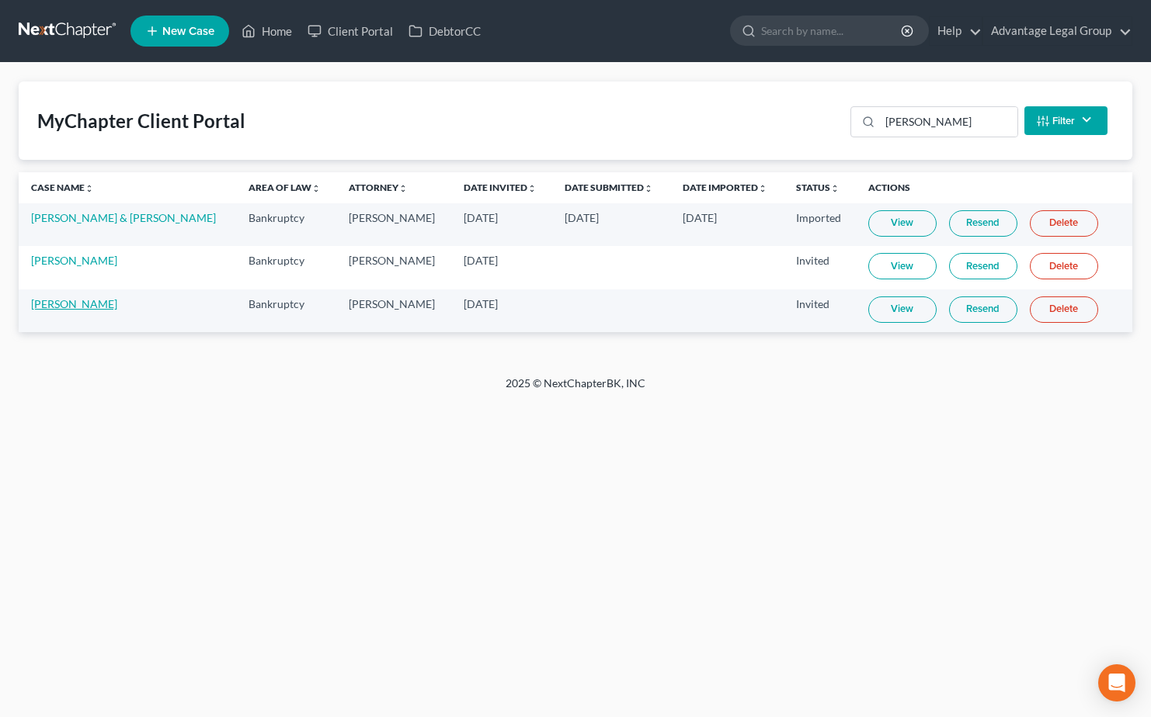
click at [47, 300] on link "Earnest Melton" at bounding box center [74, 303] width 86 height 13
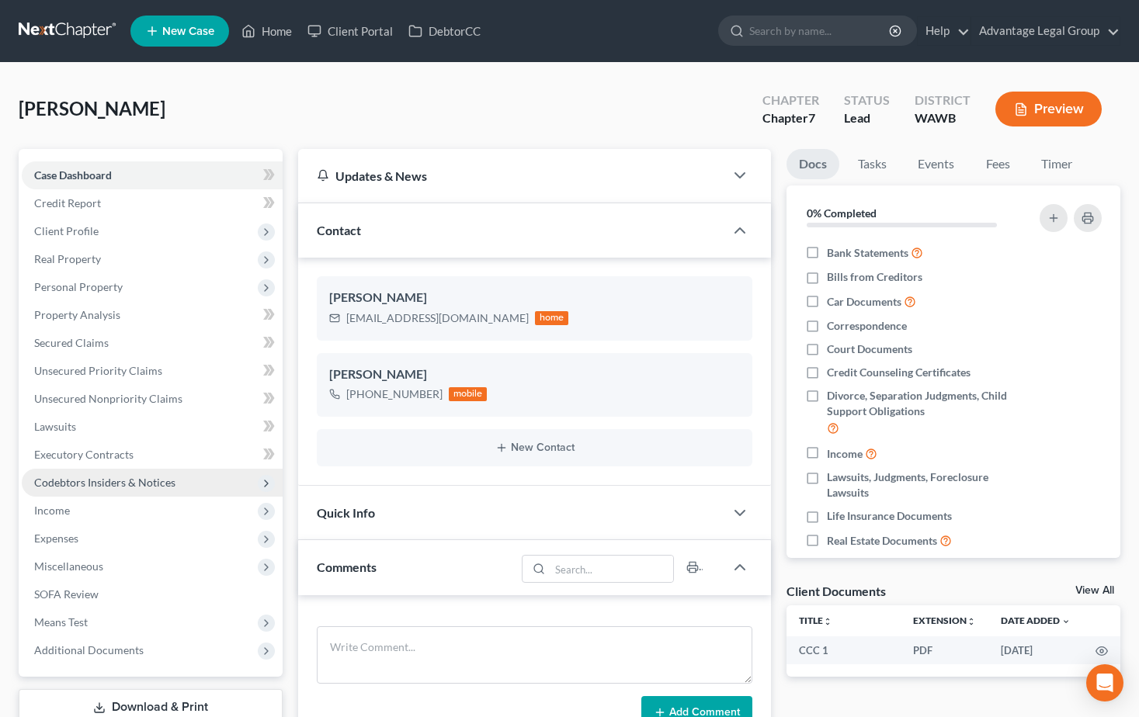
click at [80, 479] on span "Codebtors Insiders & Notices" at bounding box center [104, 482] width 141 height 13
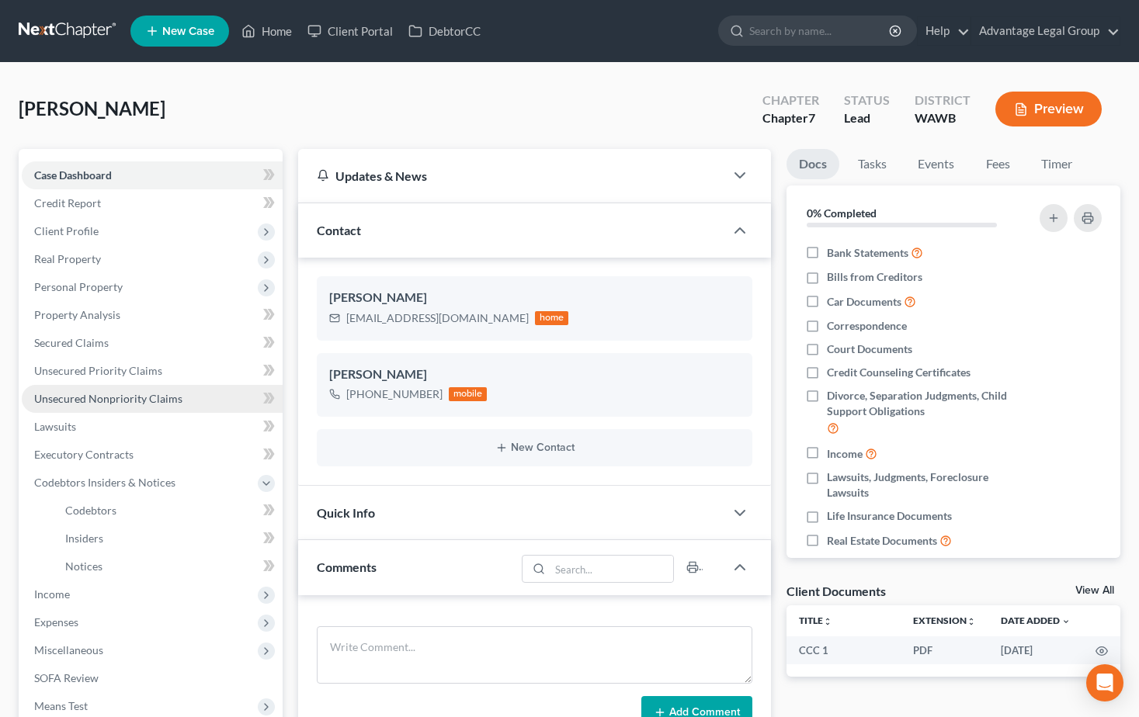
click at [79, 399] on span "Unsecured Nonpriority Claims" at bounding box center [108, 398] width 148 height 13
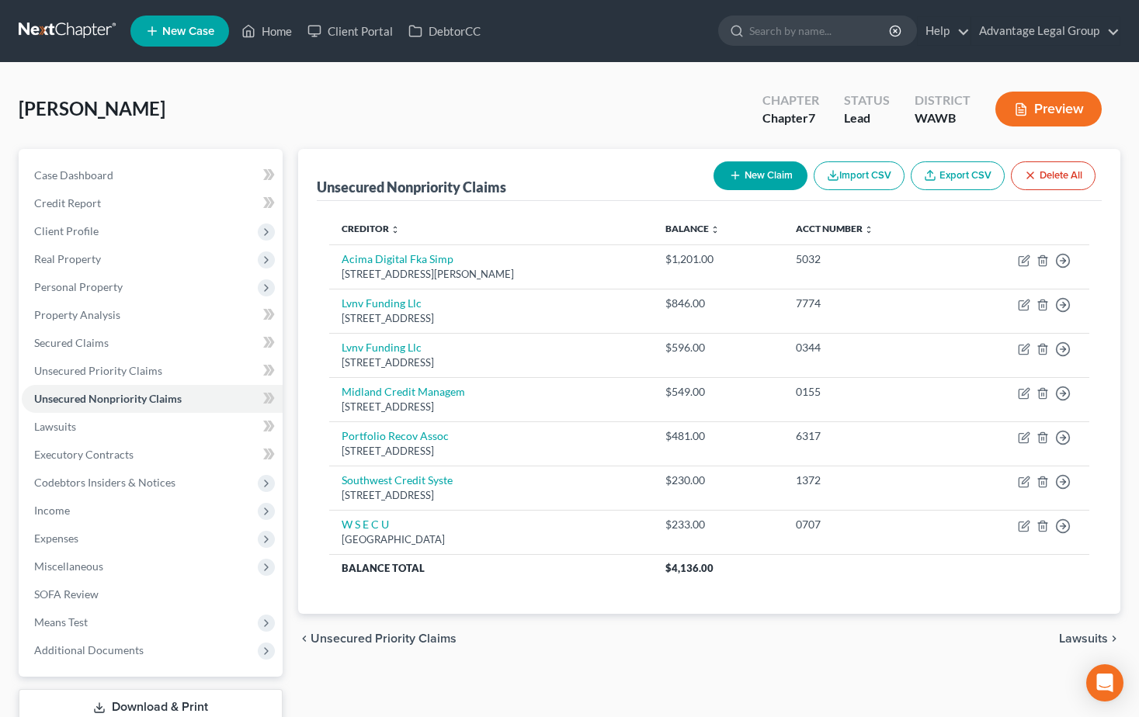
click at [755, 182] on button "New Claim" at bounding box center [761, 176] width 94 height 29
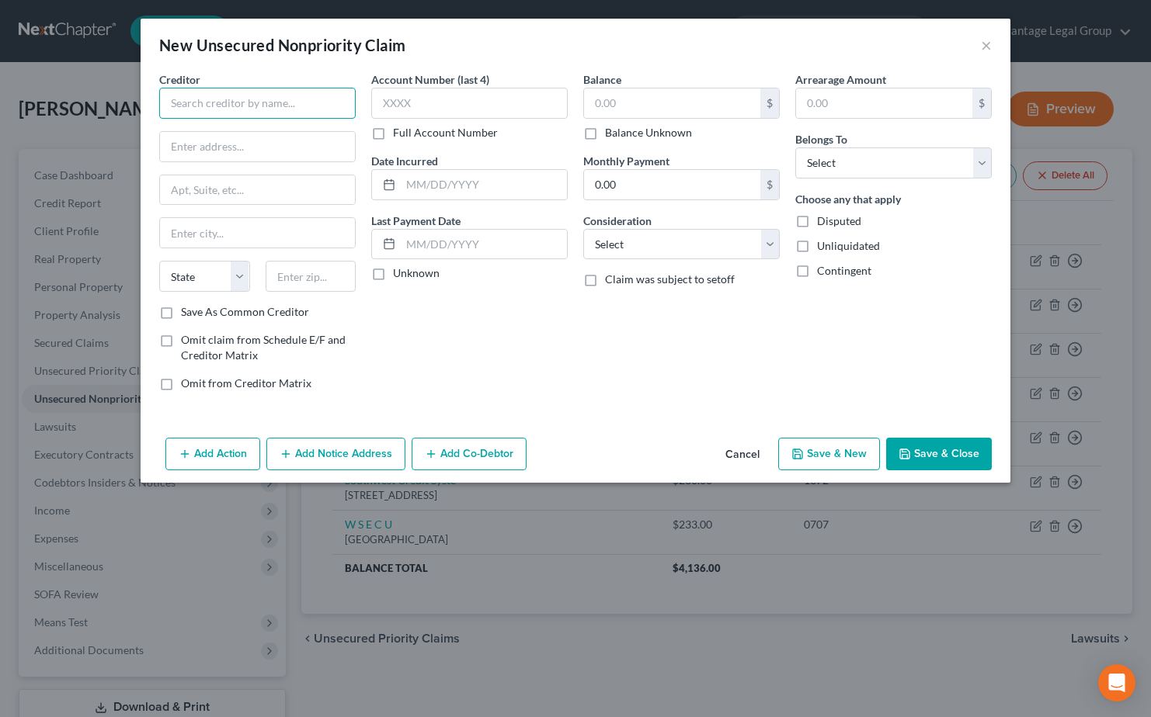
click at [210, 110] on input "text" at bounding box center [257, 103] width 196 height 31
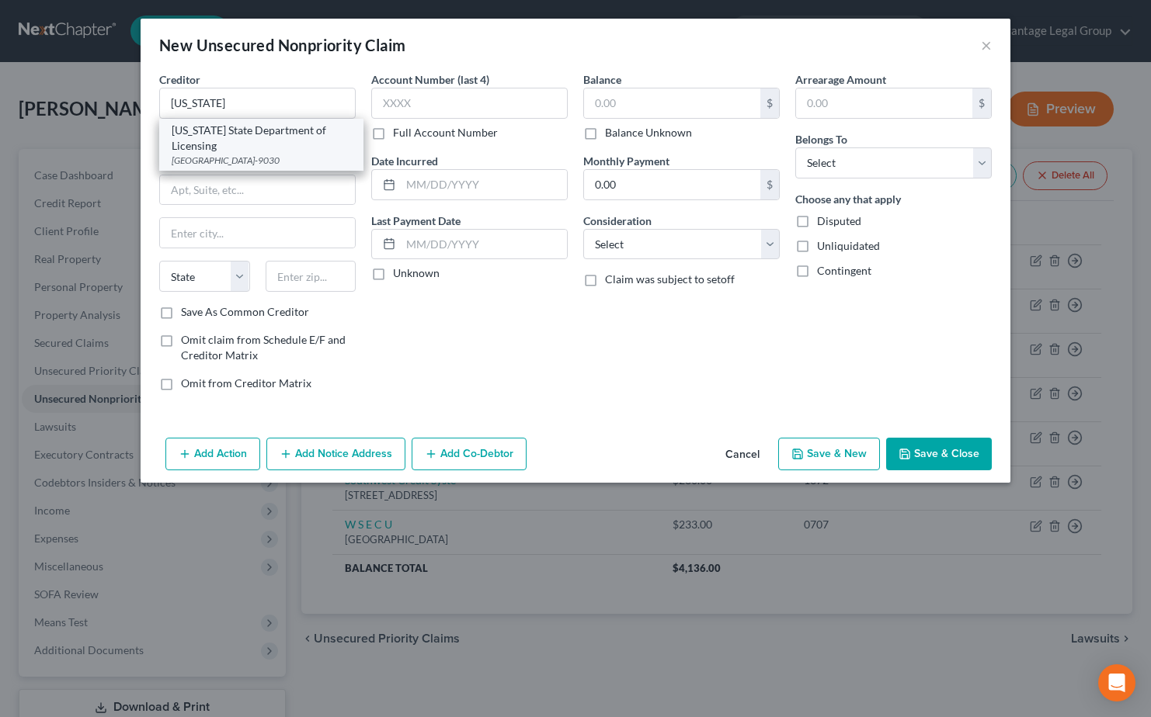
click at [237, 134] on div "Washington State Department of Licensing" at bounding box center [261, 138] width 179 height 31
type input "Washington State Department of Licensing"
type input "PO Box 9030"
type input "Olympia"
select select "50"
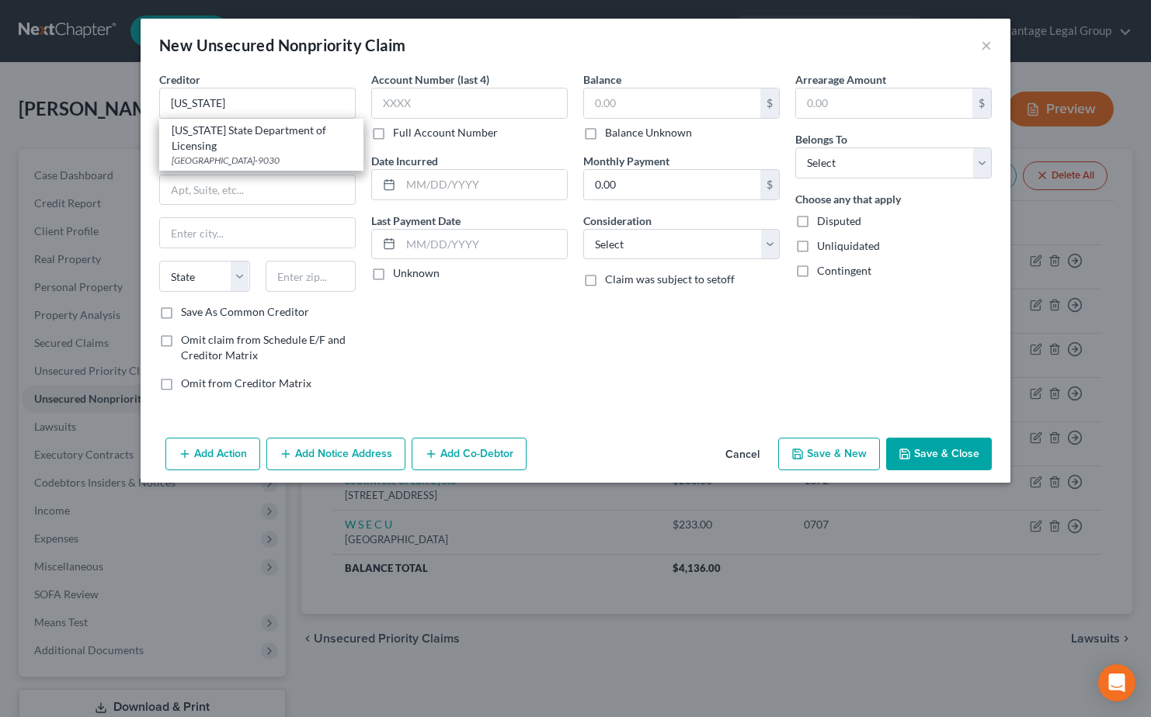
type input "98507-9030"
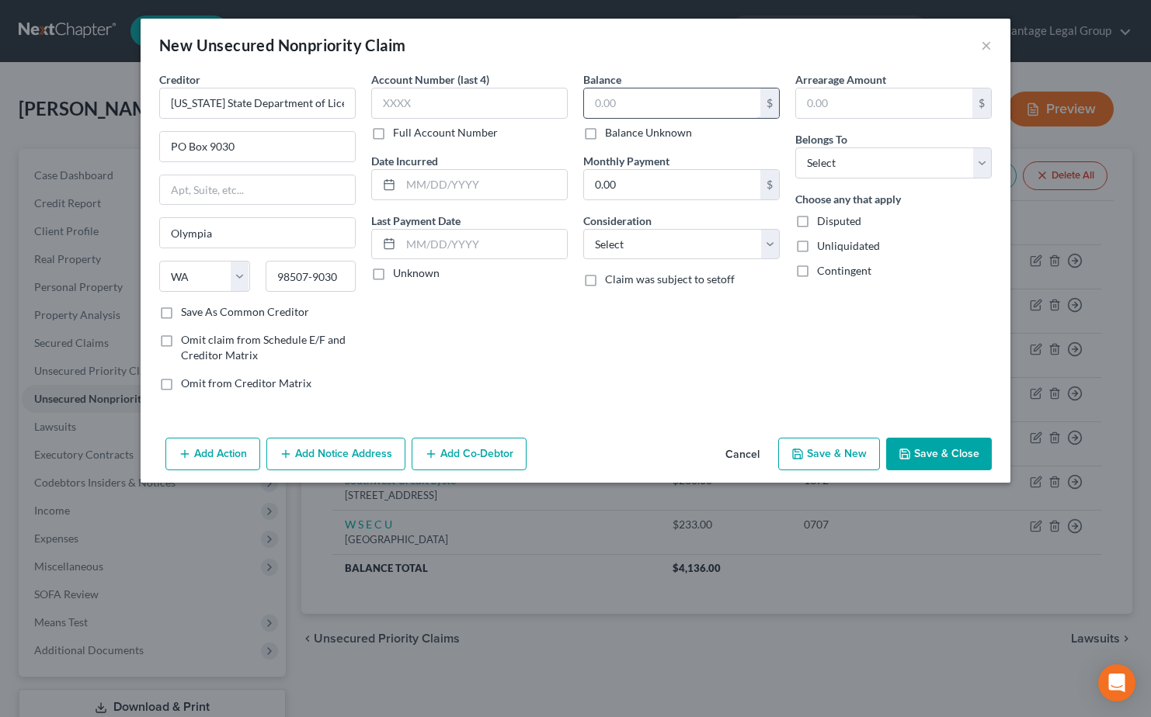
click at [638, 104] on input "text" at bounding box center [672, 104] width 176 height 30
type input "4"
click at [762, 240] on select "Select Cable / Satellite Services Collection Agency Credit Card Debt Debt Couns…" at bounding box center [681, 244] width 196 height 31
select select "14"
click at [583, 229] on select "Select Cable / Satellite Services Collection Agency Credit Card Debt Debt Couns…" at bounding box center [681, 244] width 196 height 31
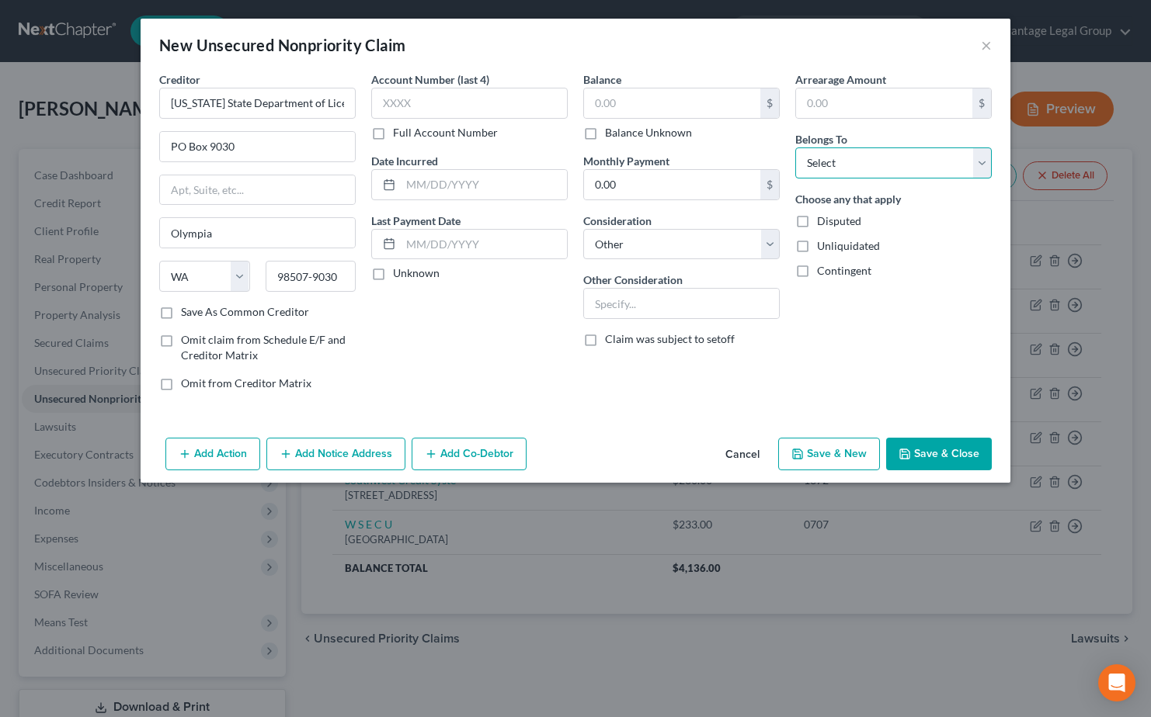
click at [976, 171] on select "Select Debtor 1 Only Debtor 2 Only Debtor 1 And Debtor 2 Only At Least One Of T…" at bounding box center [893, 163] width 196 height 31
select select "0"
click at [795, 148] on select "Select Debtor 1 Only Debtor 2 Only Debtor 1 And Debtor 2 Only At Least One Of T…" at bounding box center [893, 163] width 196 height 31
click at [943, 457] on button "Save & Close" at bounding box center [939, 454] width 106 height 33
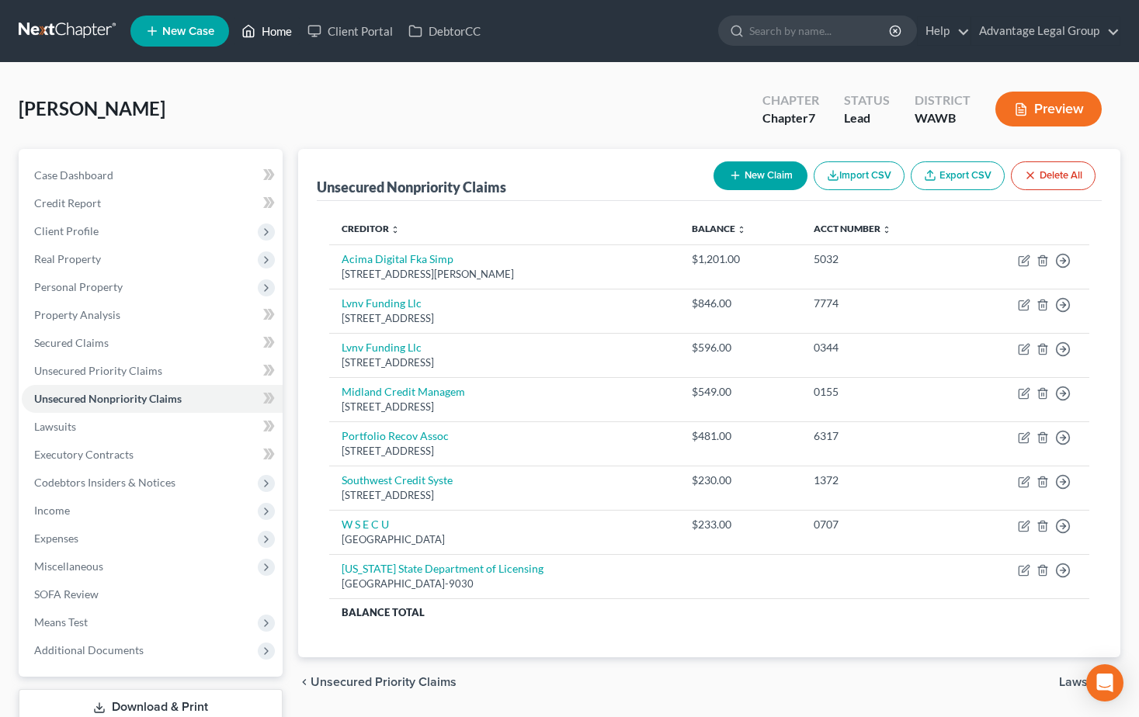
click at [272, 30] on link "Home" at bounding box center [267, 31] width 66 height 28
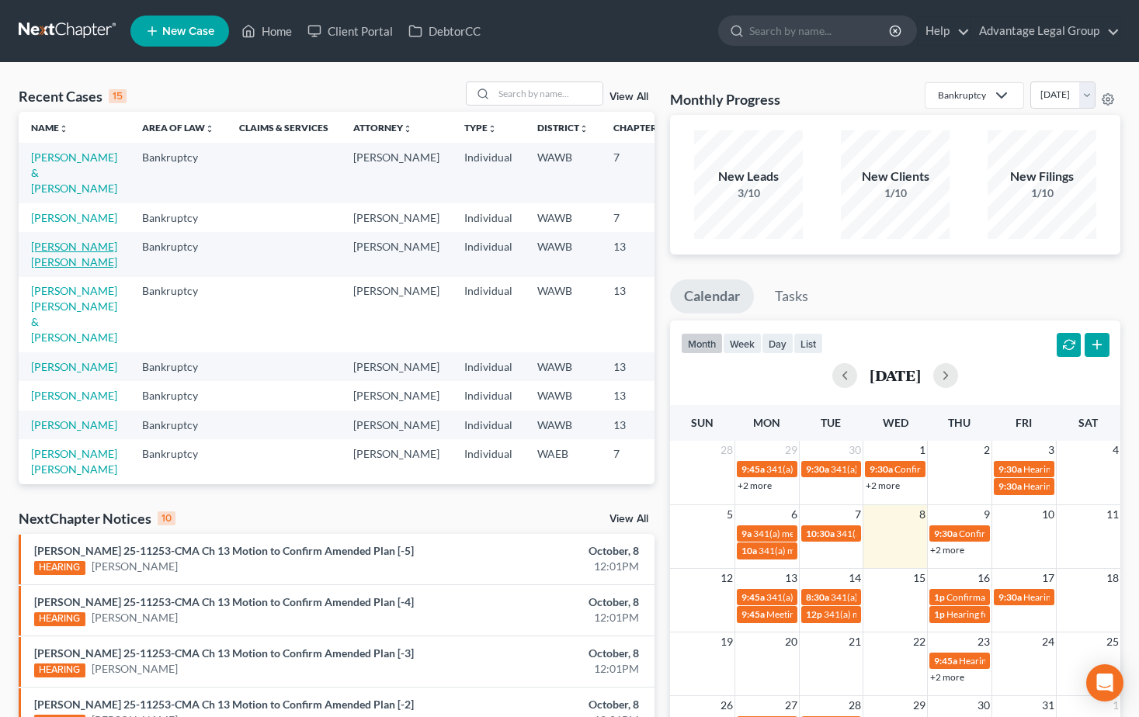
click at [61, 269] on link "[PERSON_NAME] [PERSON_NAME]" at bounding box center [74, 254] width 86 height 29
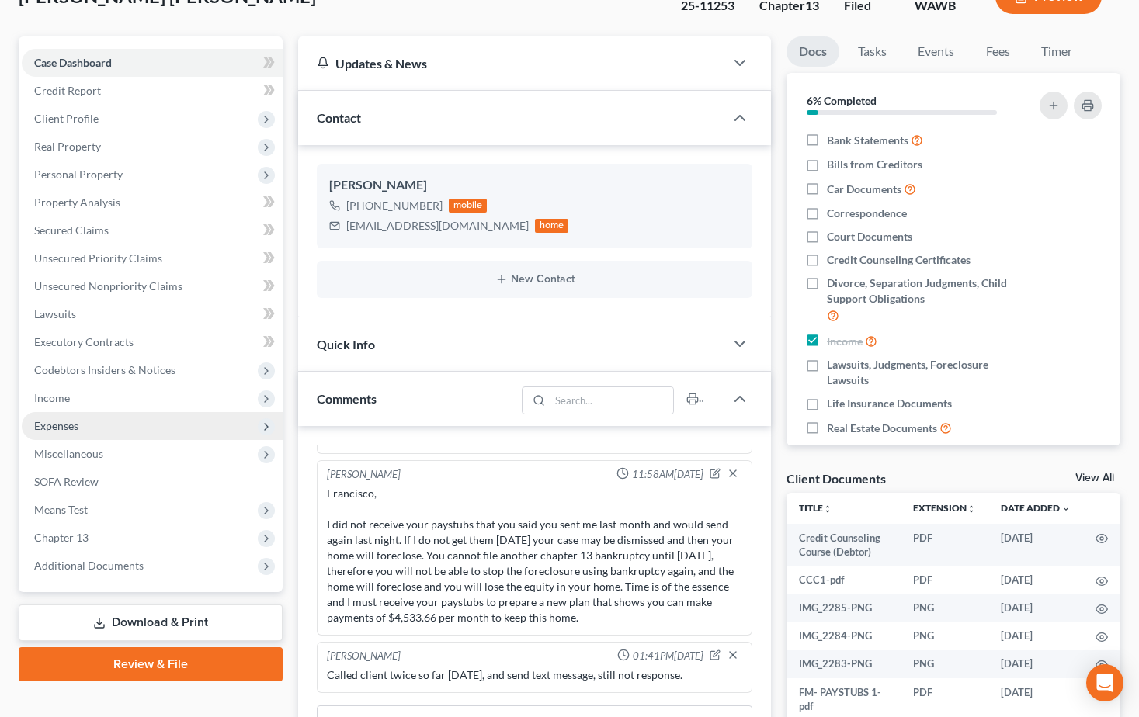
scroll to position [155, 0]
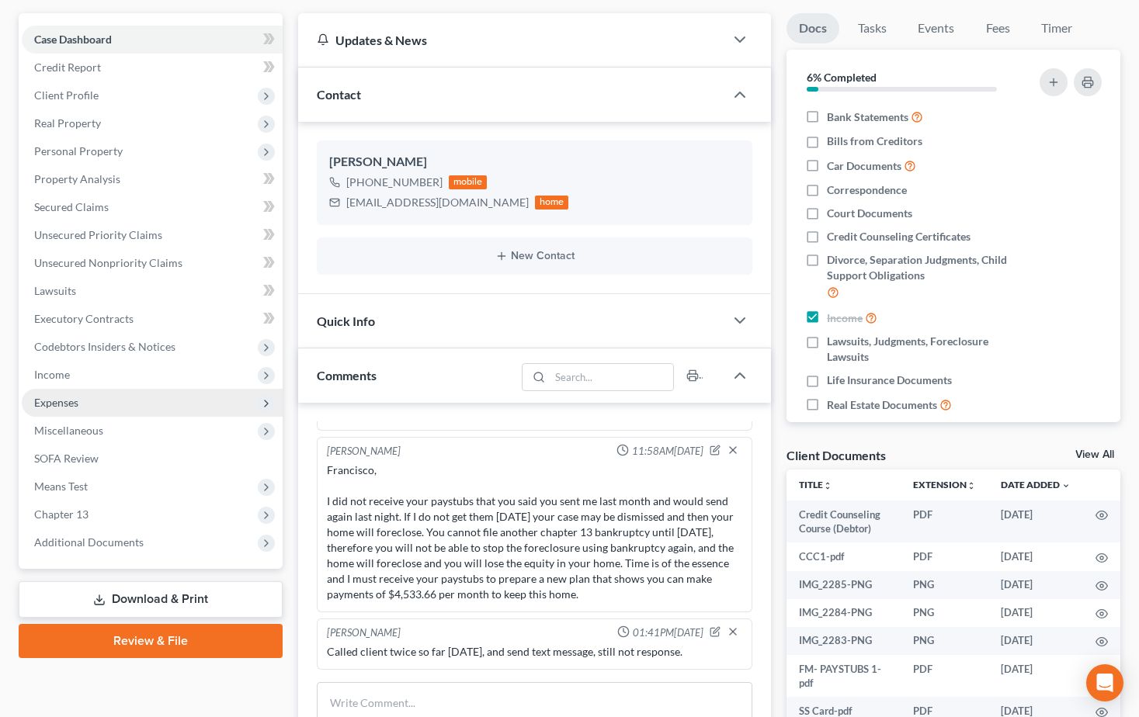
scroll to position [995, 0]
click at [61, 379] on span "Income" at bounding box center [52, 374] width 36 height 13
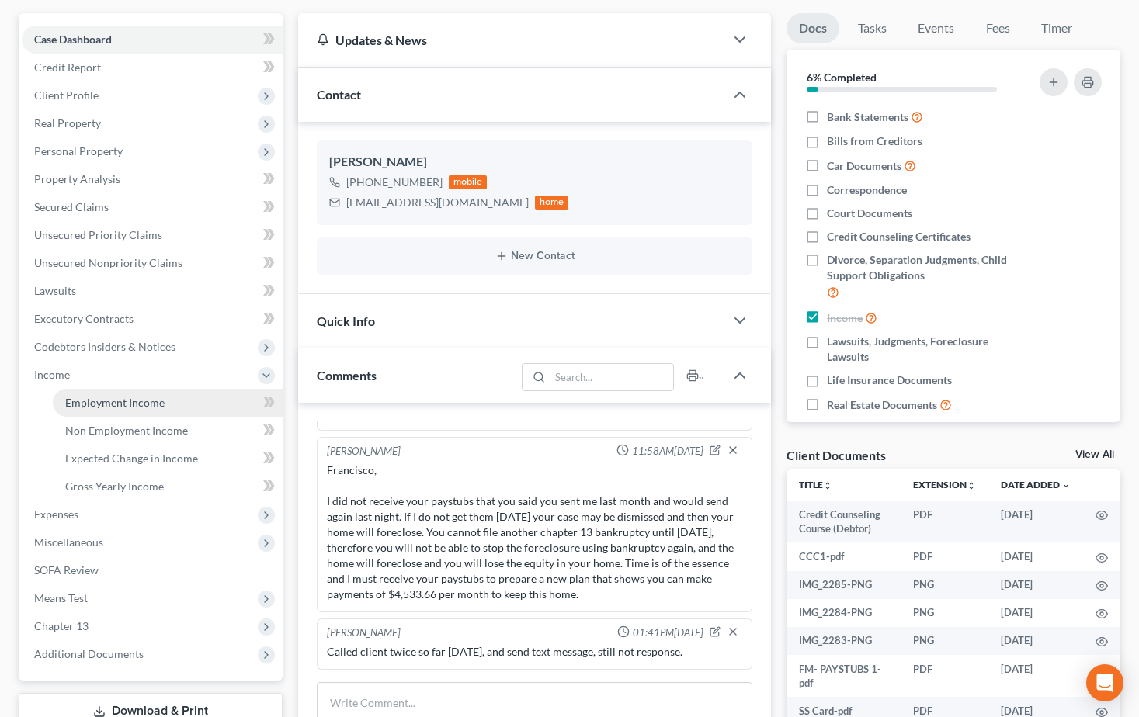
click at [88, 404] on span "Employment Income" at bounding box center [114, 402] width 99 height 13
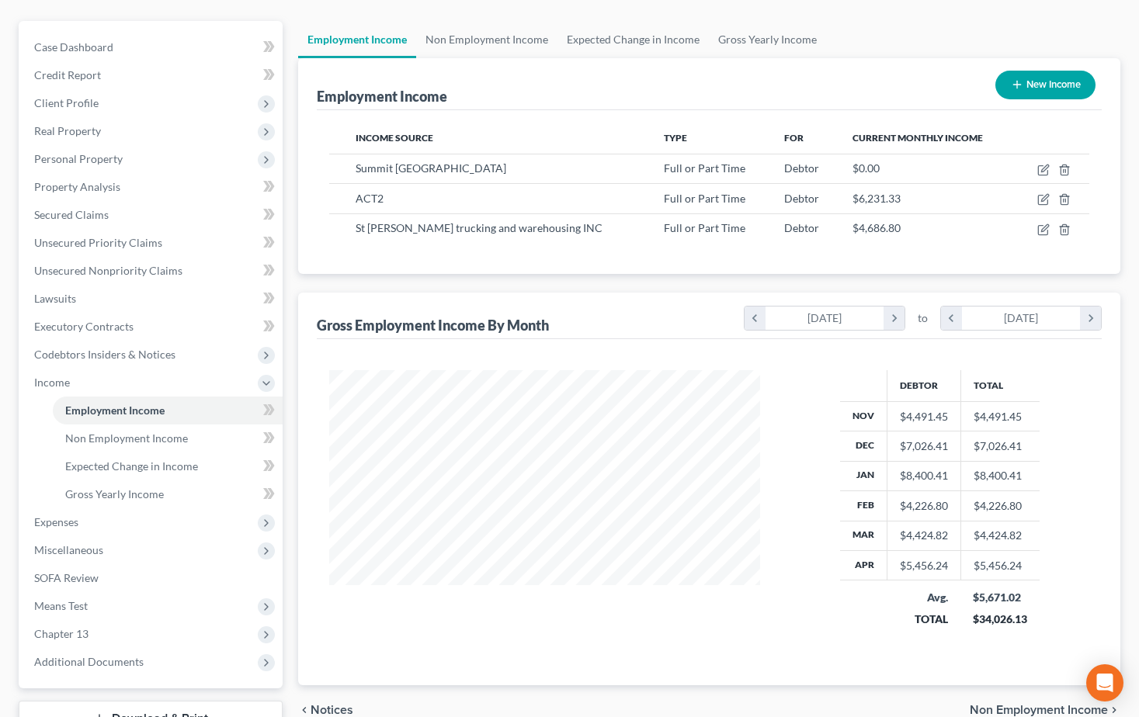
scroll to position [155, 0]
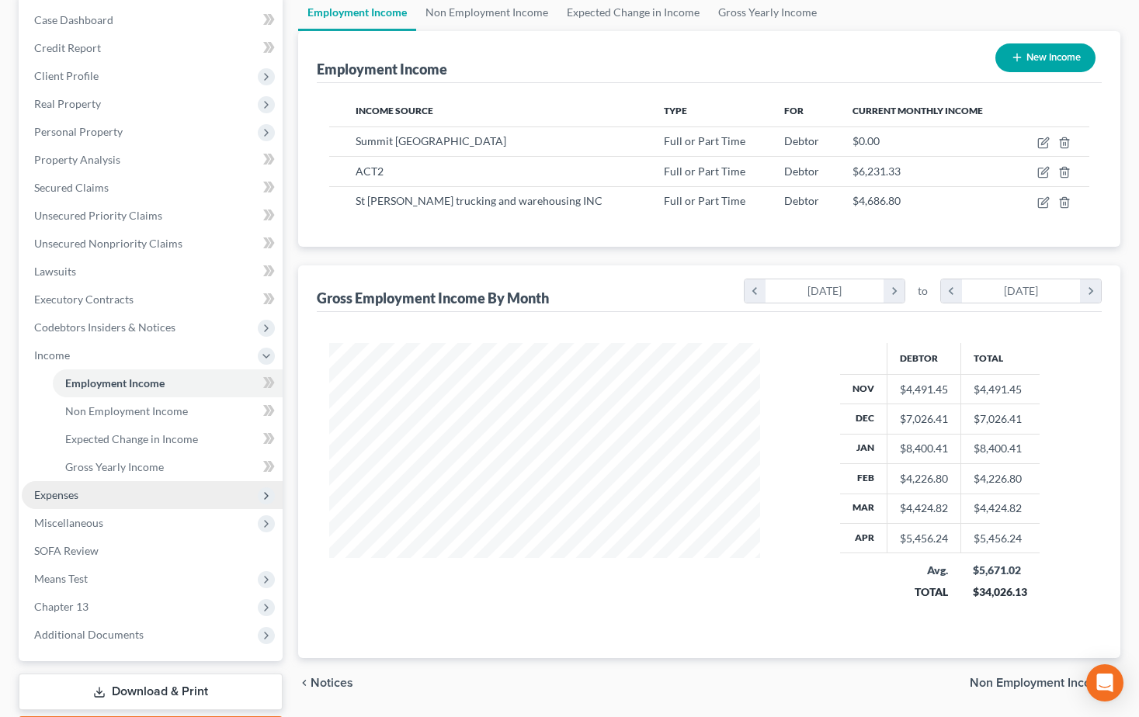
click at [62, 496] on span "Expenses" at bounding box center [56, 494] width 44 height 13
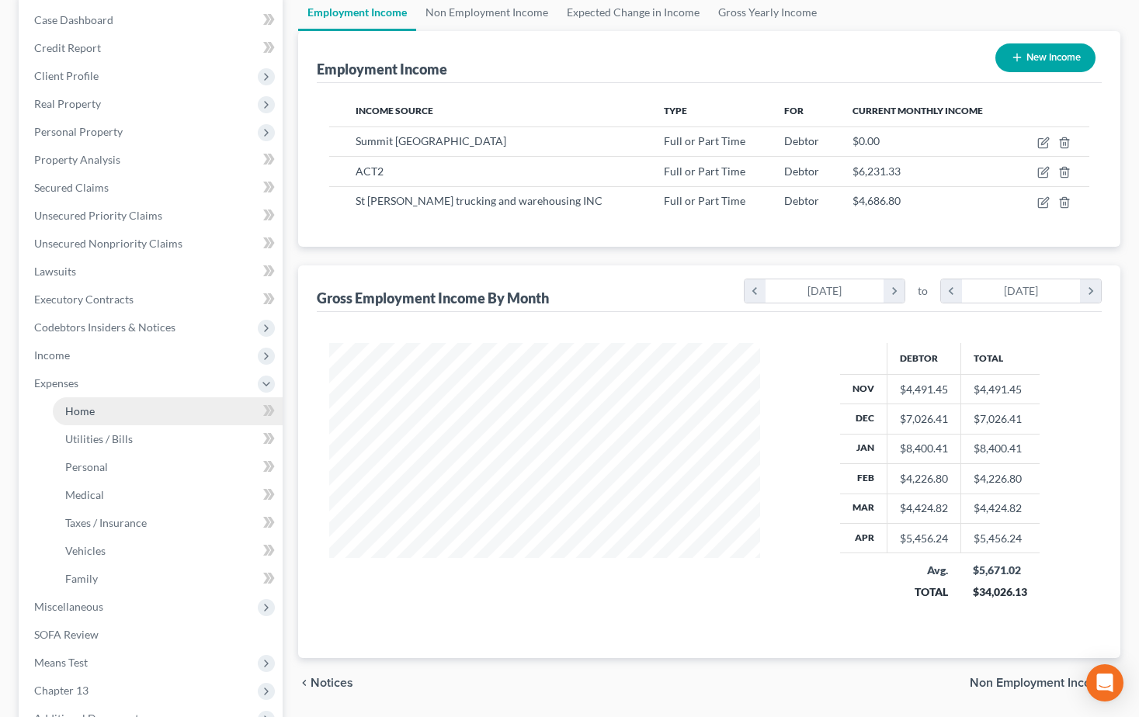
click at [88, 415] on span "Home" at bounding box center [80, 411] width 30 height 13
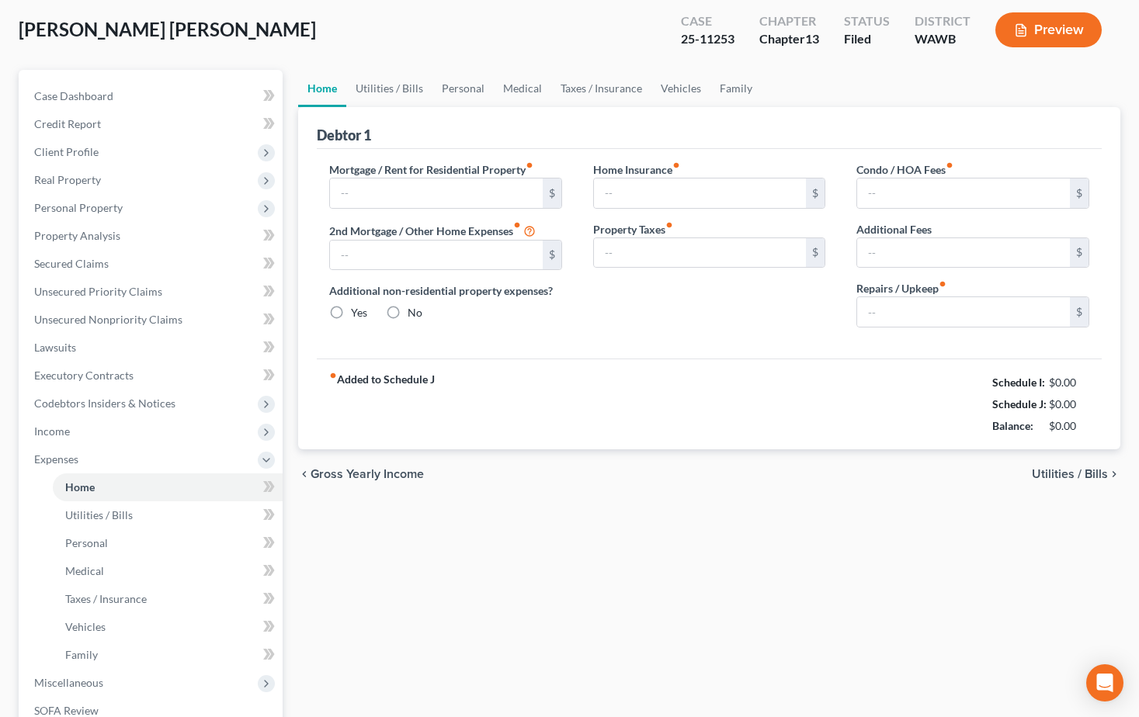
type input "0.00"
radio input "true"
type input "0.00"
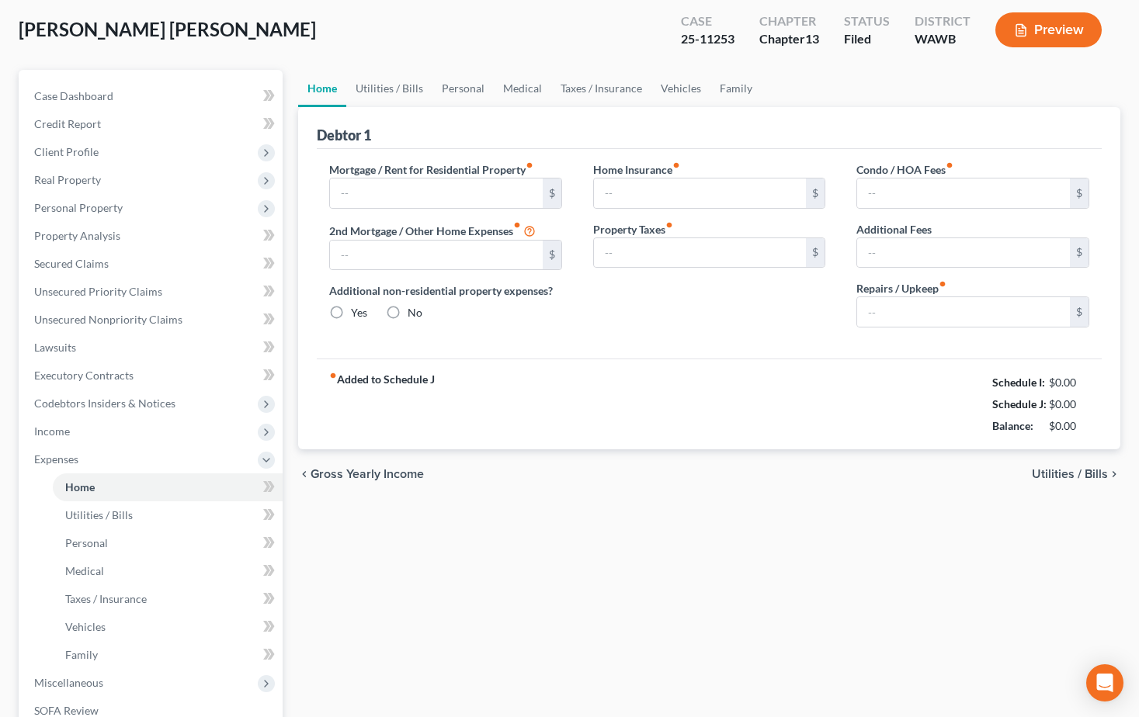
type input "0.00"
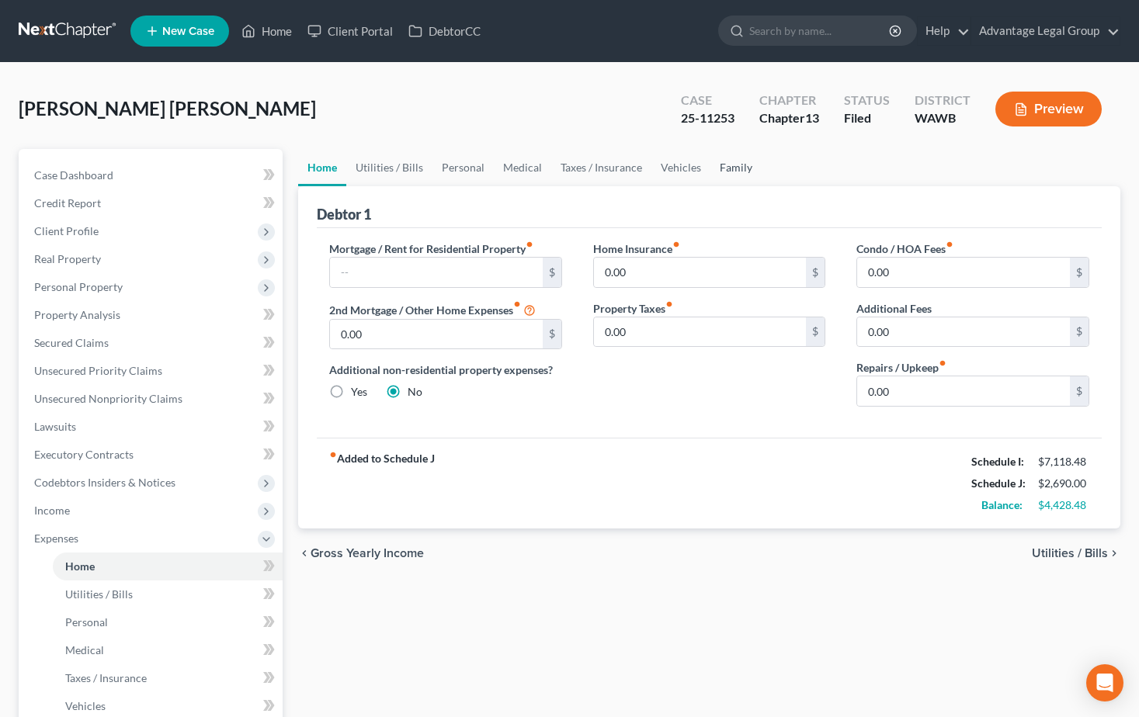
drag, startPoint x: 735, startPoint y: 168, endPoint x: 738, endPoint y: 176, distance: 8.7
click at [735, 168] on link "Family" at bounding box center [735, 167] width 51 height 37
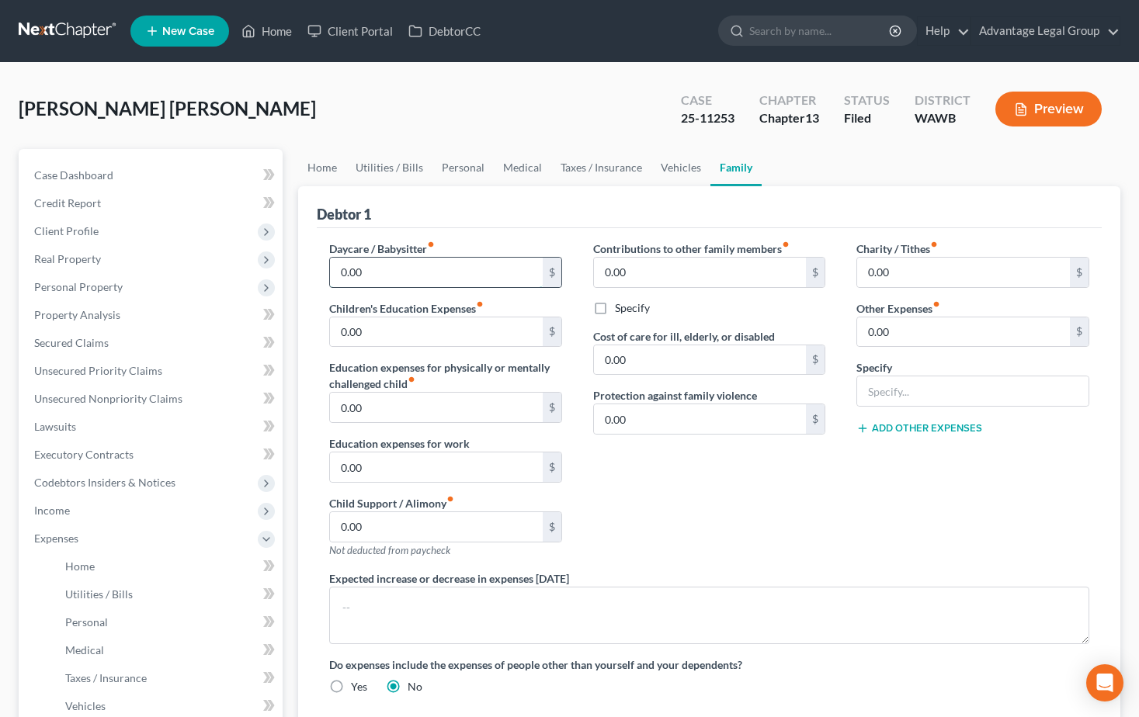
click at [401, 283] on input "0.00" at bounding box center [436, 273] width 213 height 30
type input "500.00"
click at [703, 488] on div "Contributions to other family members fiber_manual_record 0.00 $ Specify Cost o…" at bounding box center [710, 406] width 264 height 330
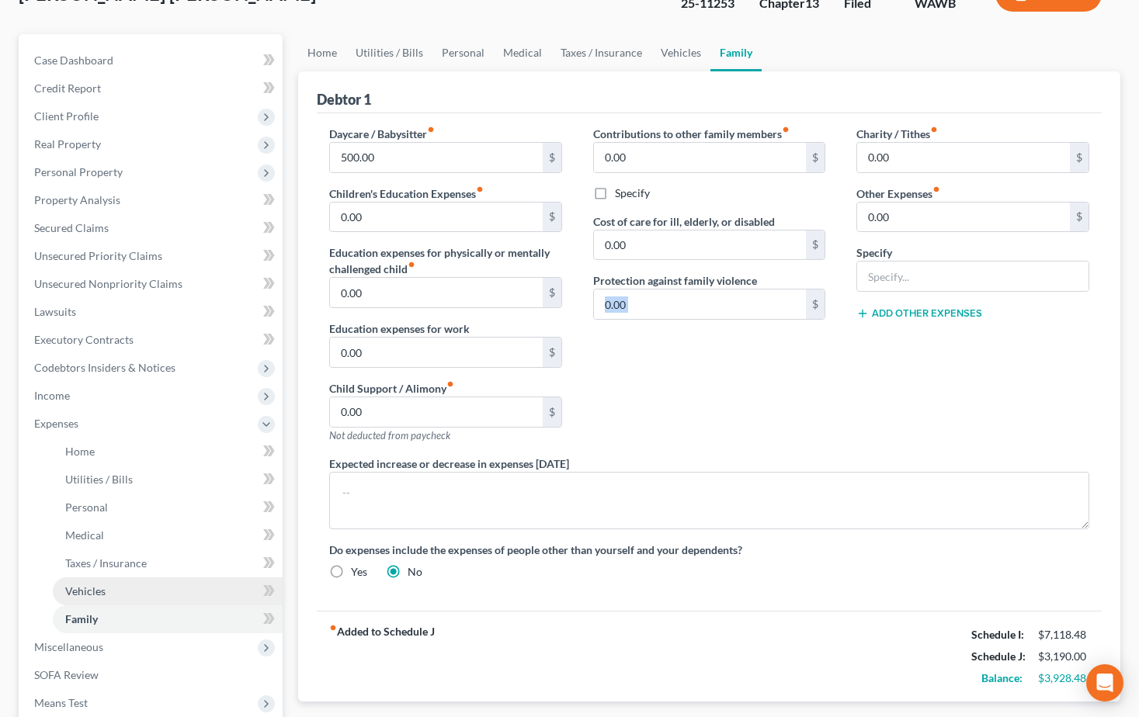
scroll to position [155, 0]
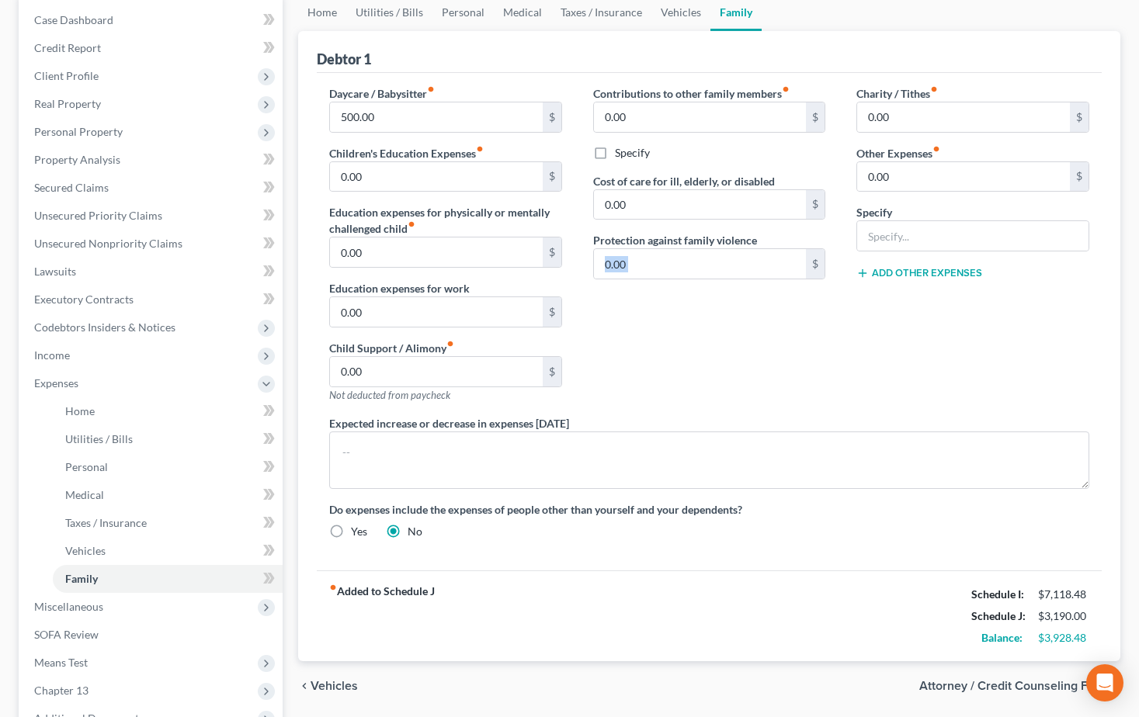
click at [733, 344] on div "Contributions to other family members fiber_manual_record 0.00 $ Specify Cost o…" at bounding box center [710, 250] width 264 height 330
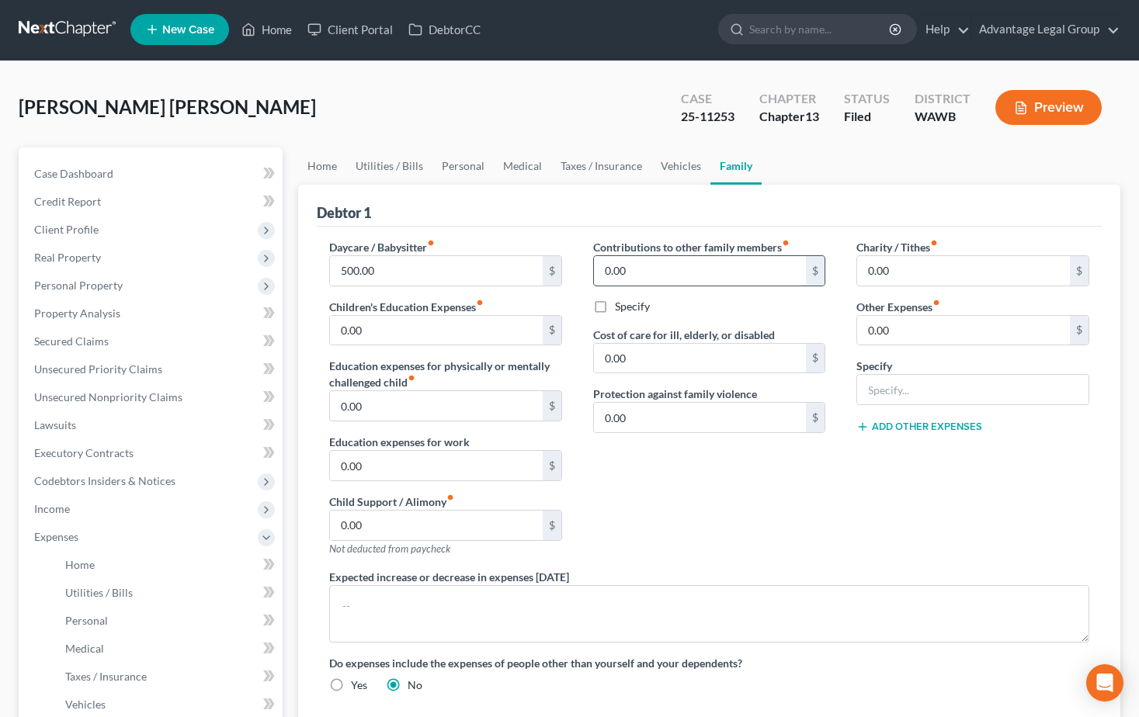
scroll to position [0, 0]
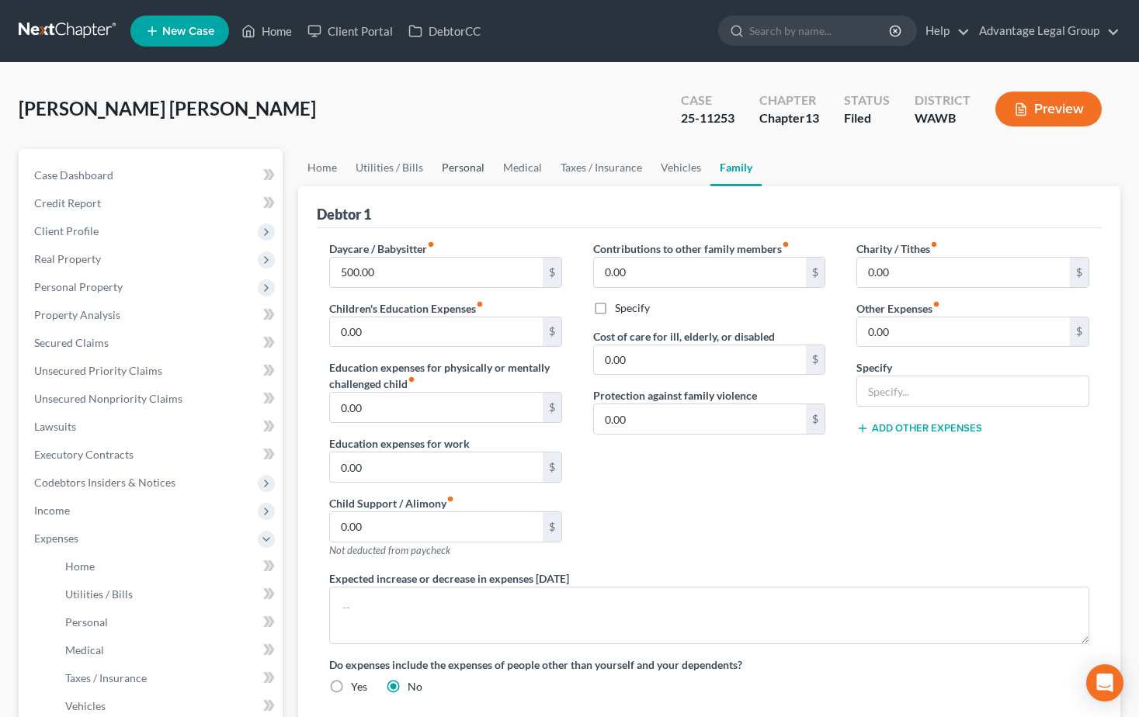
click at [455, 168] on link "Personal" at bounding box center [462, 167] width 61 height 37
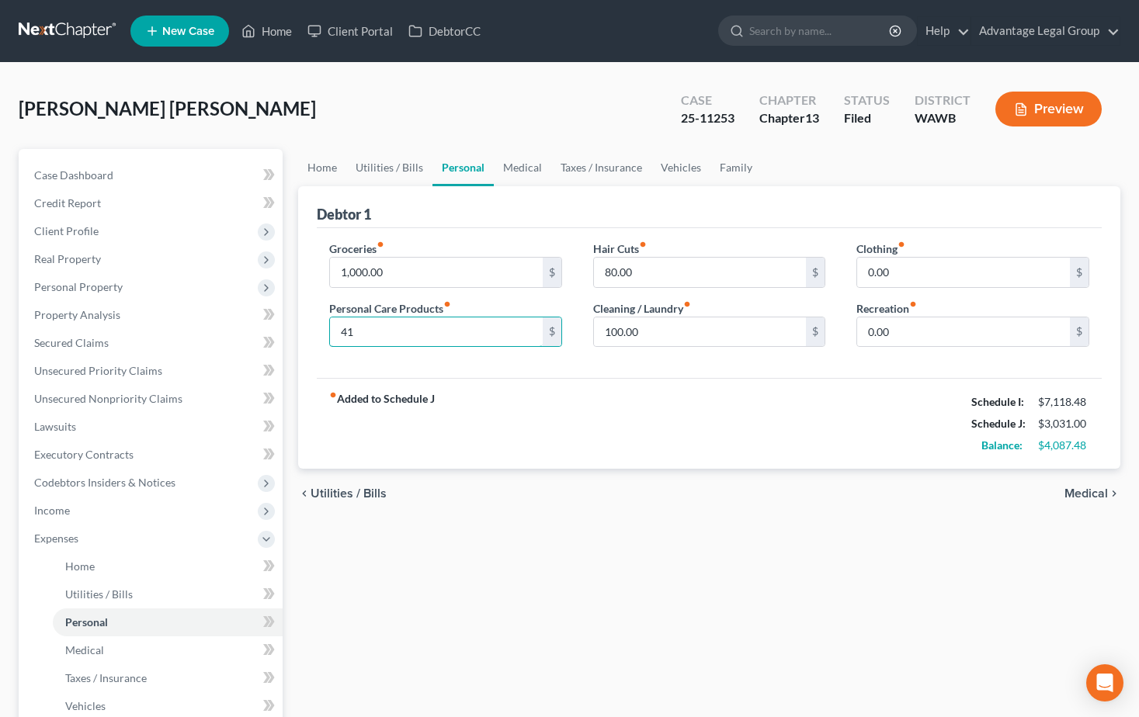
type input "4"
click at [594, 419] on div "fiber_manual_record Added to Schedule J Schedule I: $7,118.48 Schedule J: $3,04…" at bounding box center [709, 423] width 785 height 91
click at [486, 441] on div "fiber_manual_record Added to Schedule J Schedule I: $7,118.48 Schedule J: $3,04…" at bounding box center [709, 423] width 785 height 91
click at [373, 329] on input "58.39" at bounding box center [436, 333] width 213 height 30
click at [498, 413] on div "fiber_manual_record Added to Schedule J Schedule I: $7,118.48 Schedule J: $3,05…" at bounding box center [709, 423] width 785 height 91
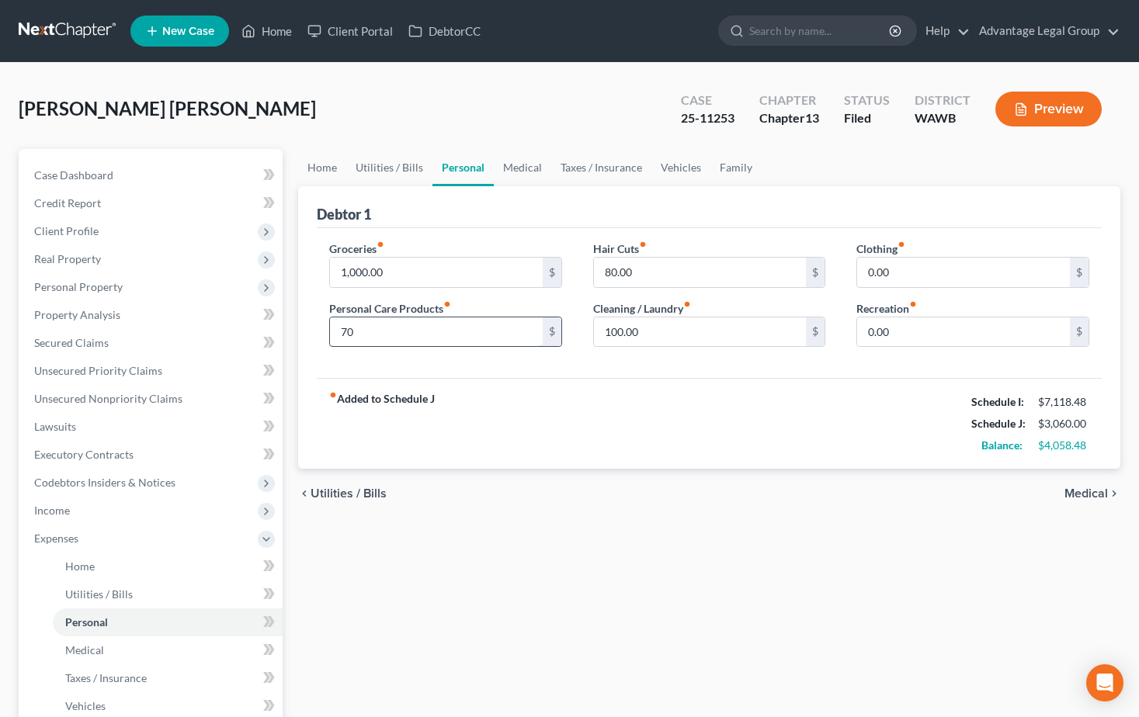
type input "7"
type input "100.00"
click at [603, 417] on div "fiber_manual_record Added to Schedule J Schedule I: $7,118.48 Schedule J: $3,09…" at bounding box center [709, 423] width 785 height 91
click at [900, 333] on input "0.00" at bounding box center [963, 333] width 213 height 30
type input "41.61"
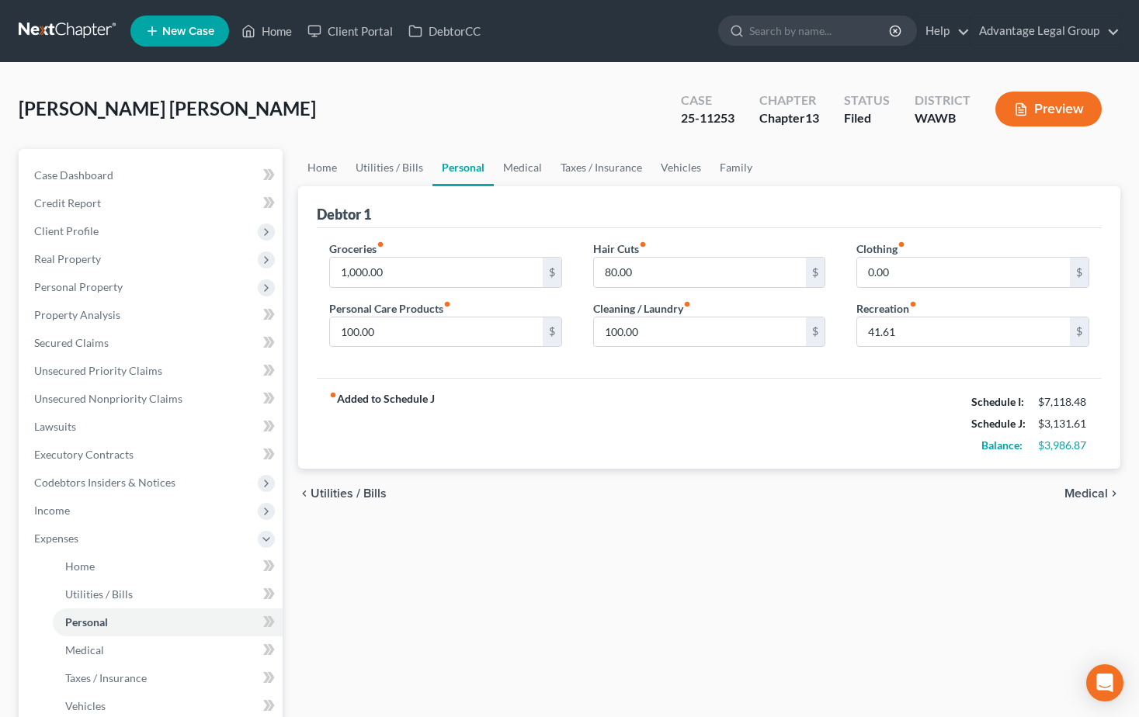
click at [845, 427] on div "fiber_manual_record Added to Schedule J Schedule I: $7,118.48 Schedule J: $3,13…" at bounding box center [709, 423] width 785 height 91
click at [690, 433] on div "fiber_manual_record Added to Schedule J Schedule I: $7,118.48 Schedule J: $3,13…" at bounding box center [709, 423] width 785 height 91
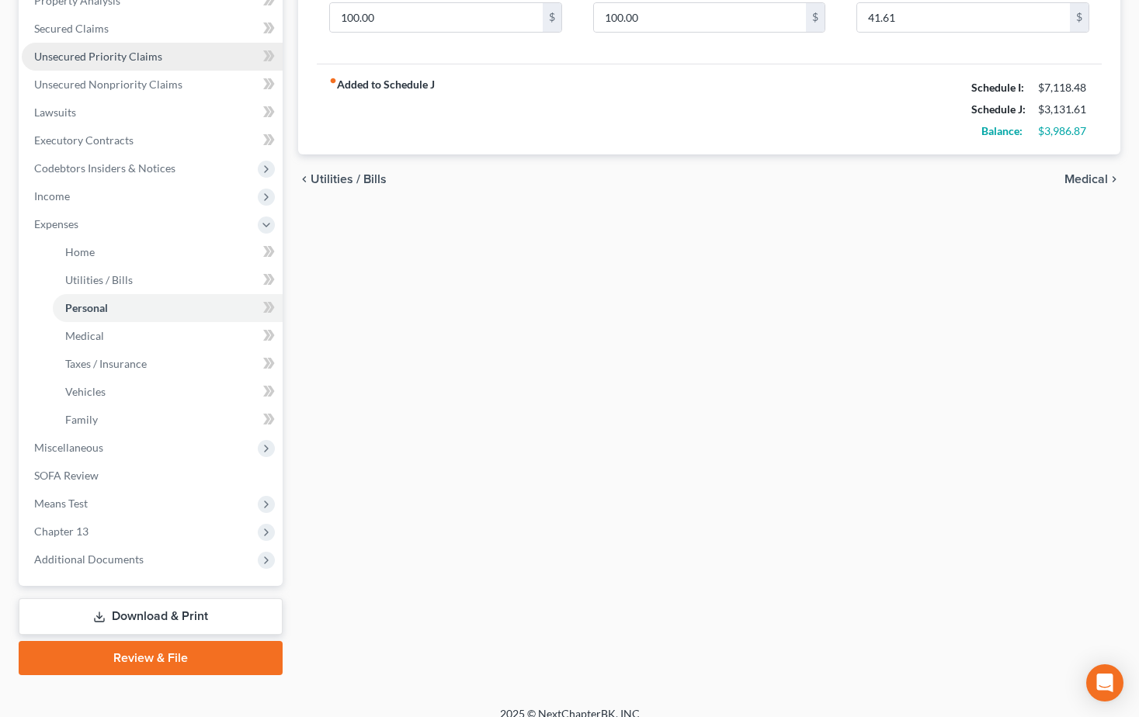
scroll to position [332, 0]
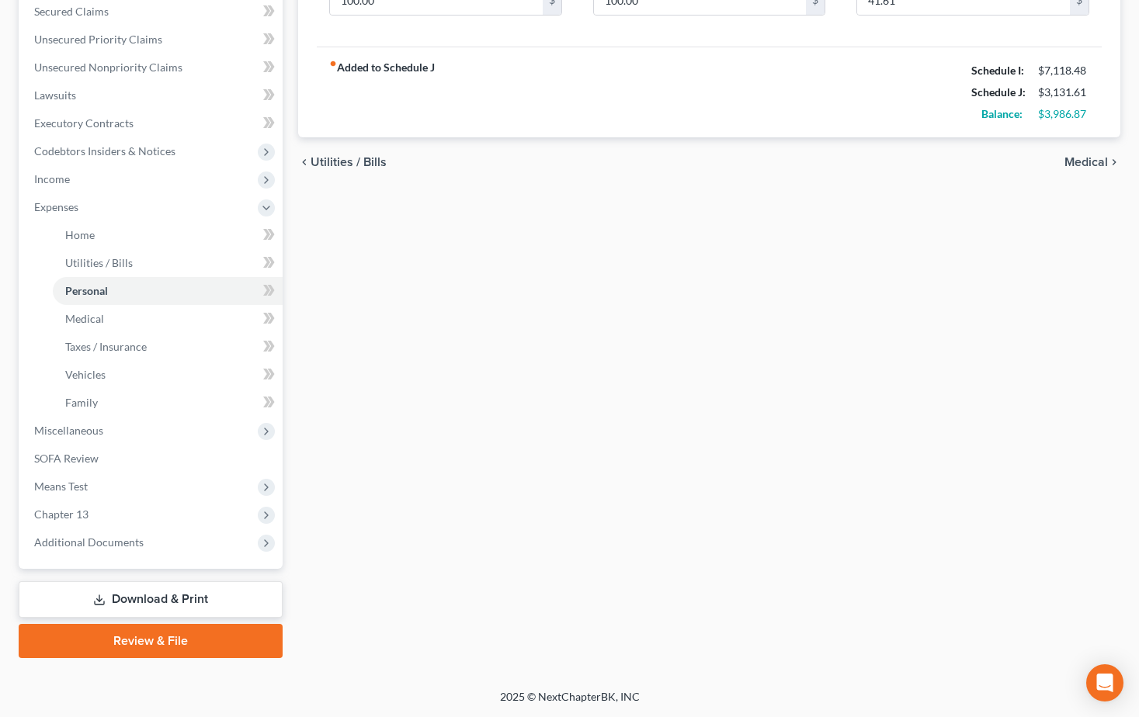
click at [161, 594] on link "Download & Print" at bounding box center [151, 600] width 264 height 36
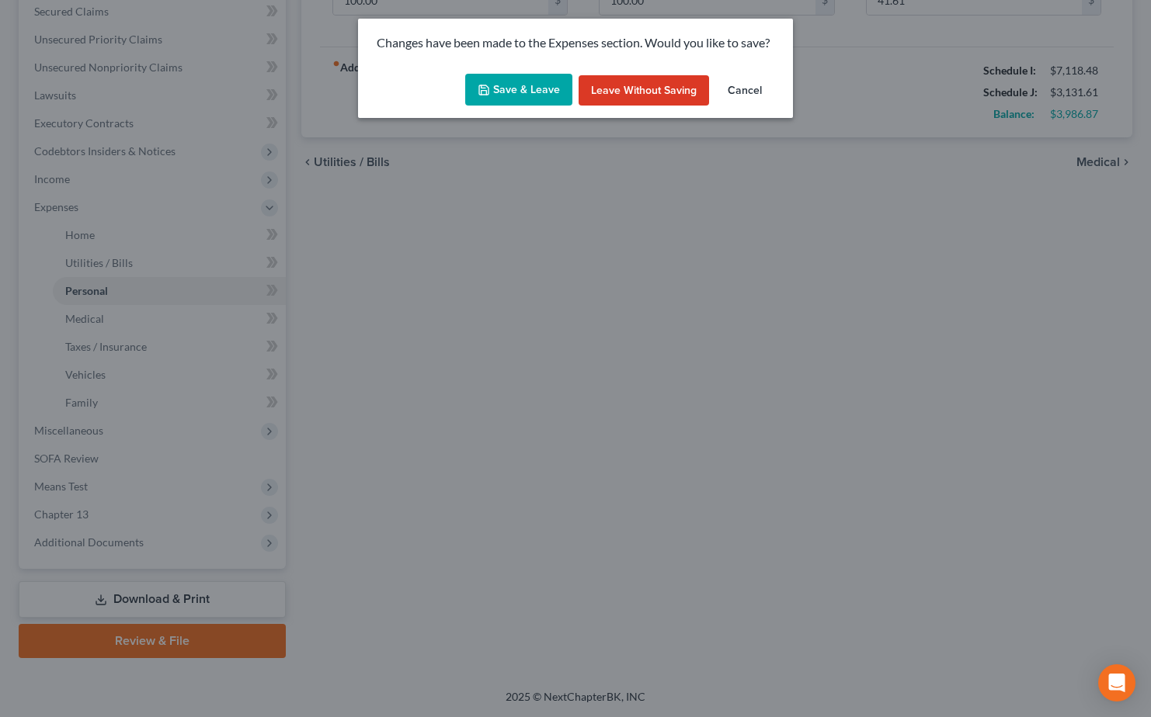
click at [519, 92] on button "Save & Leave" at bounding box center [518, 90] width 107 height 33
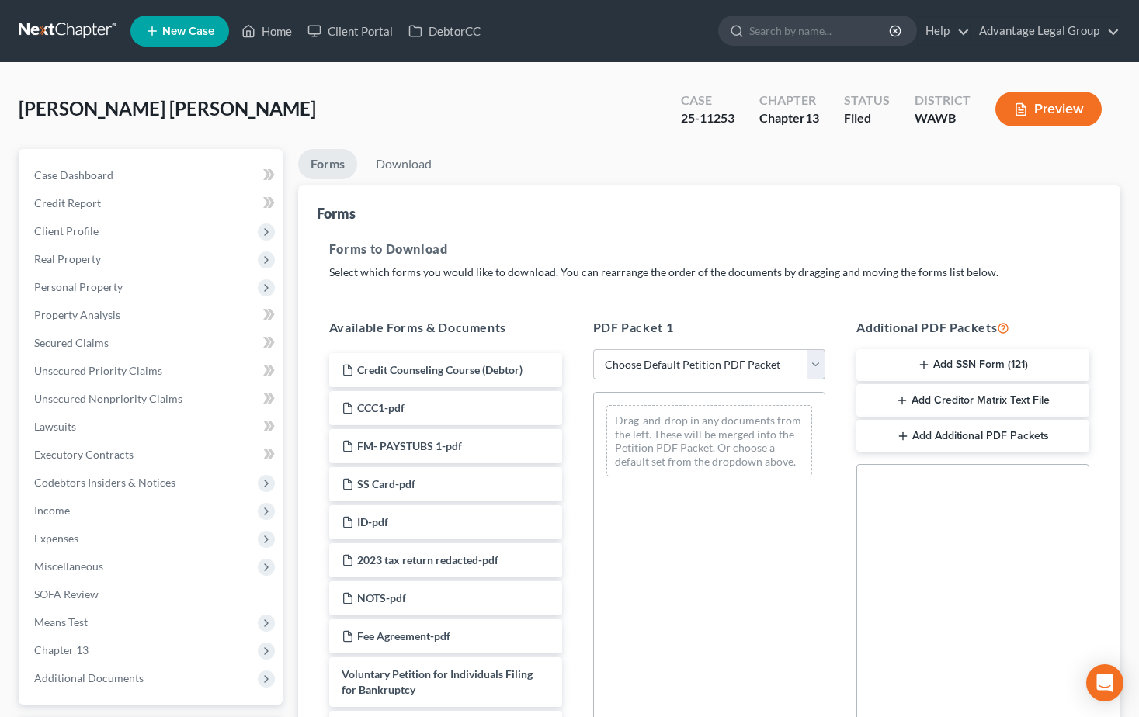
click at [814, 367] on select "Choose Default Petition PDF Packet Complete Bankruptcy Petition (all forms and …" at bounding box center [709, 364] width 233 height 31
select select "2"
click at [593, 349] on select "Choose Default Petition PDF Packet Complete Bankruptcy Petition (all forms and …" at bounding box center [709, 364] width 233 height 31
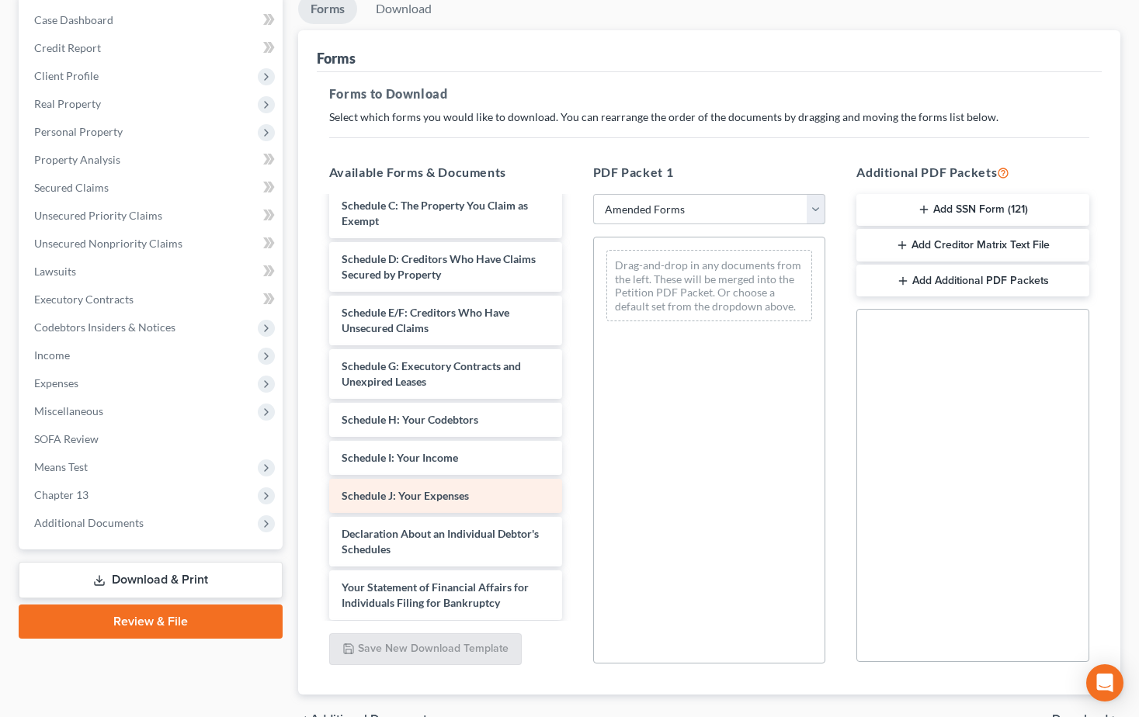
scroll to position [155, 0]
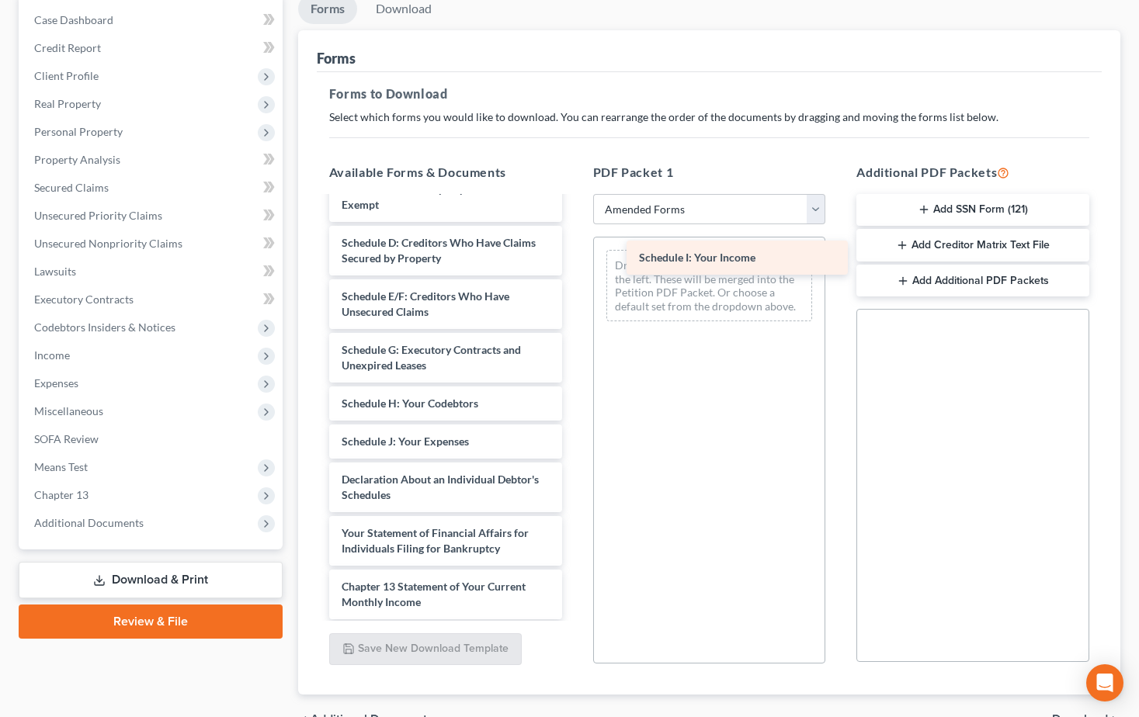
drag, startPoint x: 415, startPoint y: 445, endPoint x: 712, endPoint y: 261, distance: 349.7
click at [575, 261] on div "Schedule I: Your Income Voluntary Petition for Individuals Filing for Bankruptc…" at bounding box center [446, 415] width 258 height 745
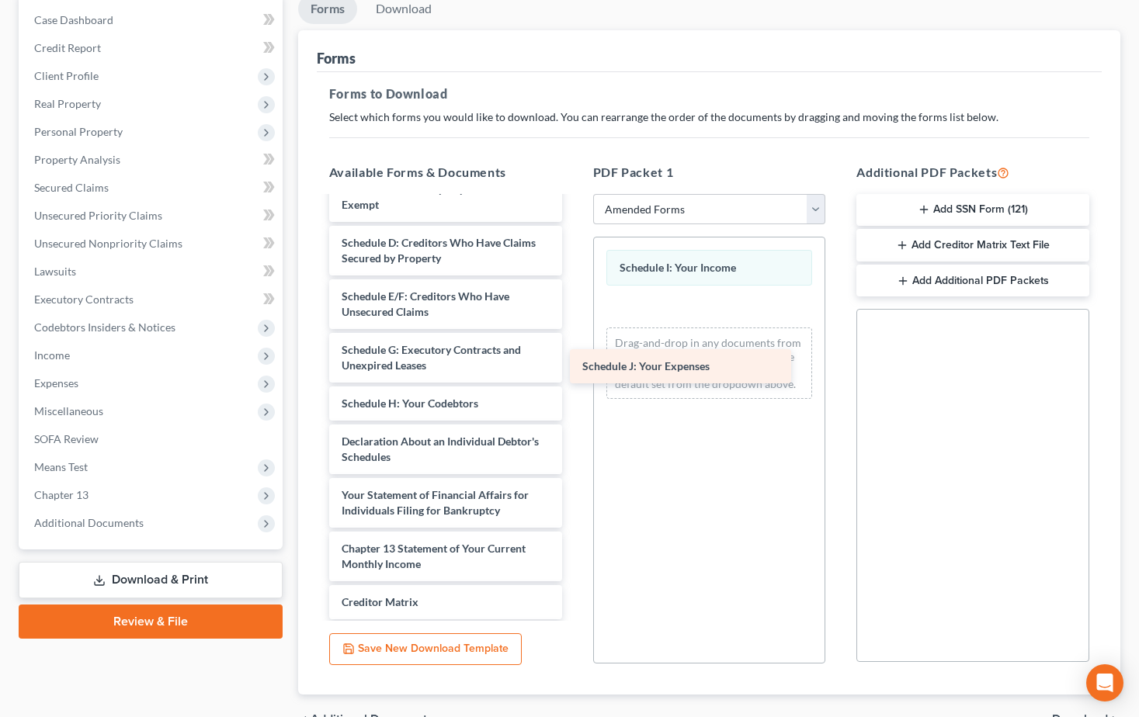
drag, startPoint x: 429, startPoint y: 437, endPoint x: 686, endPoint y: 331, distance: 278.2
click at [575, 339] on div "Schedule J: Your Expenses Voluntary Petition for Individuals Filing for Bankrup…" at bounding box center [446, 396] width 258 height 707
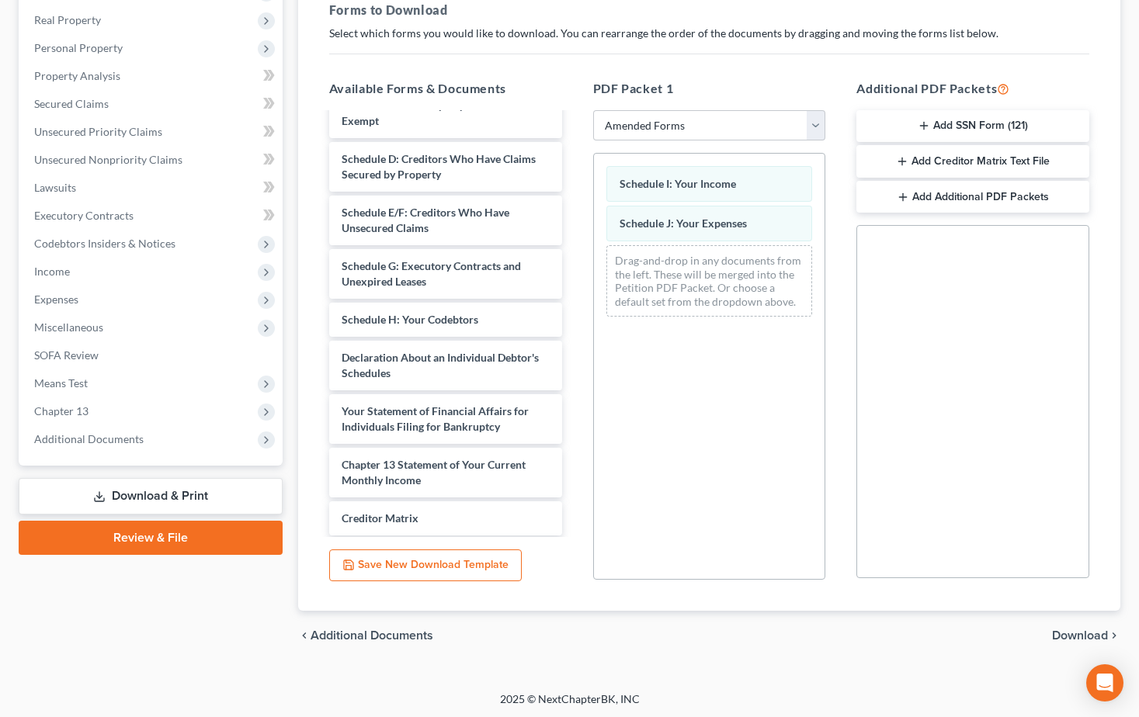
scroll to position [241, 0]
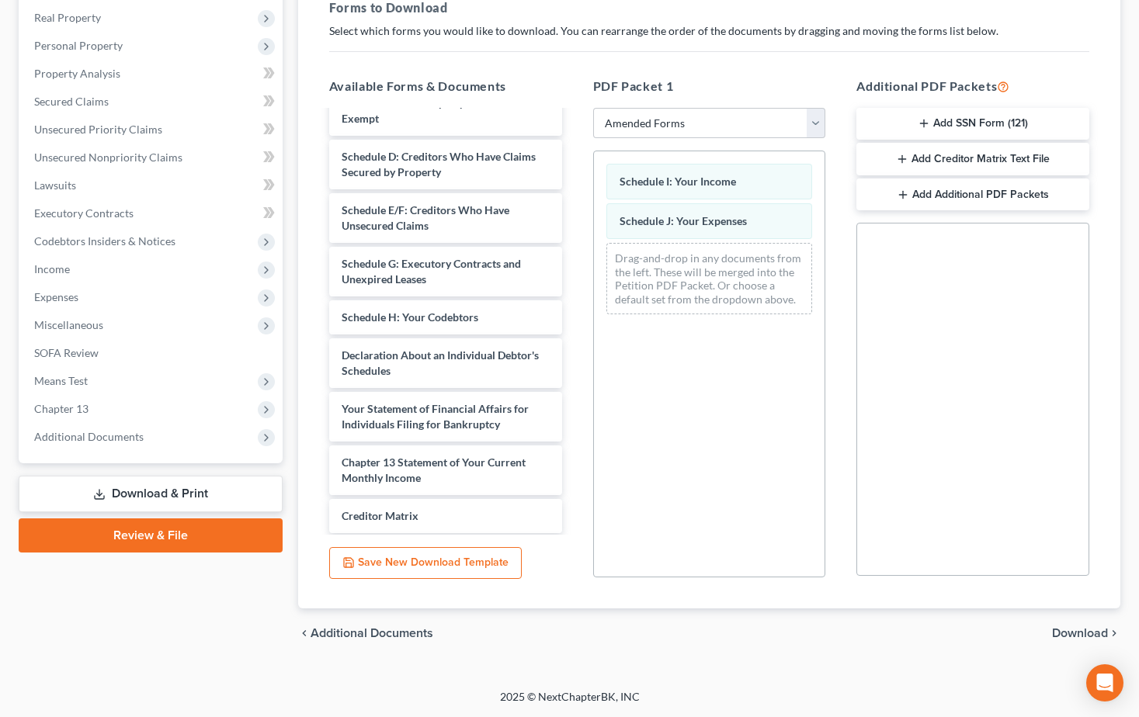
click at [1065, 633] on span "Download" at bounding box center [1080, 633] width 56 height 12
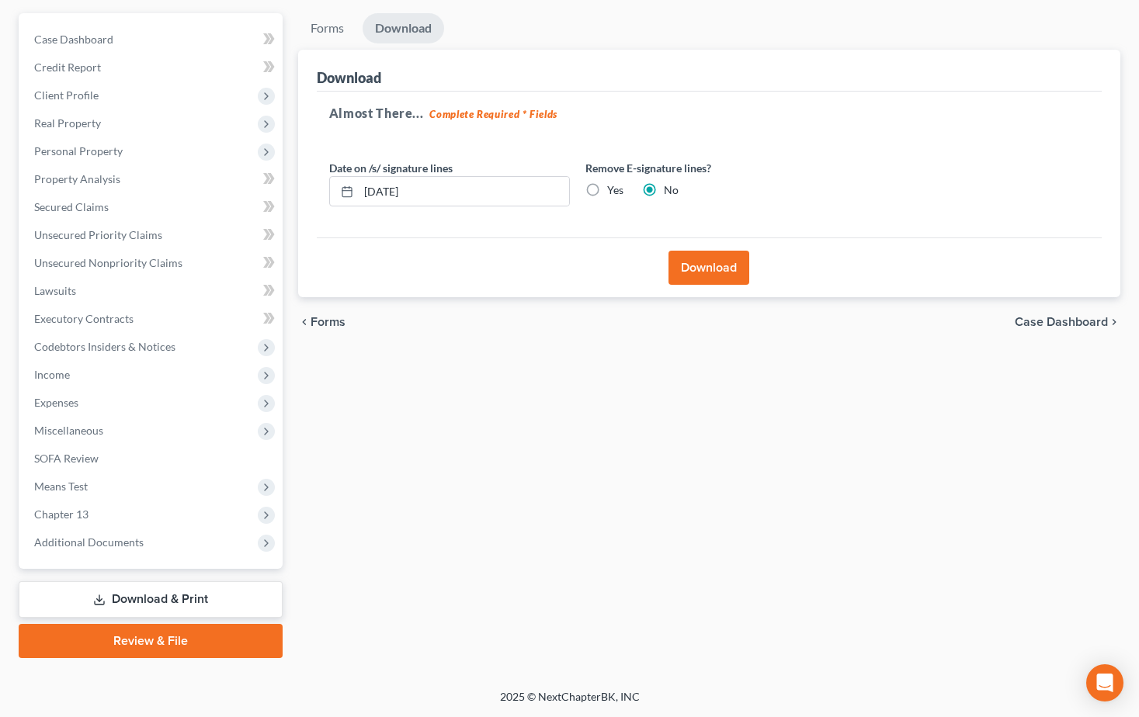
scroll to position [136, 0]
click at [685, 266] on button "Download" at bounding box center [709, 268] width 81 height 34
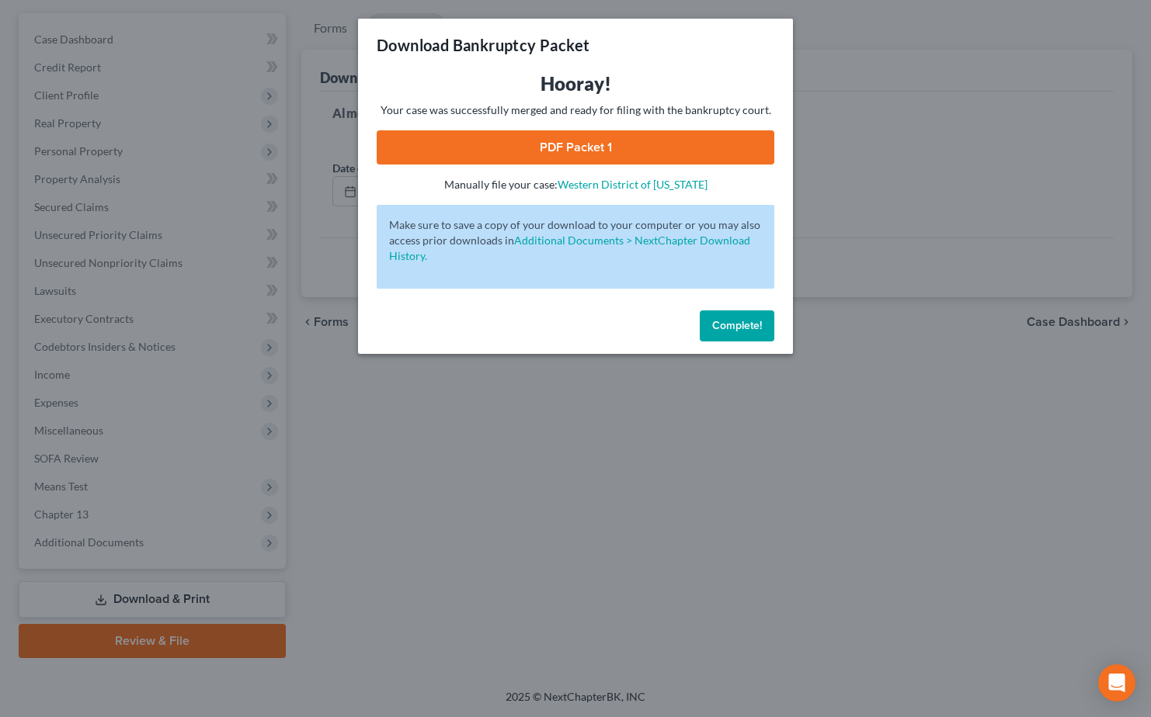
click at [567, 146] on link "PDF Packet 1" at bounding box center [576, 147] width 398 height 34
click at [746, 311] on div "Download Bankruptcy Packet Hooray! Your case was successfully merged and ready …" at bounding box center [575, 186] width 435 height 335
click at [746, 311] on button "Complete!" at bounding box center [737, 326] width 75 height 31
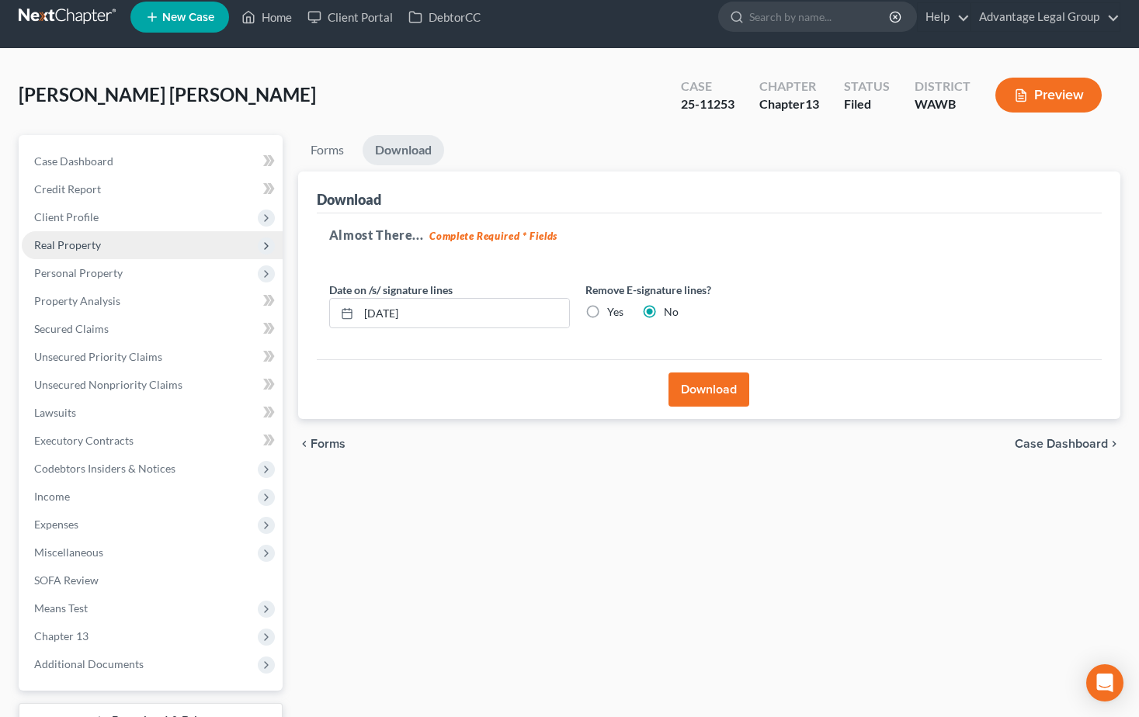
scroll to position [0, 0]
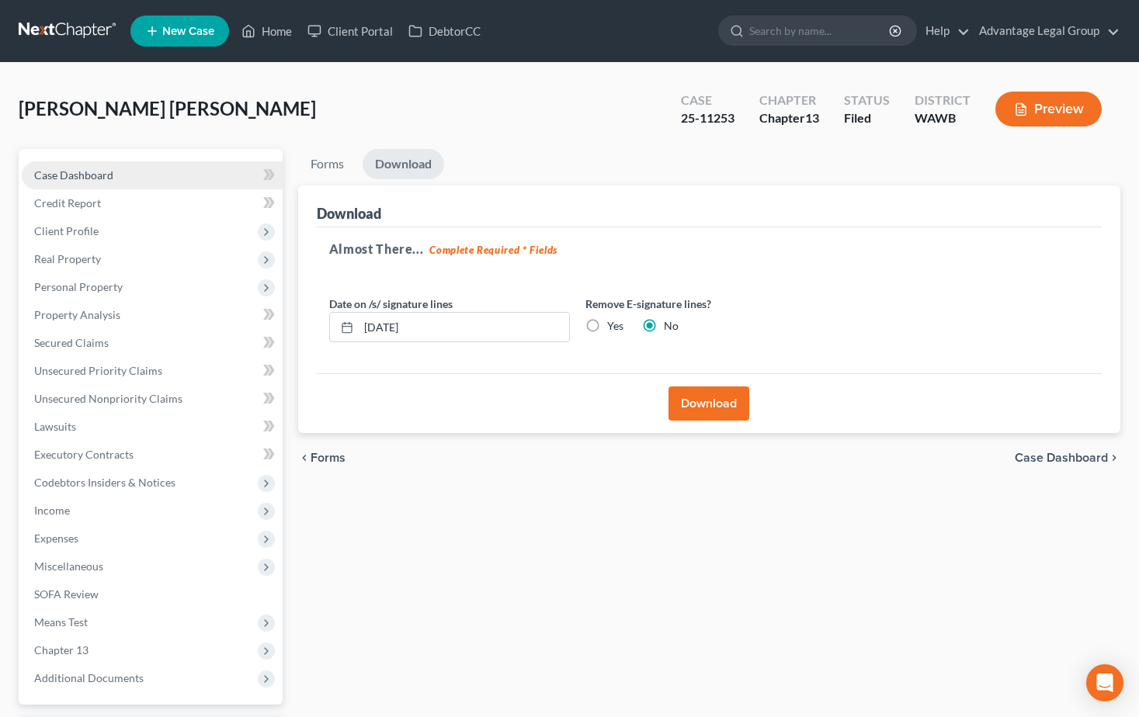
click at [89, 173] on span "Case Dashboard" at bounding box center [73, 174] width 79 height 13
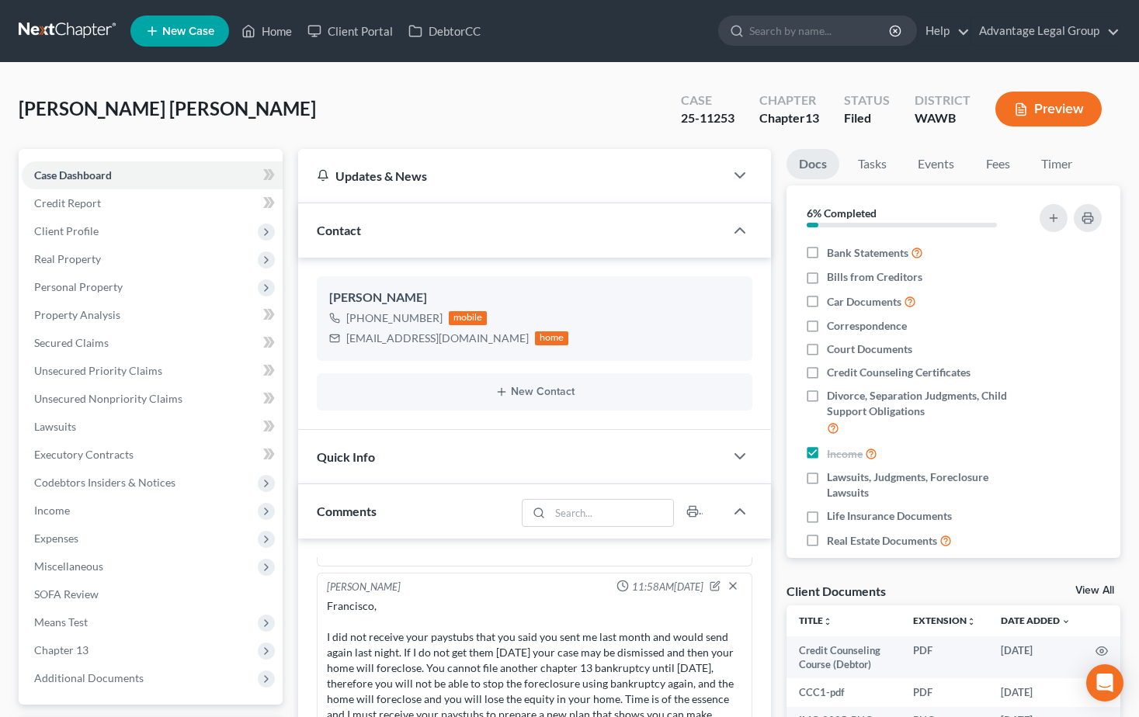
scroll to position [995, 0]
